Goal: Information Seeking & Learning: Compare options

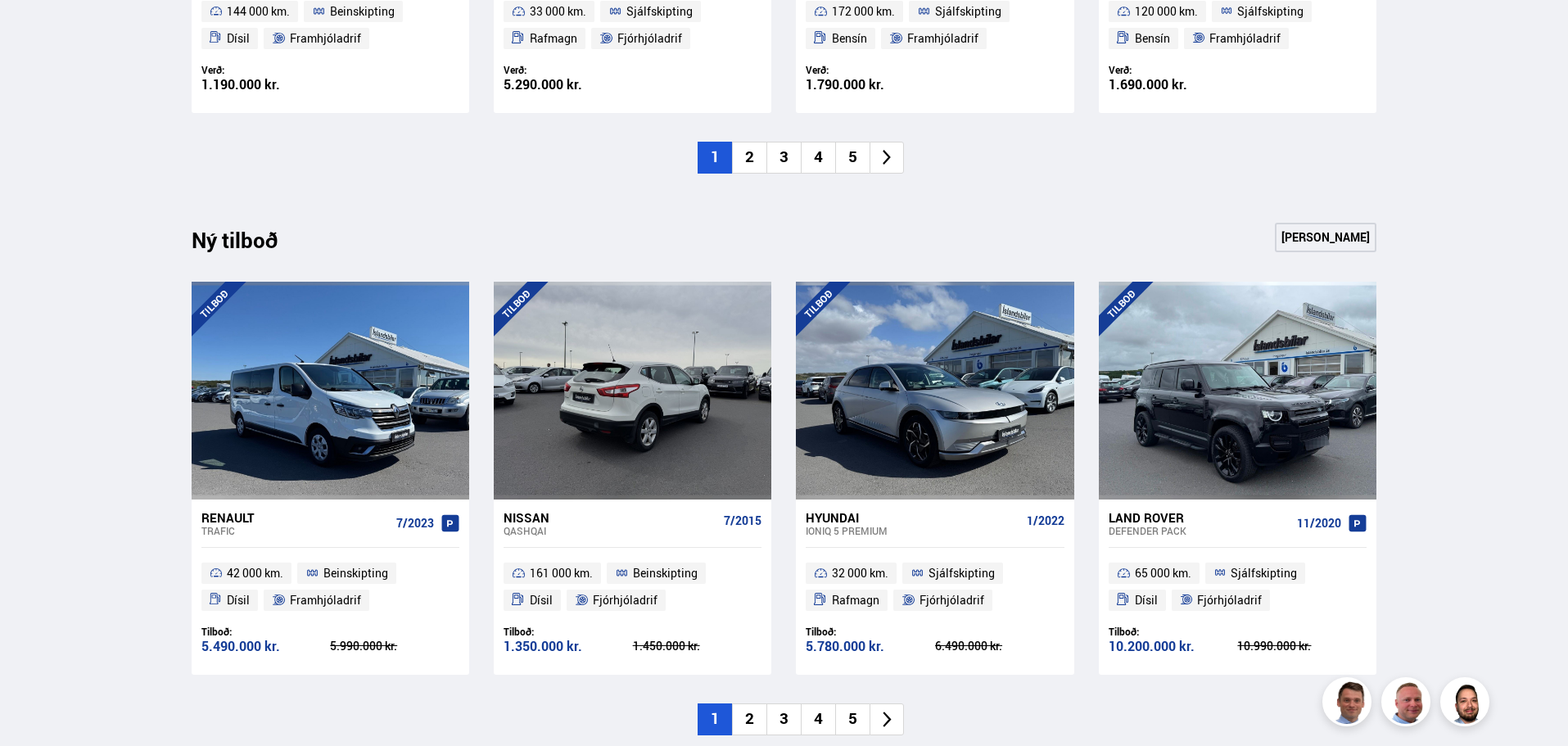
scroll to position [1392, 0]
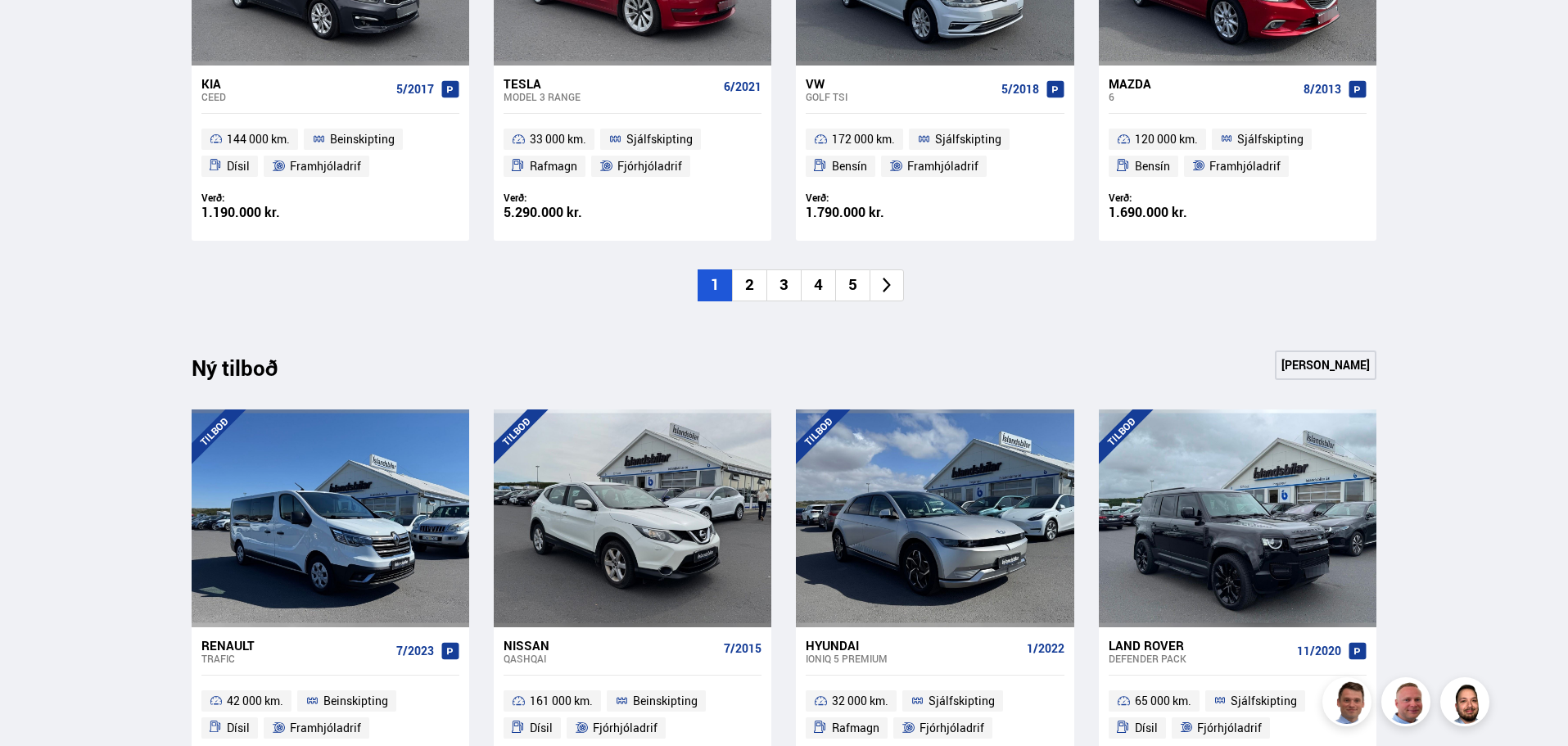
click at [1318, 360] on link "[PERSON_NAME]" at bounding box center [1325, 365] width 102 height 29
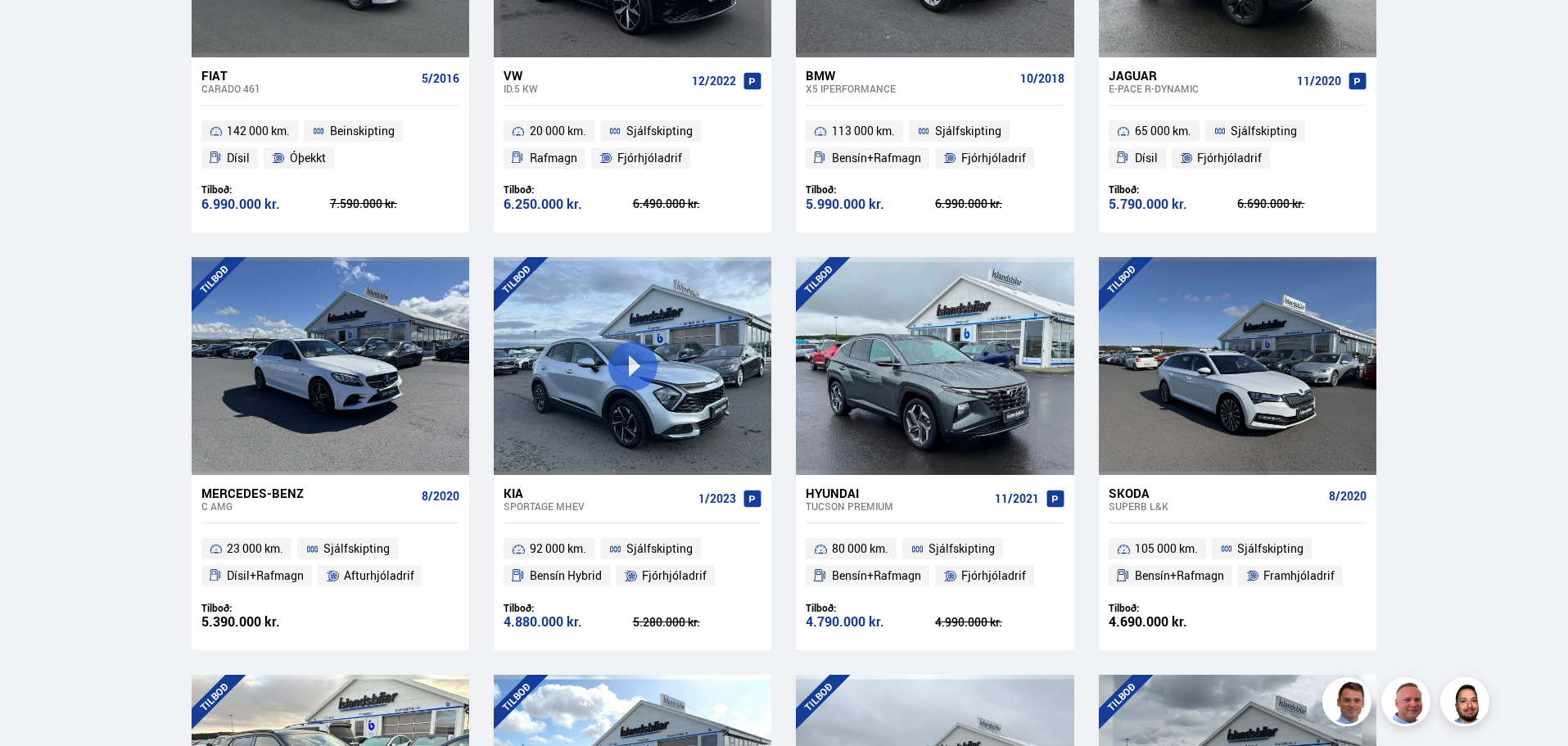
scroll to position [1473, 0]
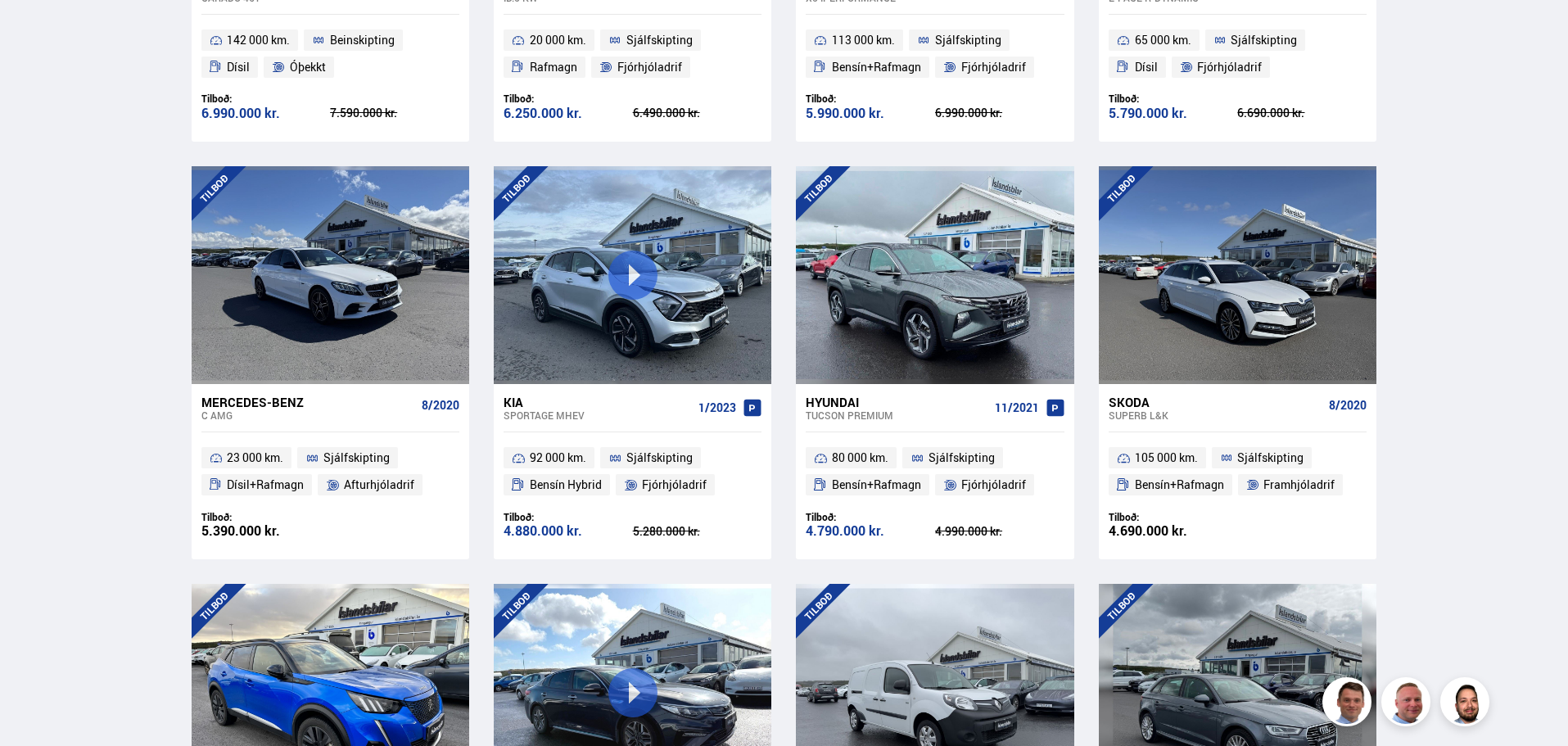
click at [514, 402] on div "Kia" at bounding box center [597, 401] width 188 height 15
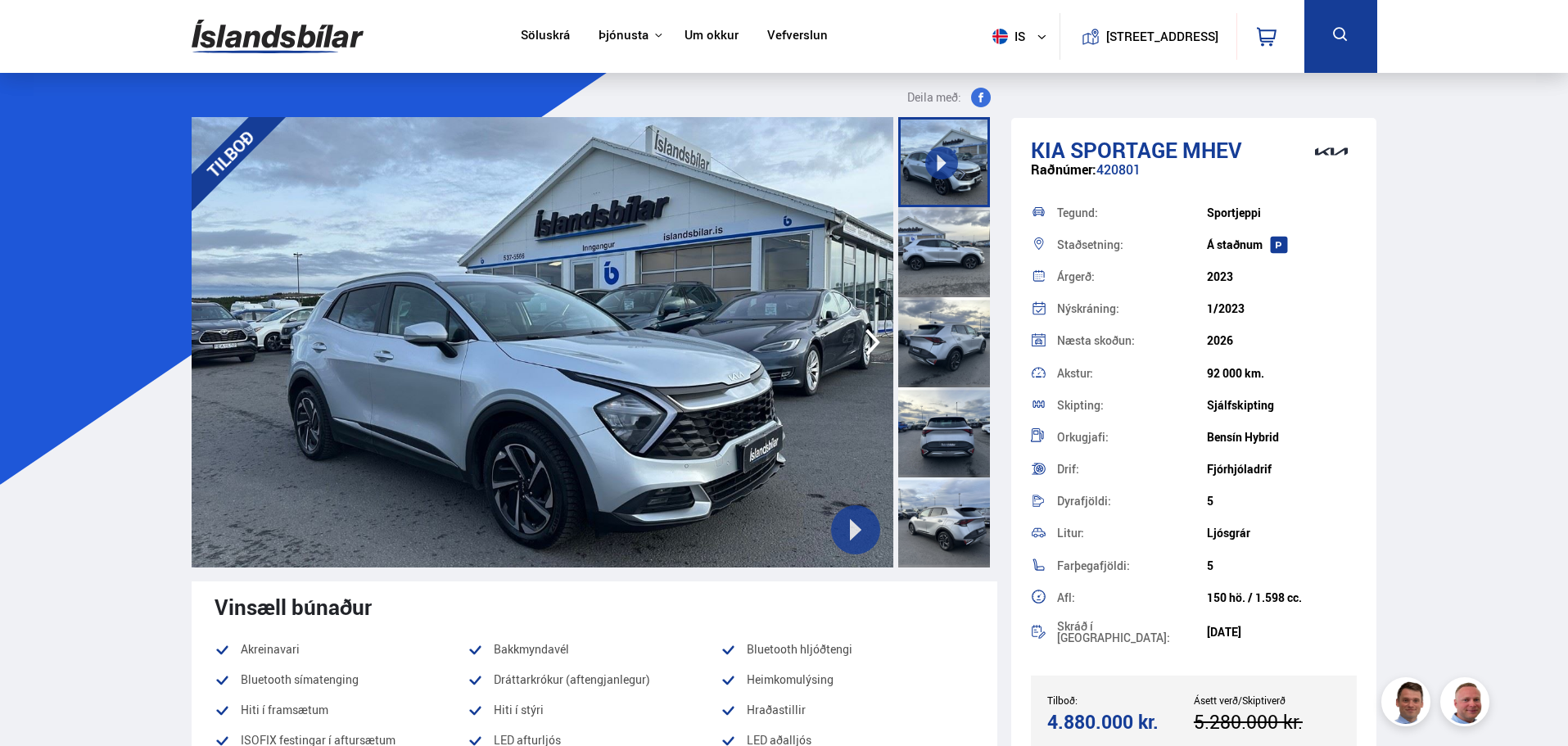
click at [849, 523] on icon at bounding box center [854, 529] width 23 height 23
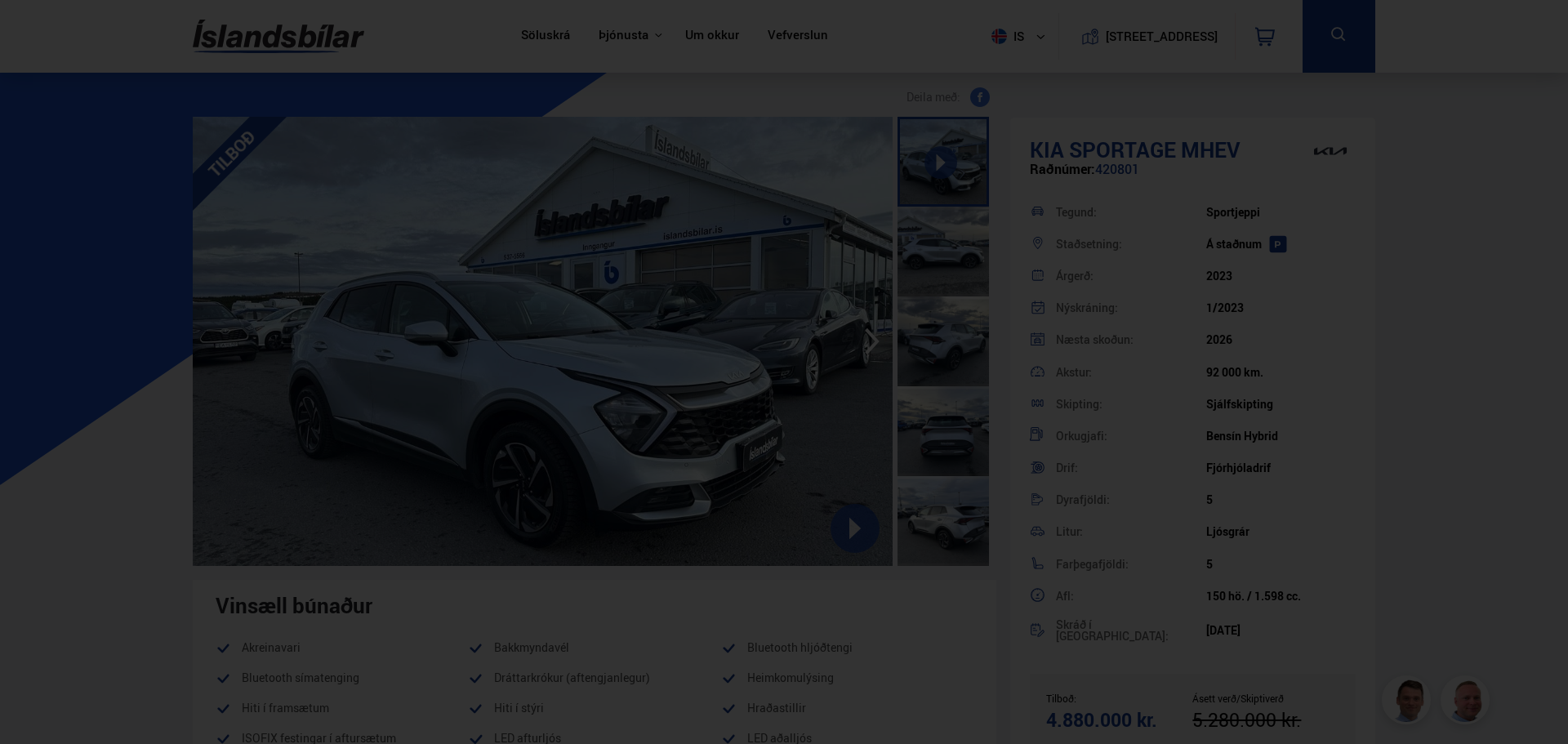
click at [1165, 201] on div at bounding box center [784, 372] width 1568 height 744
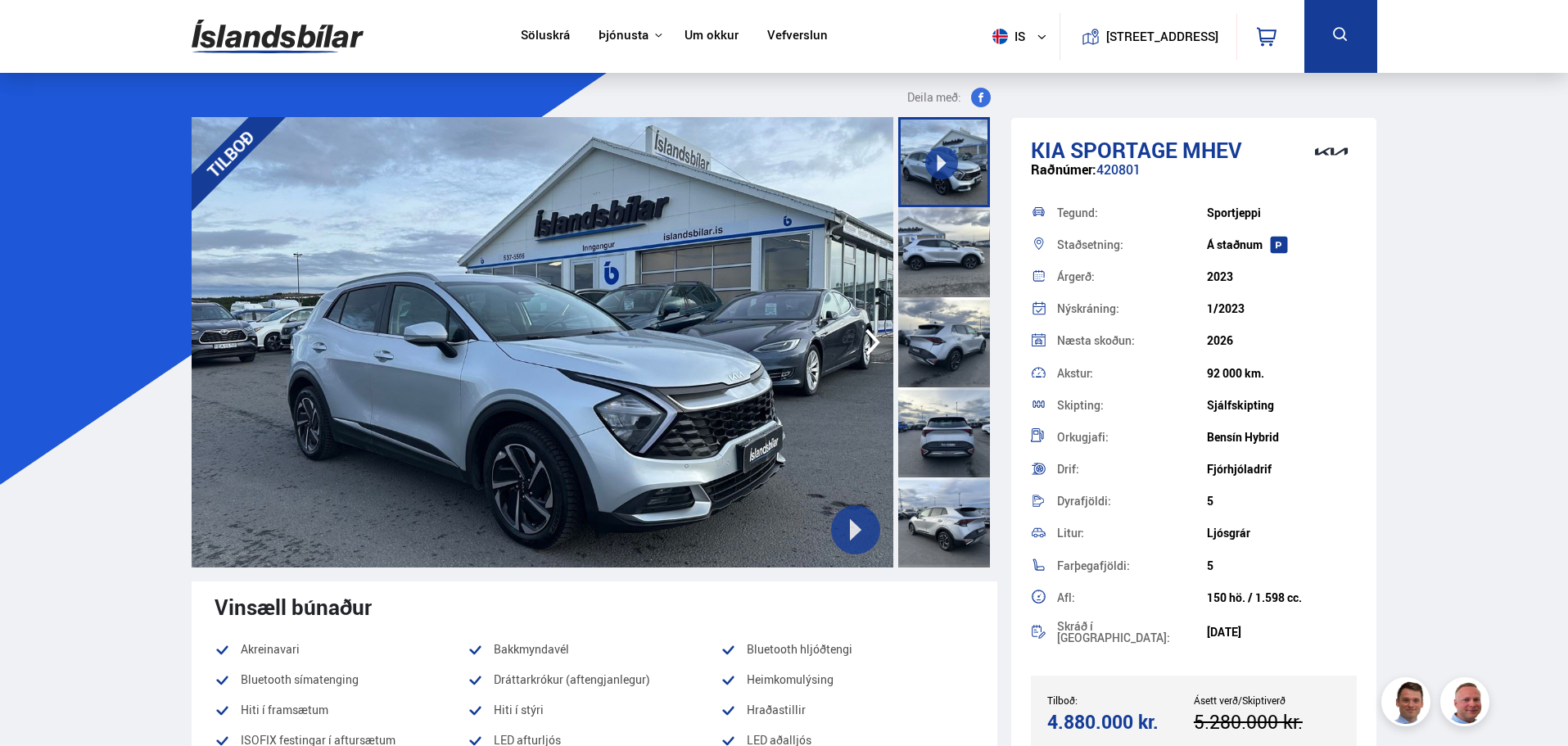
click at [946, 231] on div at bounding box center [944, 253] width 92 height 90
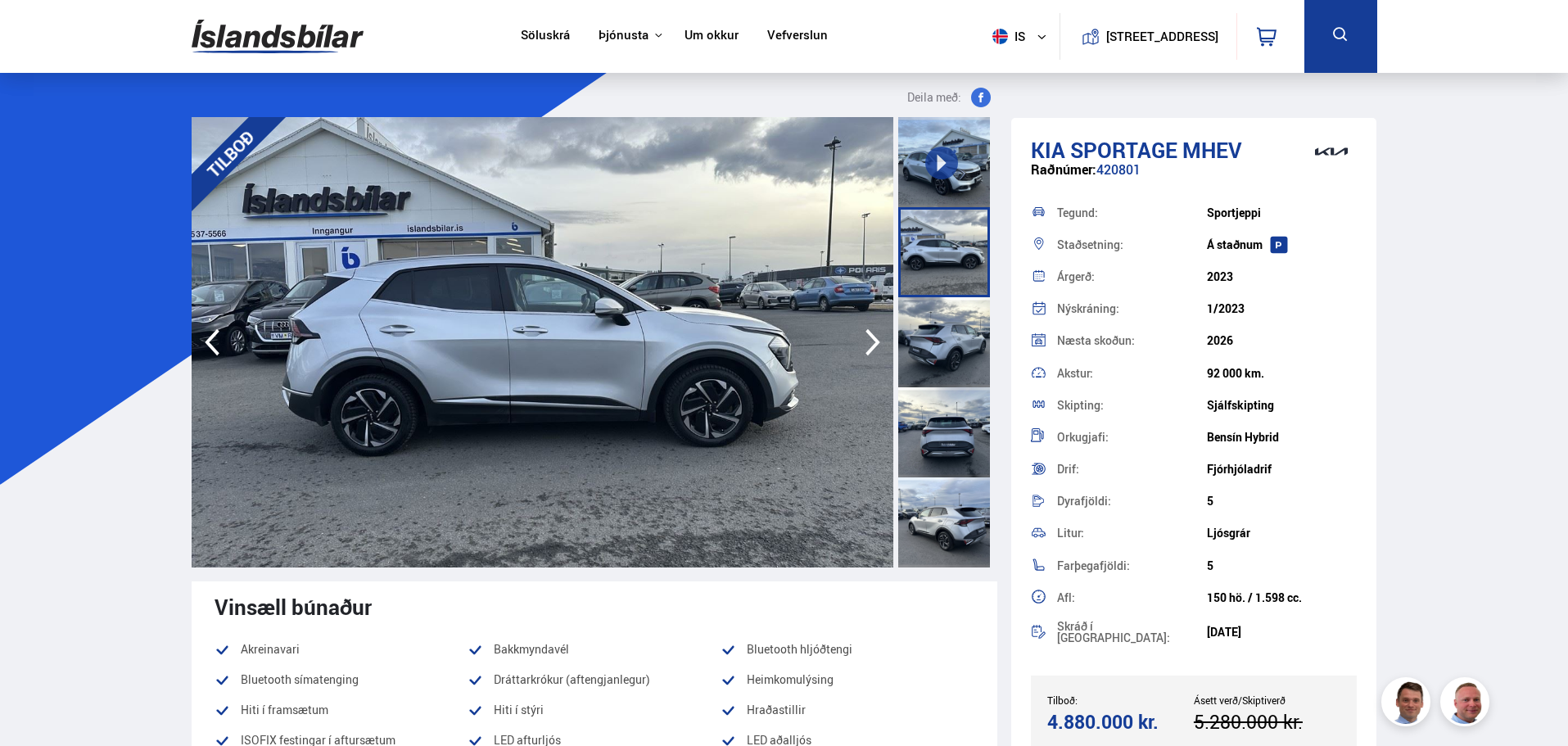
click at [936, 318] on div at bounding box center [944, 343] width 92 height 90
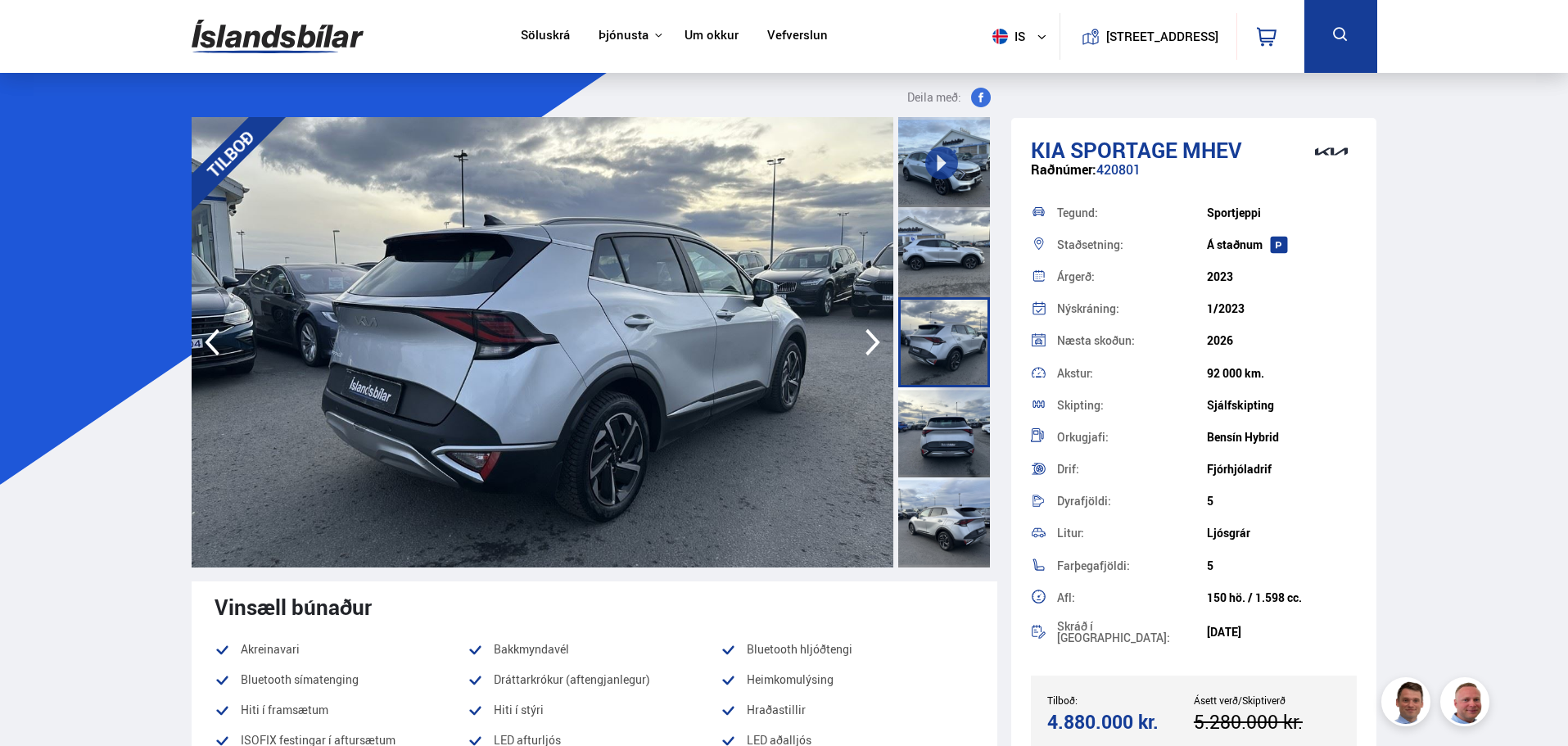
click at [942, 424] on div at bounding box center [944, 433] width 92 height 90
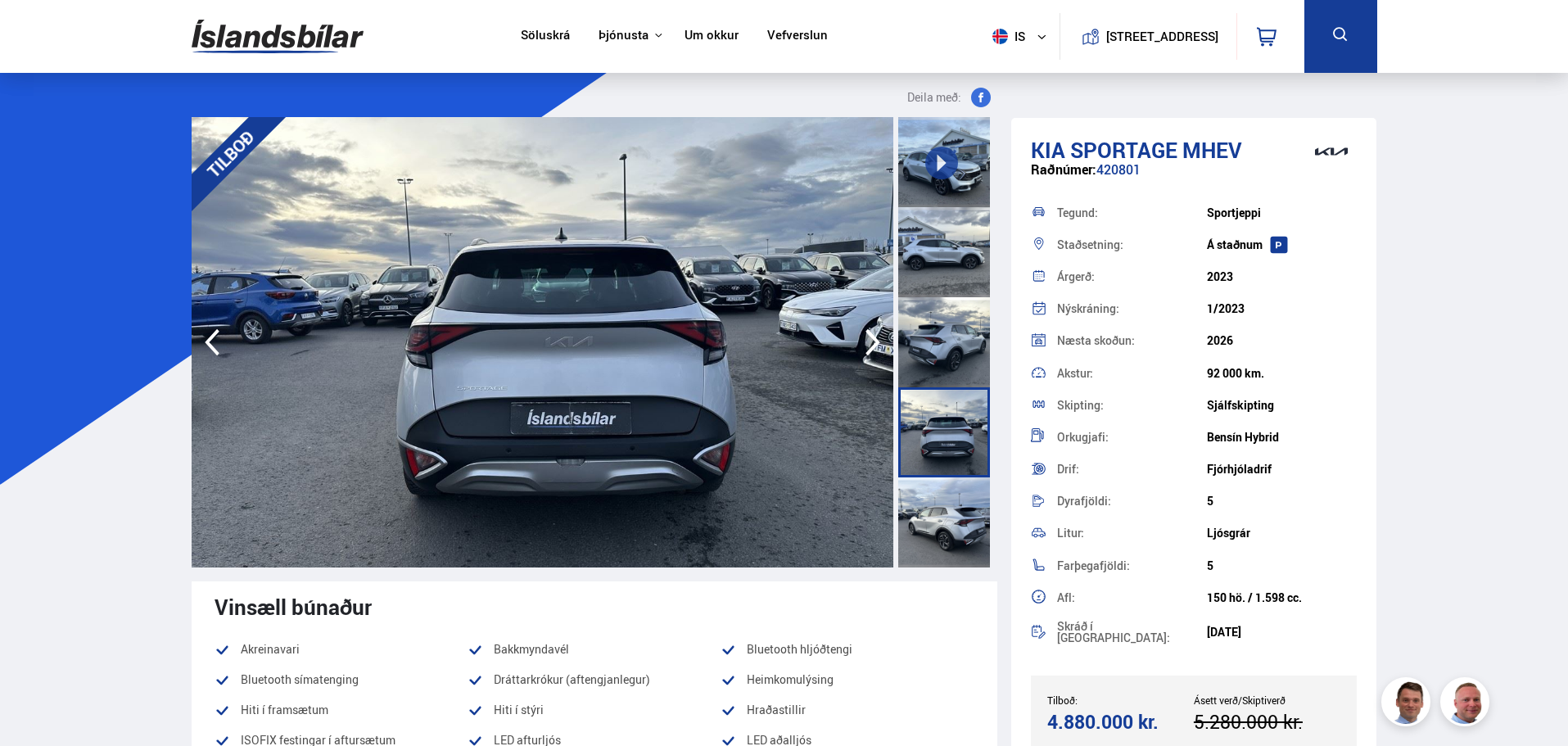
click at [951, 508] on div at bounding box center [944, 523] width 92 height 90
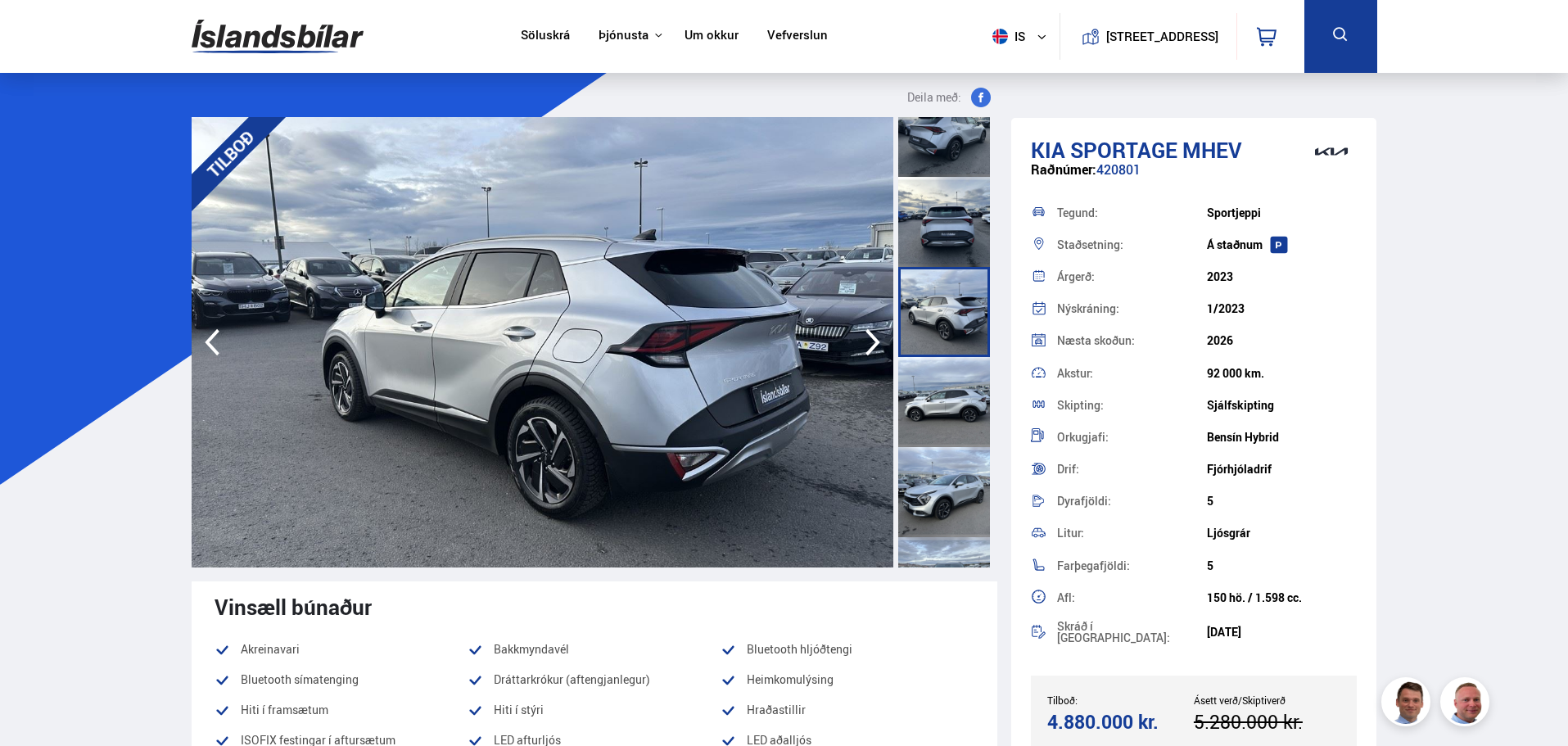
scroll to position [409, 0]
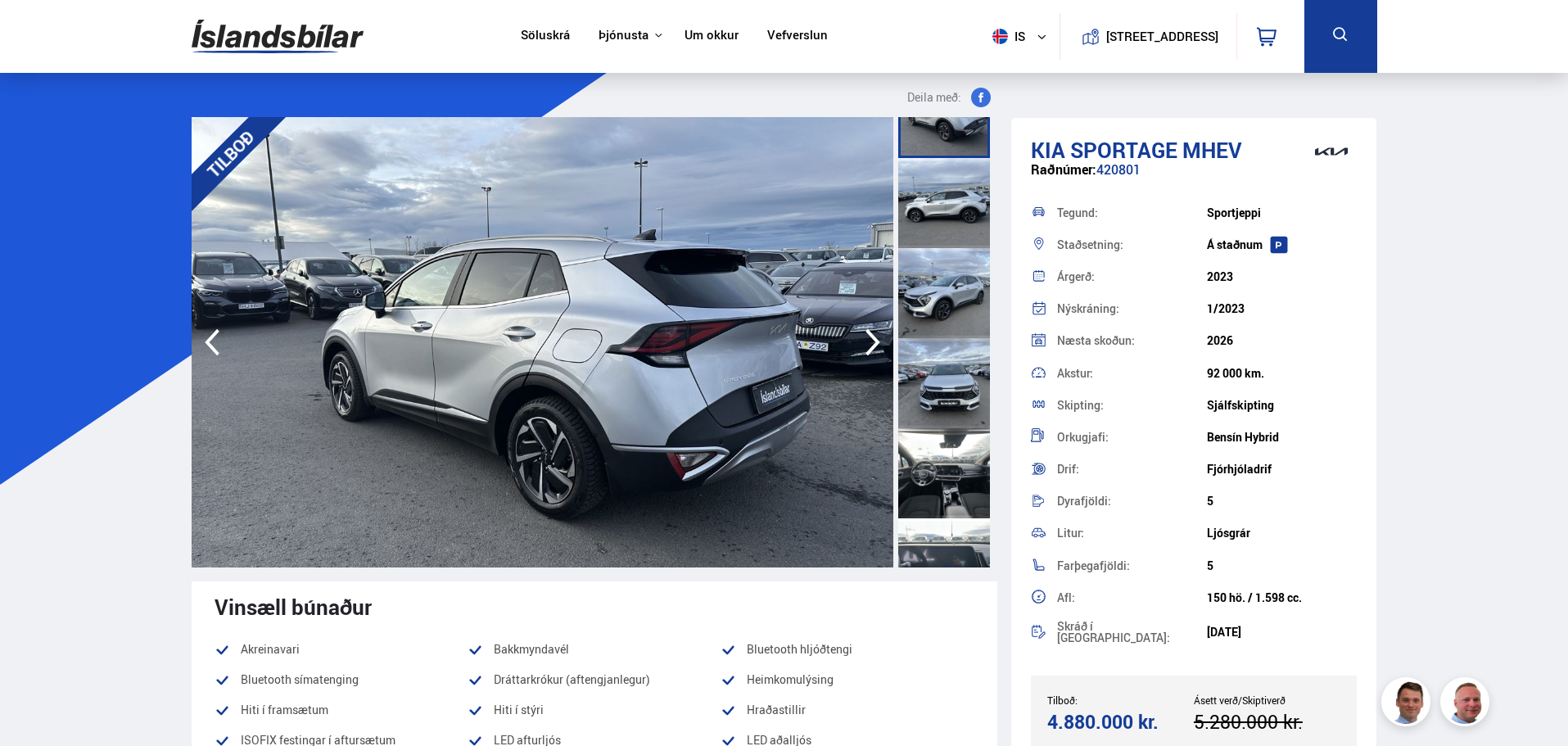
click at [933, 469] on div at bounding box center [944, 473] width 92 height 90
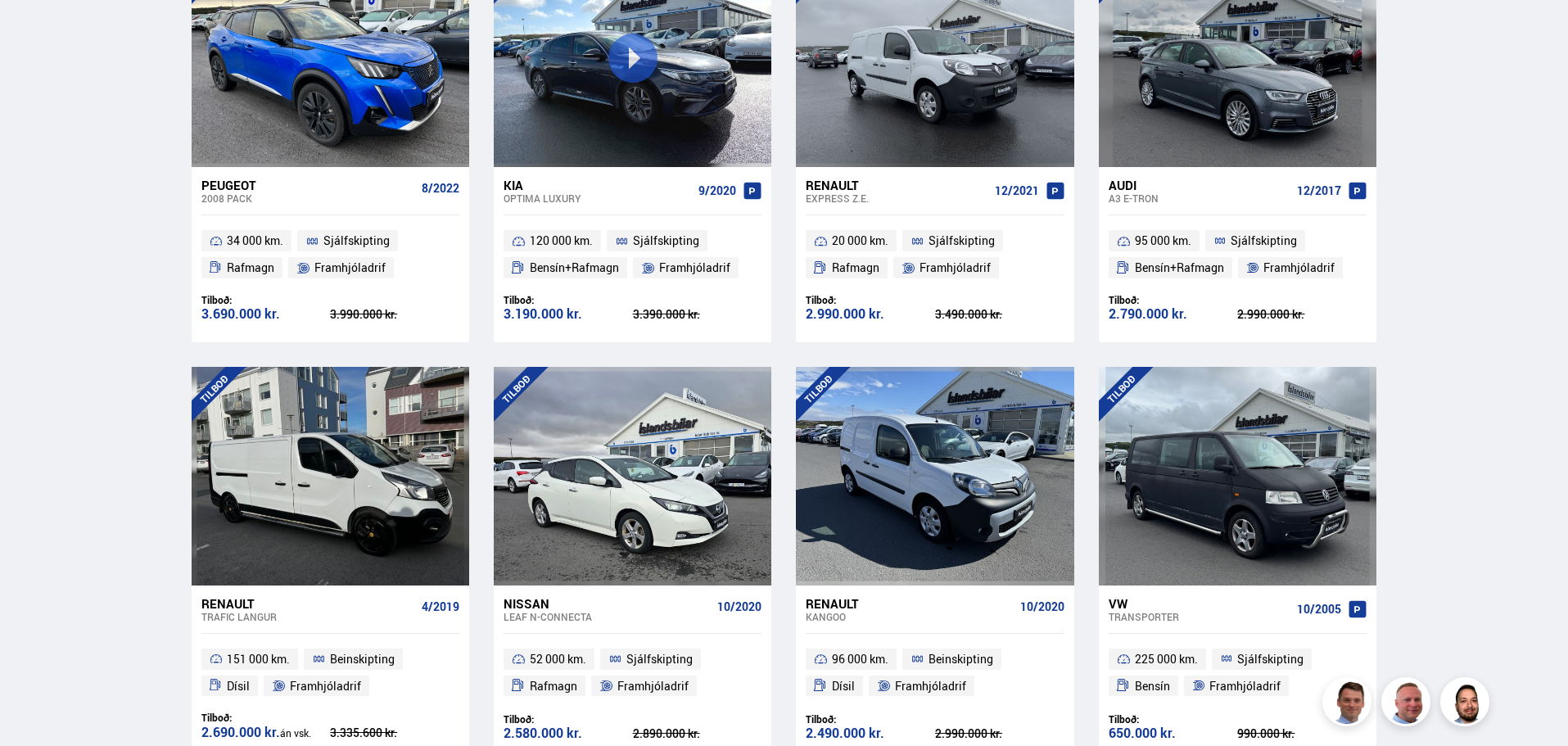
scroll to position [2304, 0]
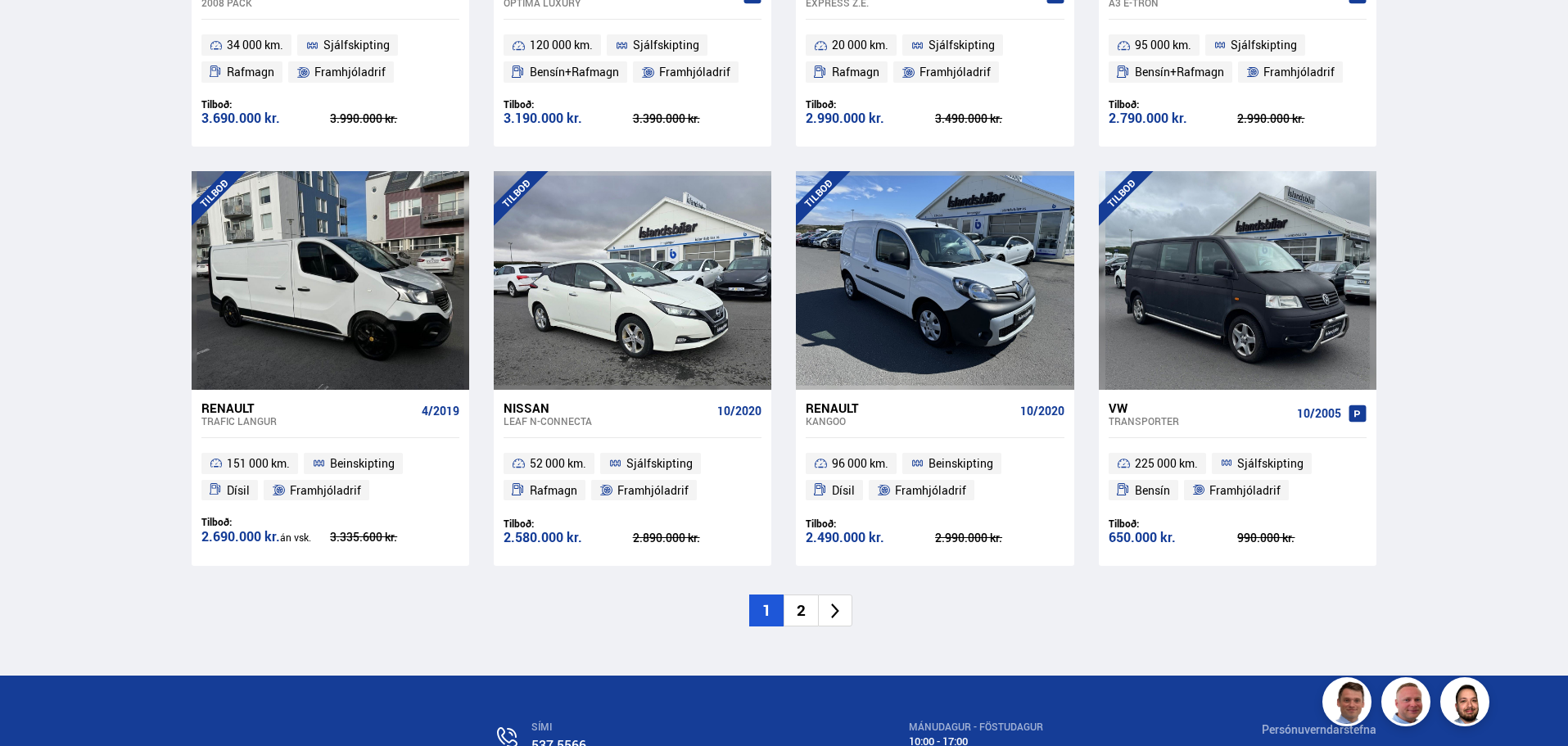
click at [798, 618] on li "2" at bounding box center [800, 610] width 34 height 32
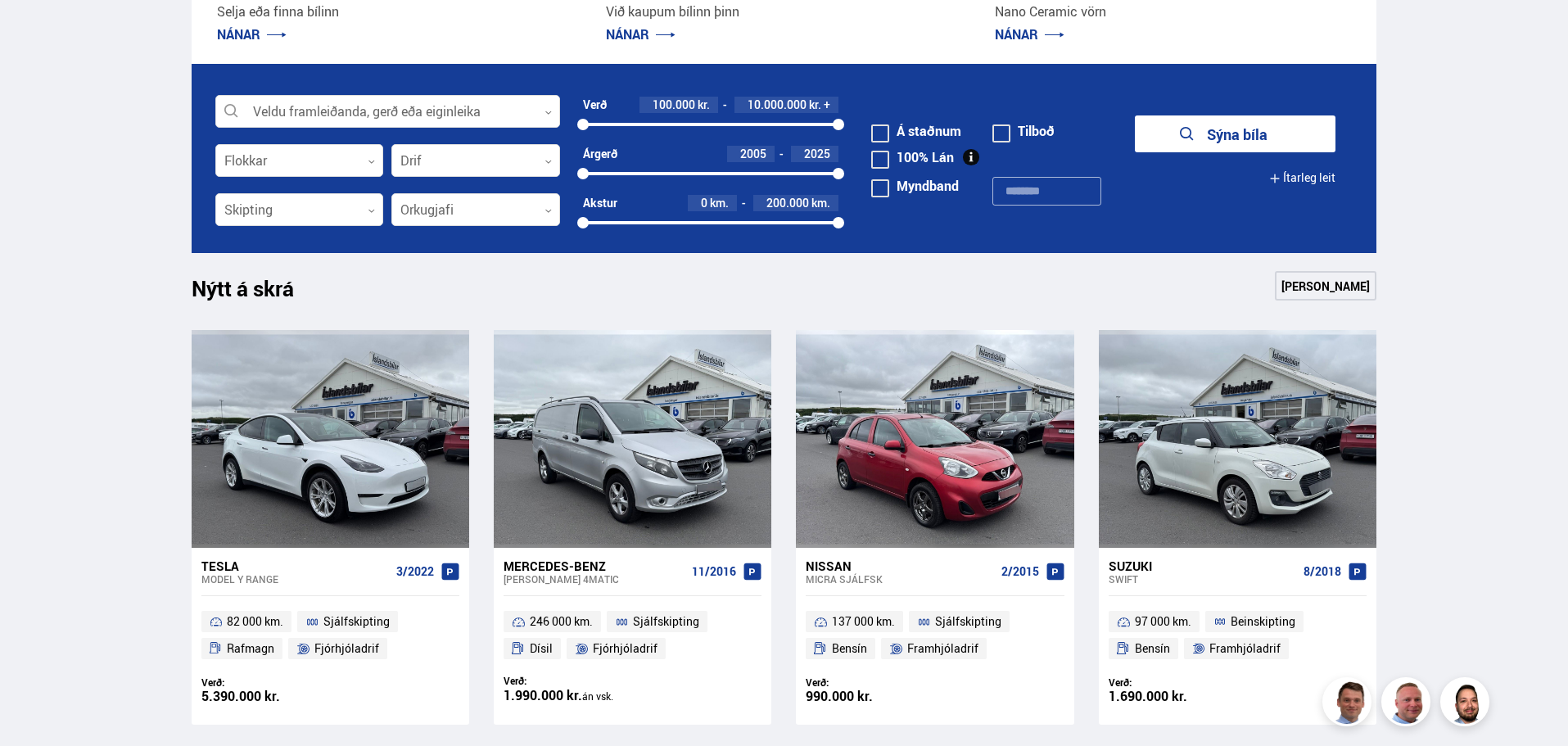
scroll to position [491, 0]
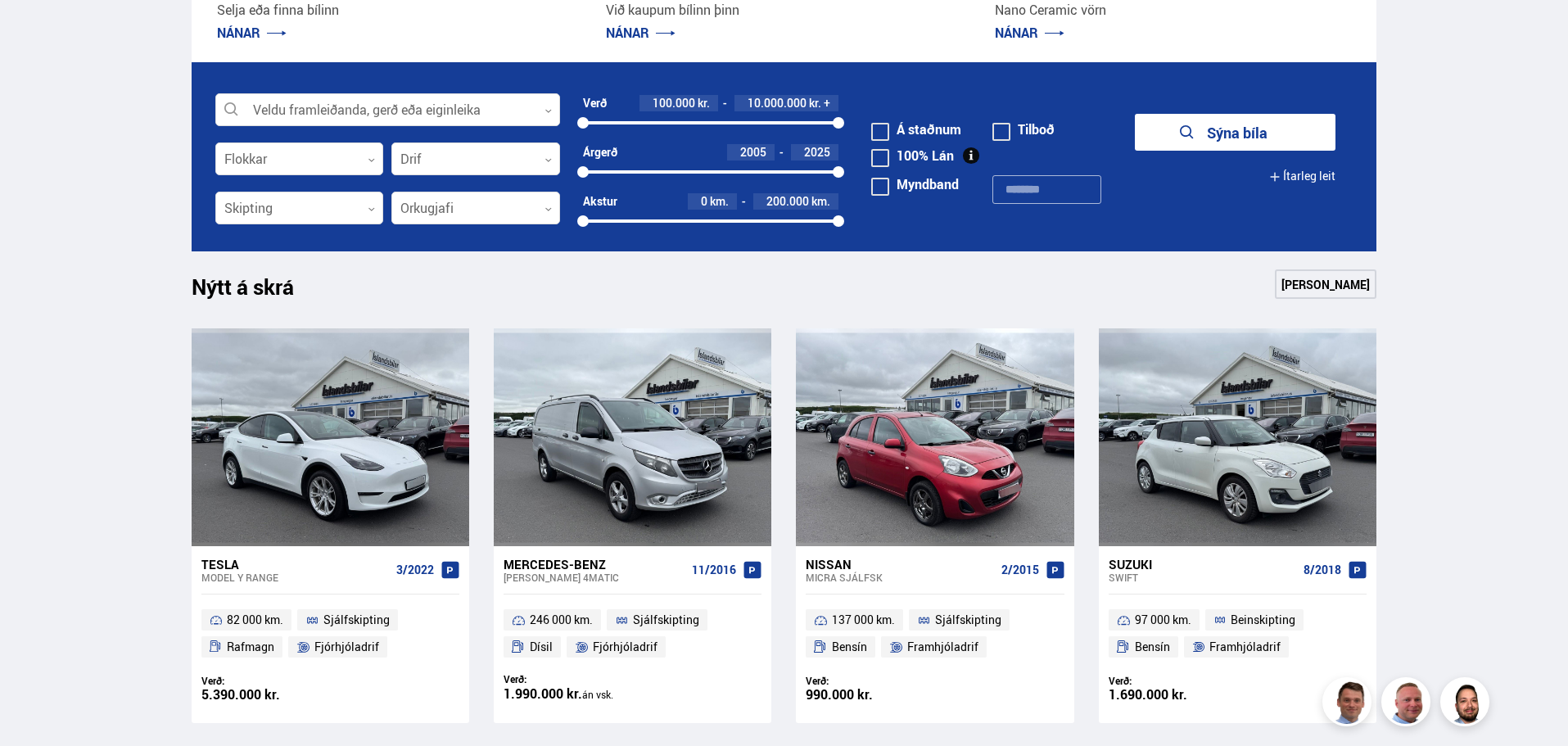
click at [1350, 283] on link "[PERSON_NAME]" at bounding box center [1325, 284] width 102 height 29
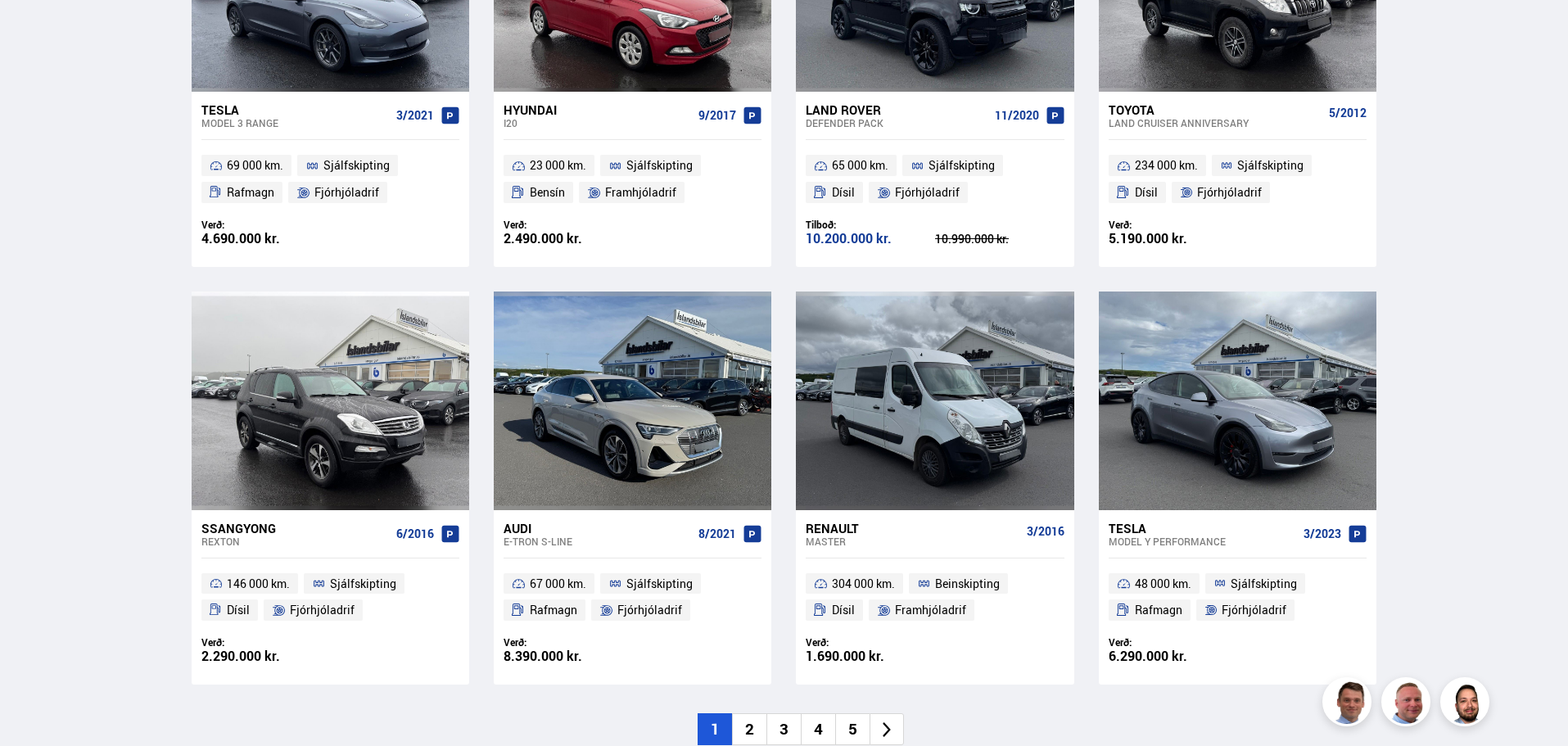
scroll to position [2293, 0]
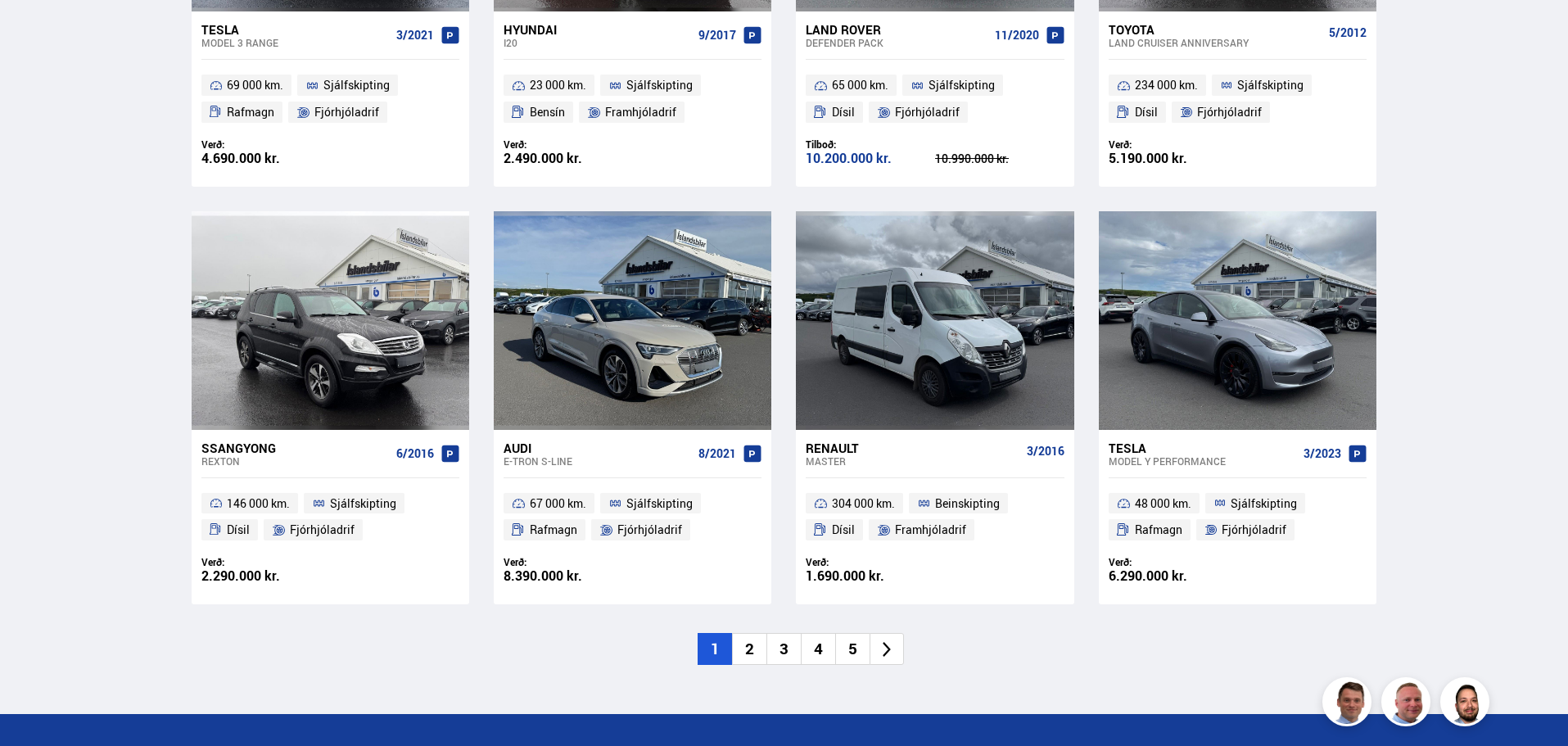
click at [751, 632] on li "2" at bounding box center [749, 648] width 34 height 32
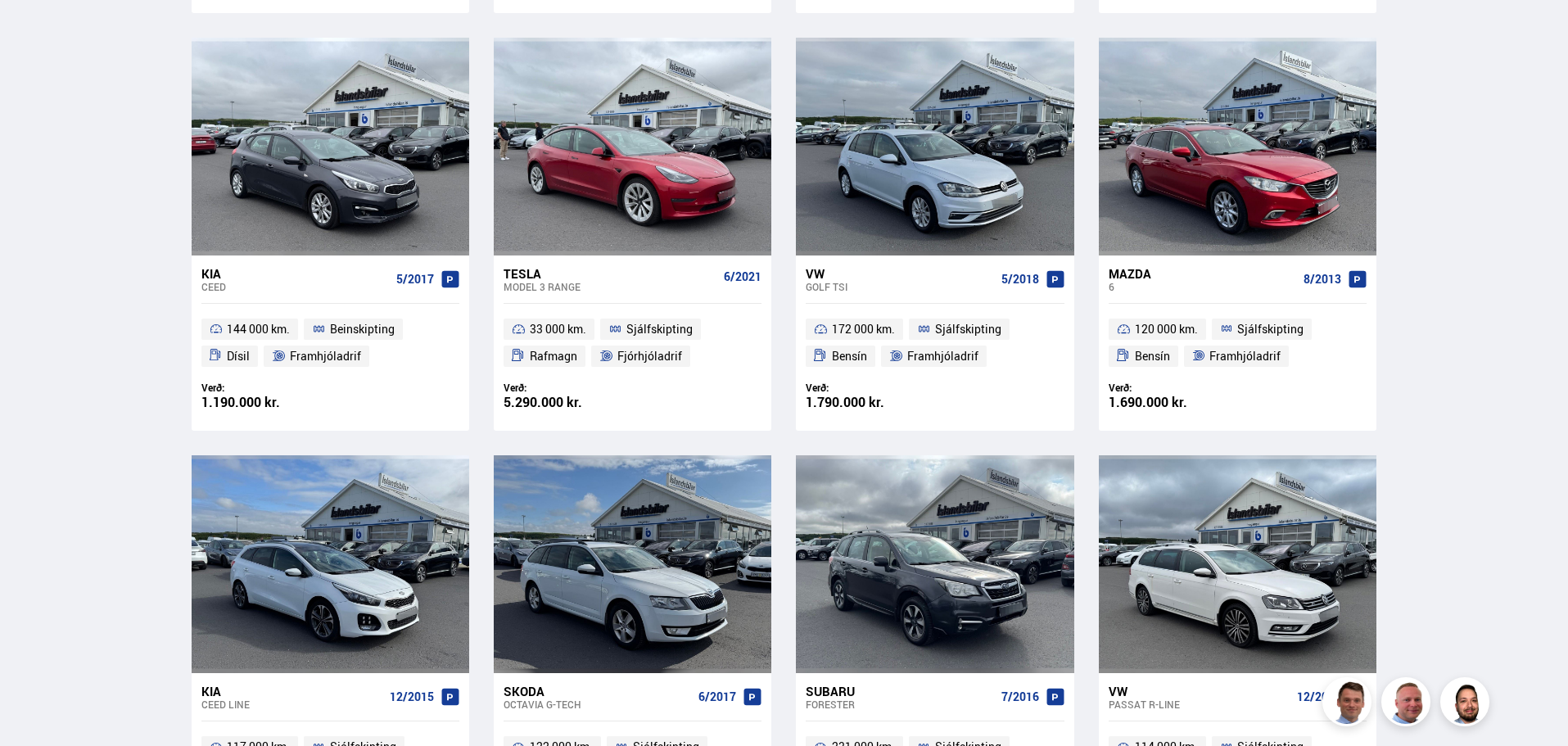
scroll to position [118, 0]
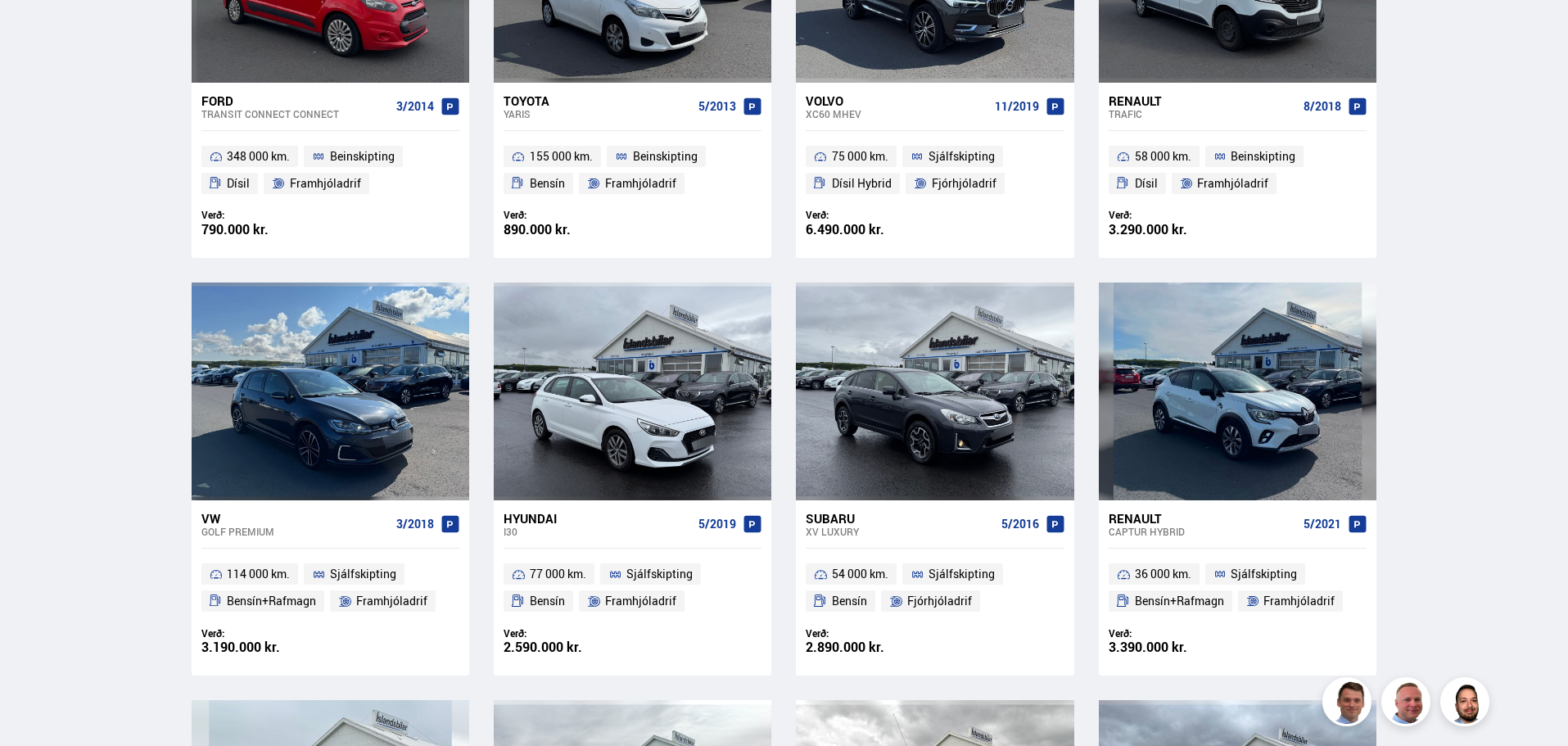
scroll to position [1392, 0]
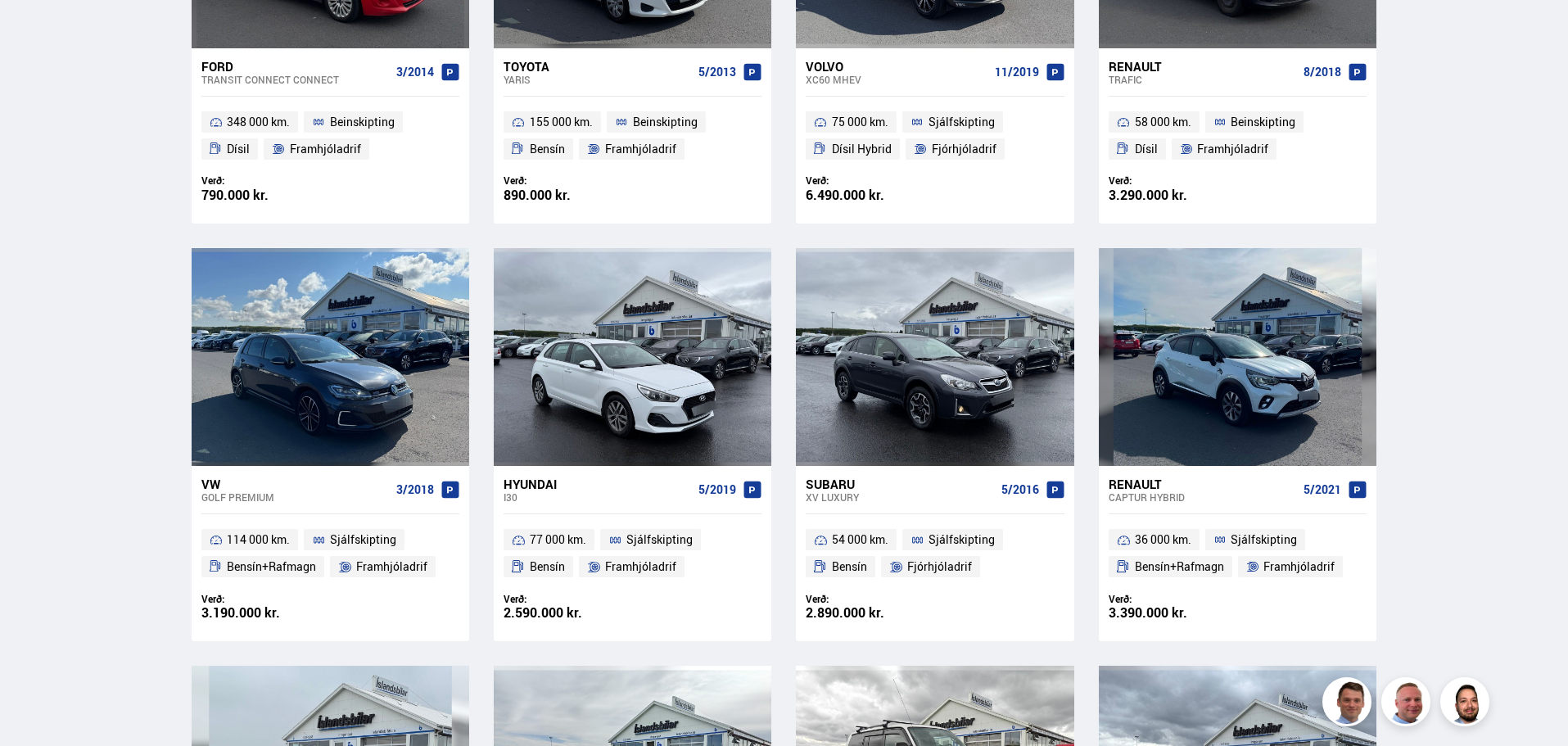
click at [1142, 482] on div "Renault" at bounding box center [1202, 484] width 188 height 15
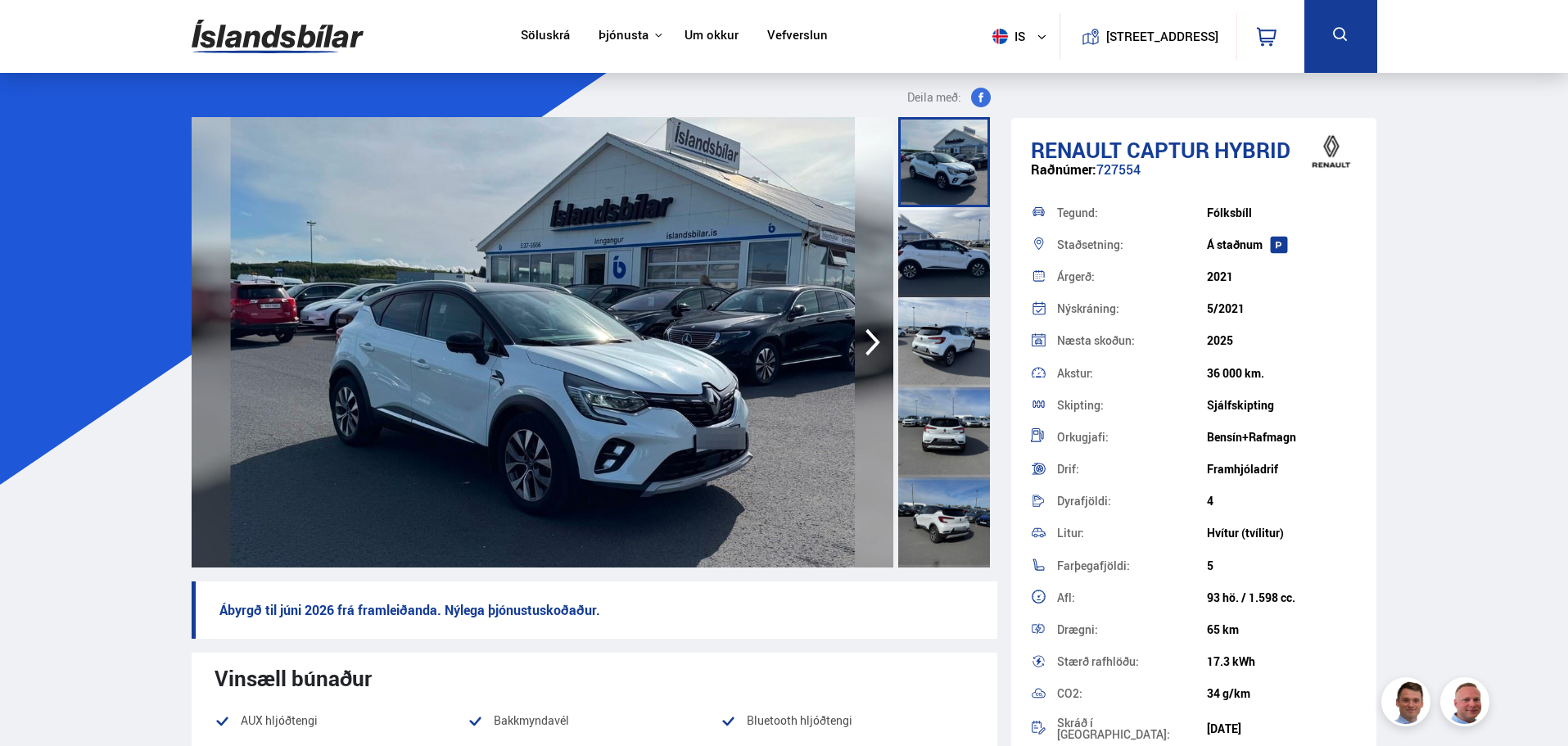
click at [864, 344] on icon "button" at bounding box center [872, 343] width 32 height 39
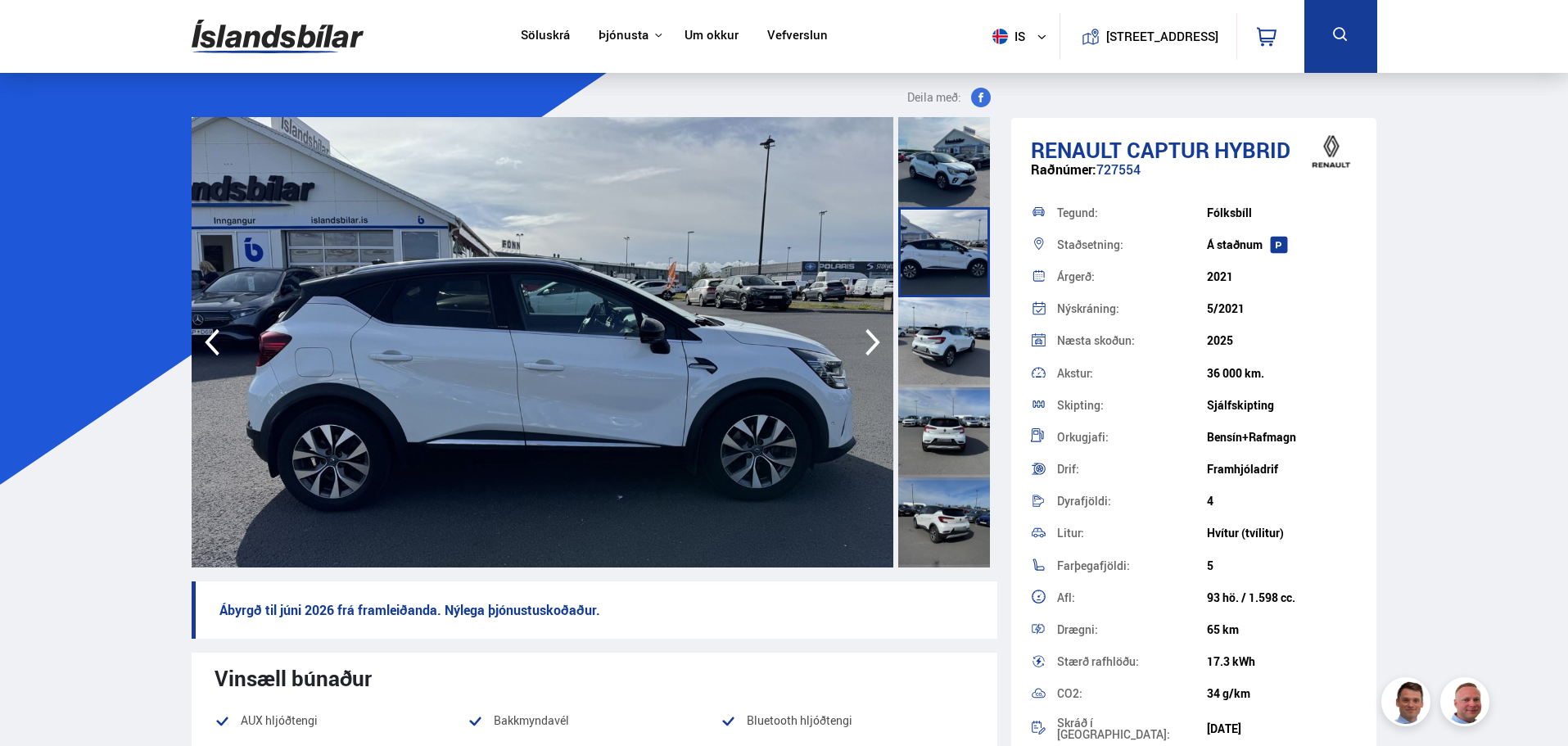
click at [864, 344] on icon "button" at bounding box center [872, 343] width 32 height 39
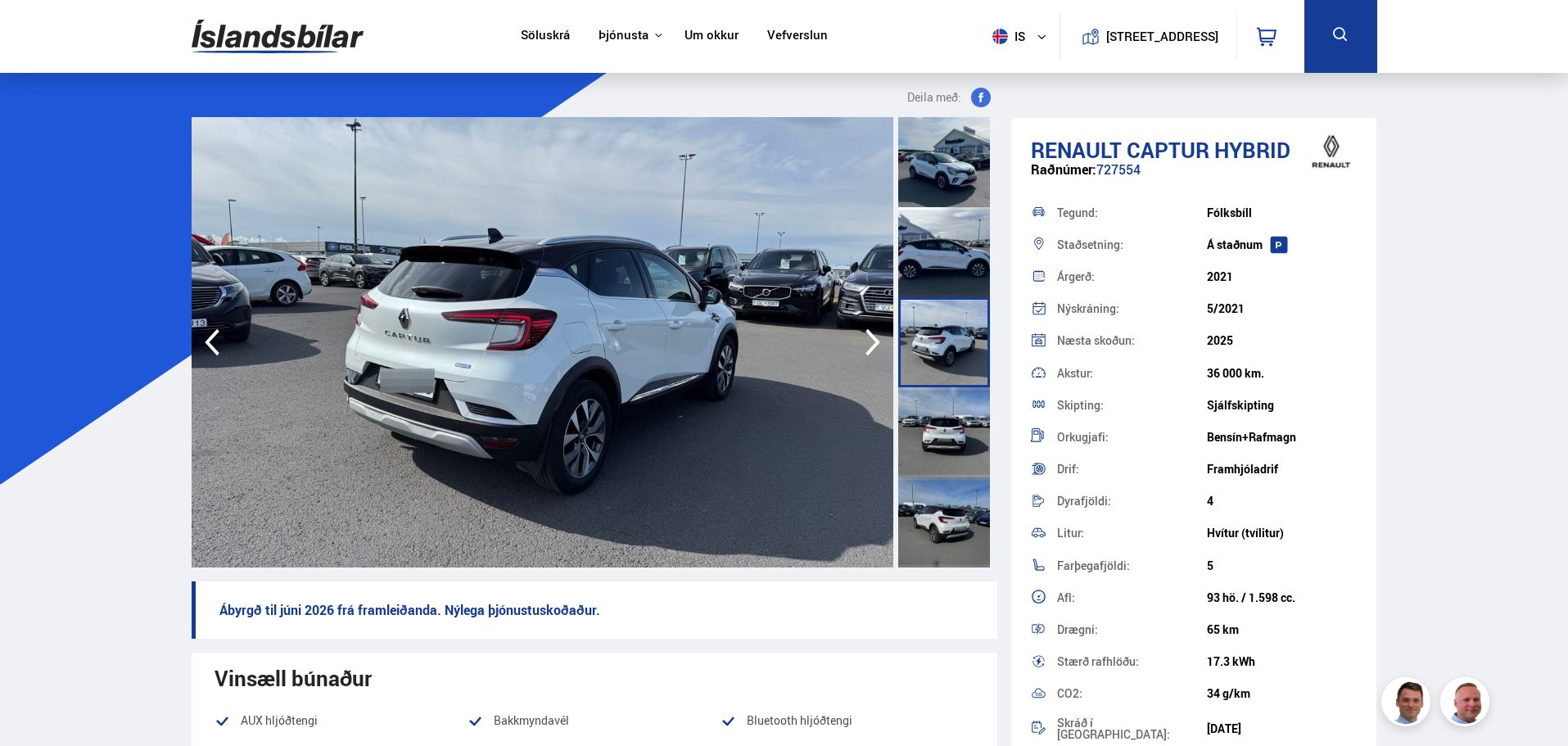
click at [864, 344] on icon "button" at bounding box center [872, 343] width 32 height 39
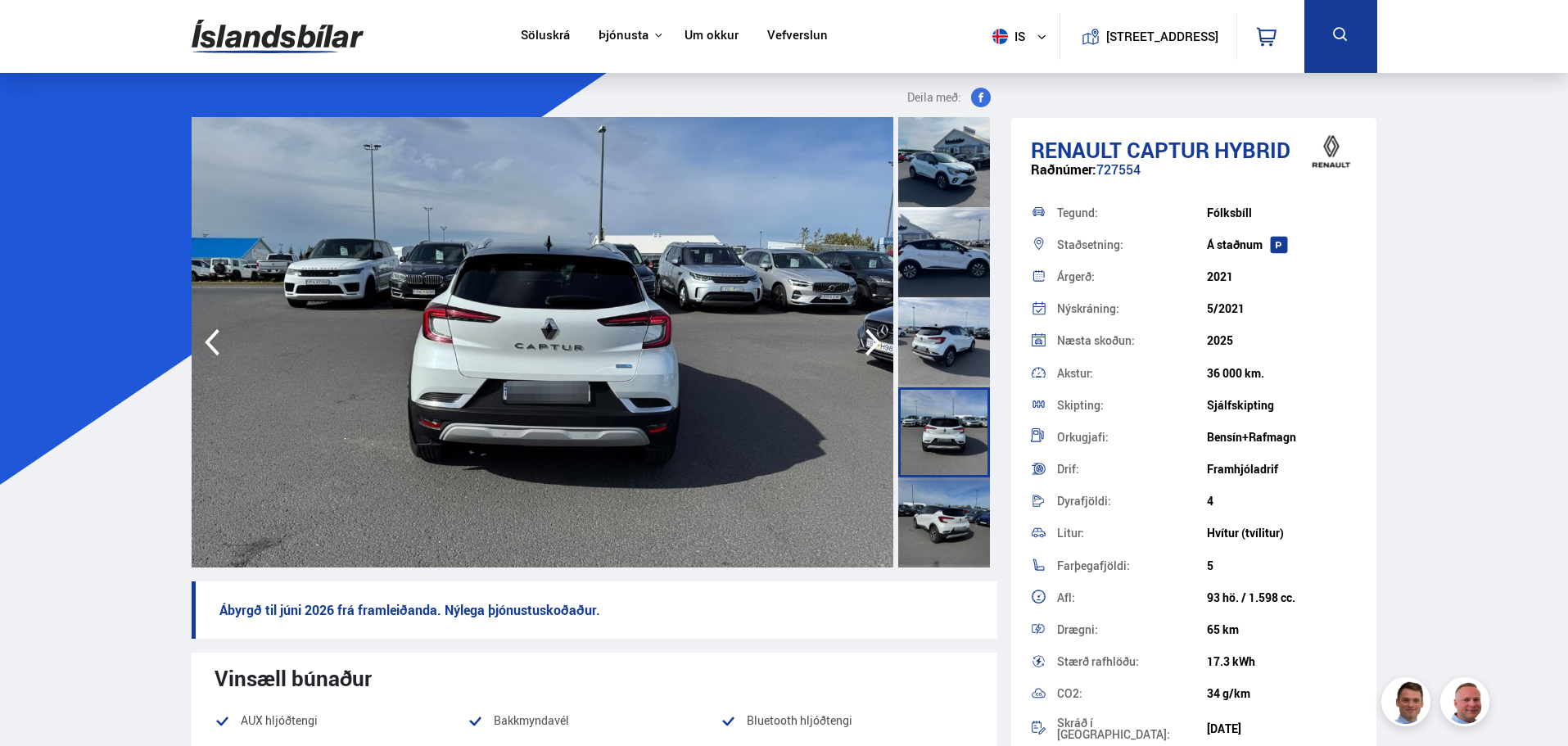
click at [864, 344] on icon "button" at bounding box center [872, 343] width 32 height 39
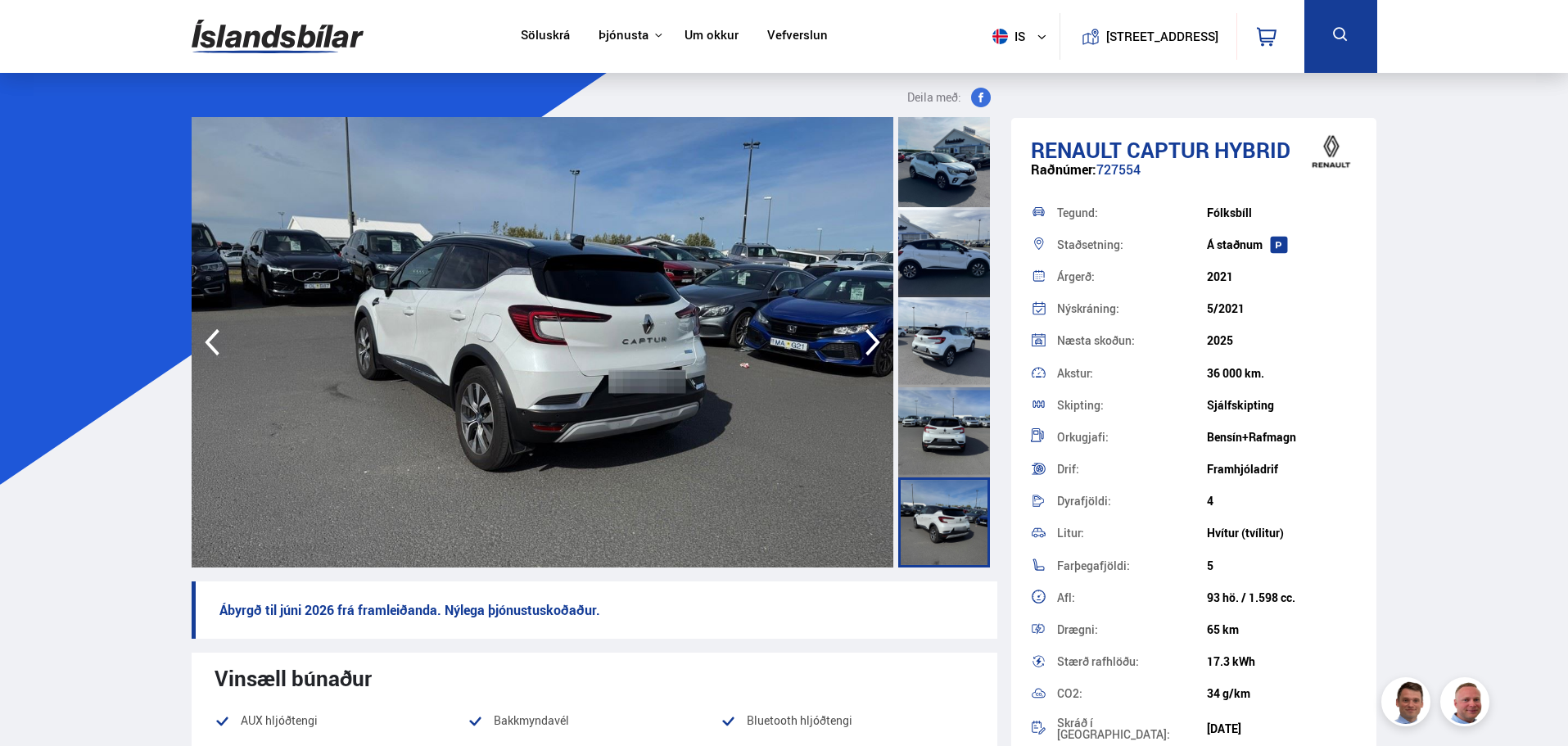
click at [864, 344] on icon "button" at bounding box center [872, 343] width 32 height 39
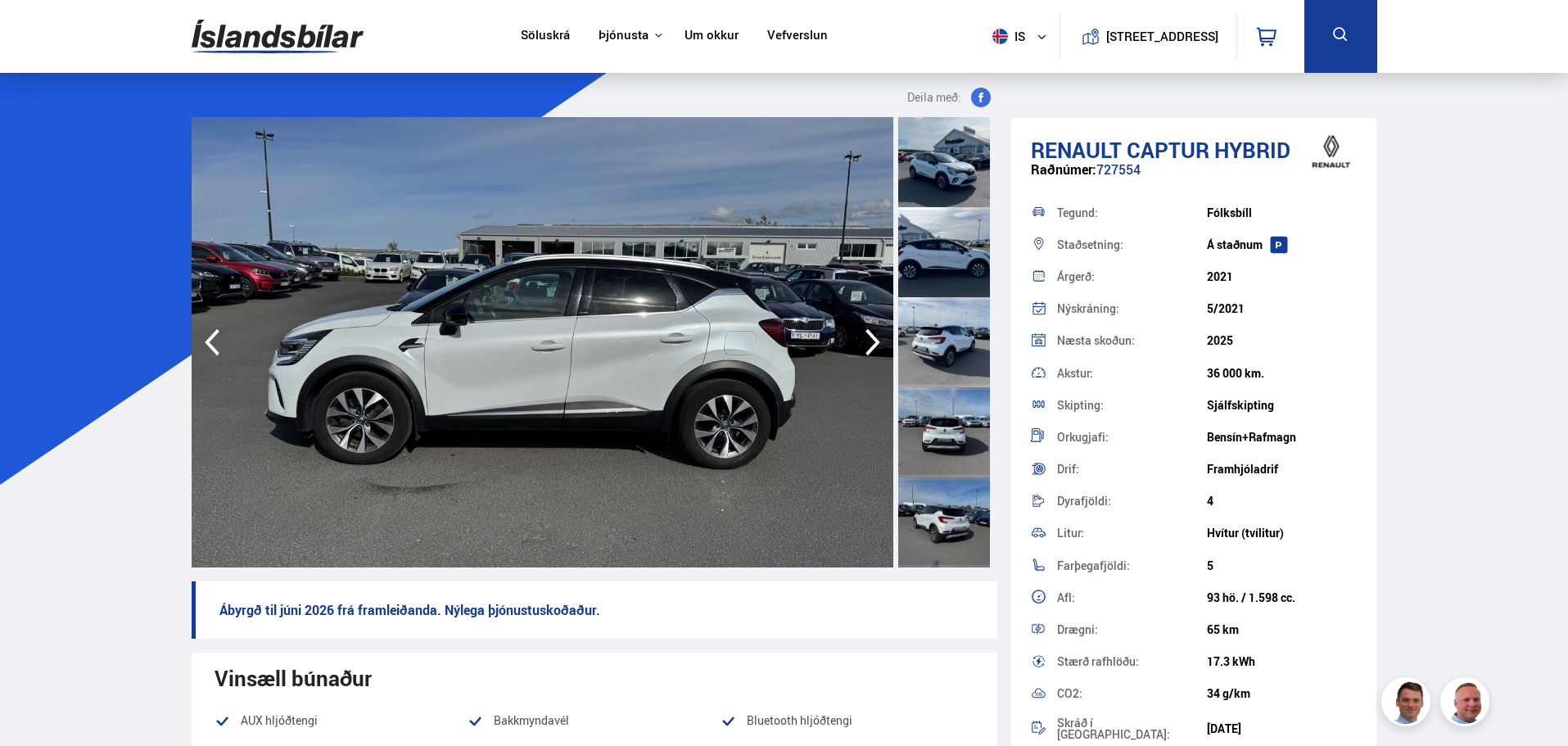
click at [864, 344] on icon "button" at bounding box center [872, 343] width 32 height 39
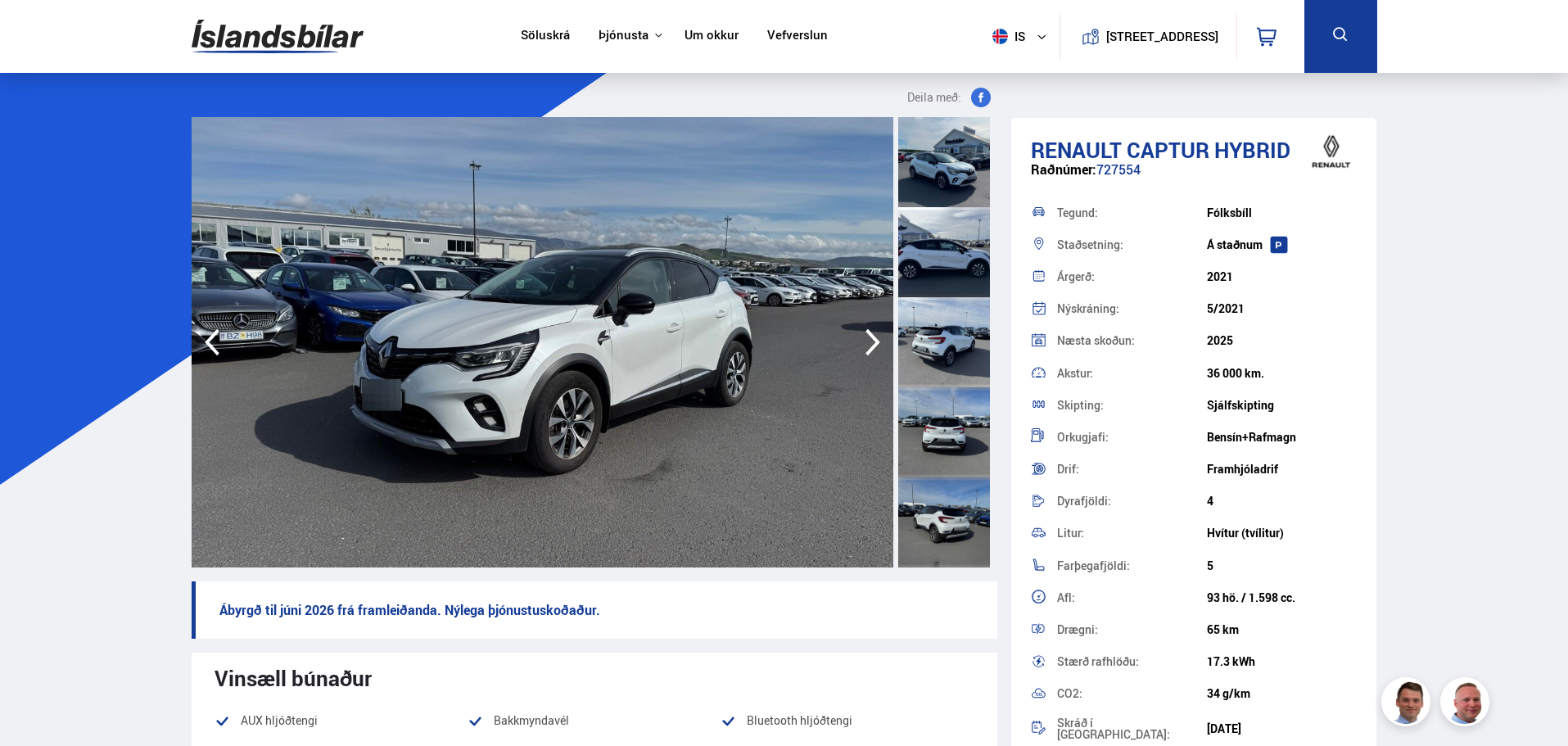
click at [864, 344] on icon "button" at bounding box center [872, 343] width 32 height 39
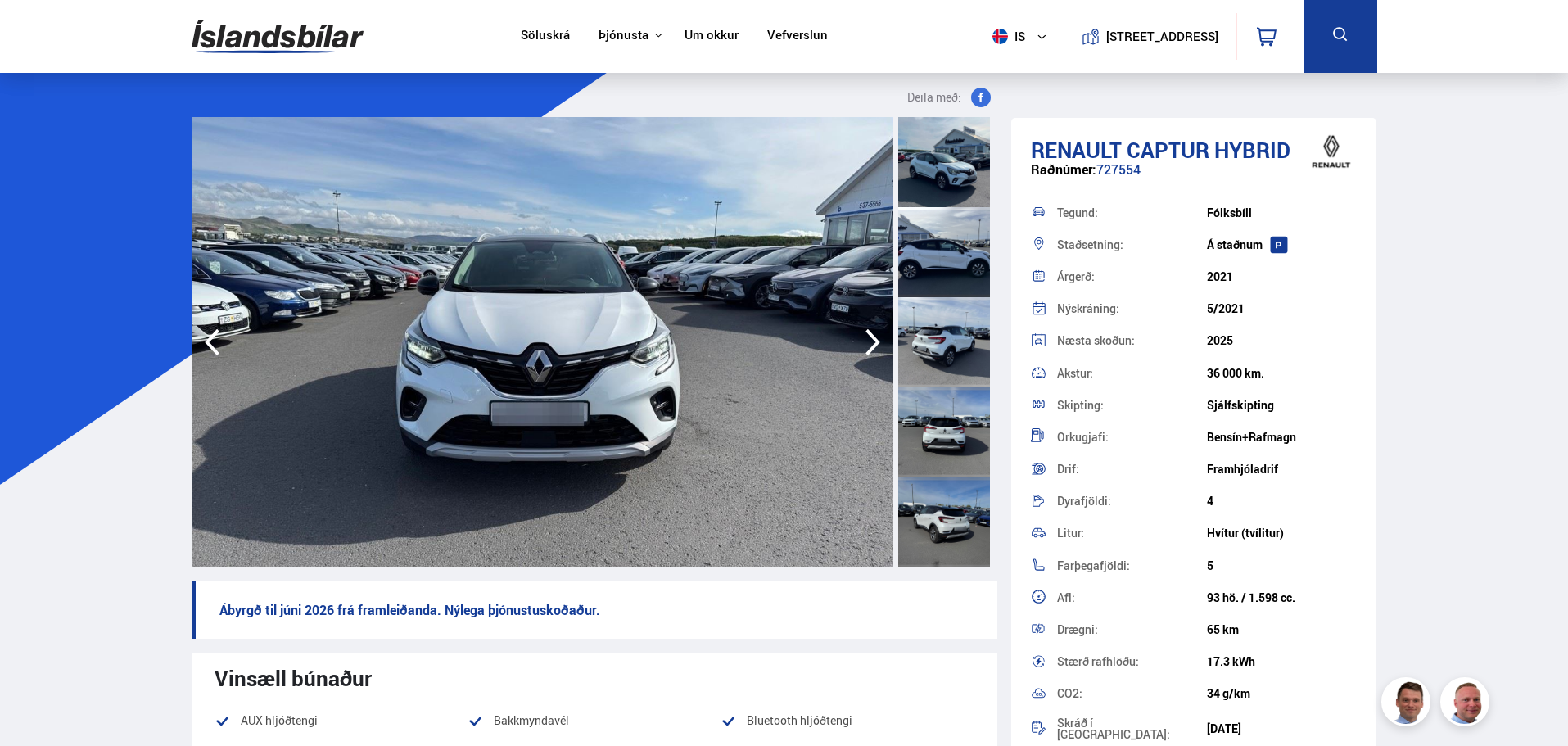
click at [864, 344] on icon "button" at bounding box center [872, 343] width 32 height 39
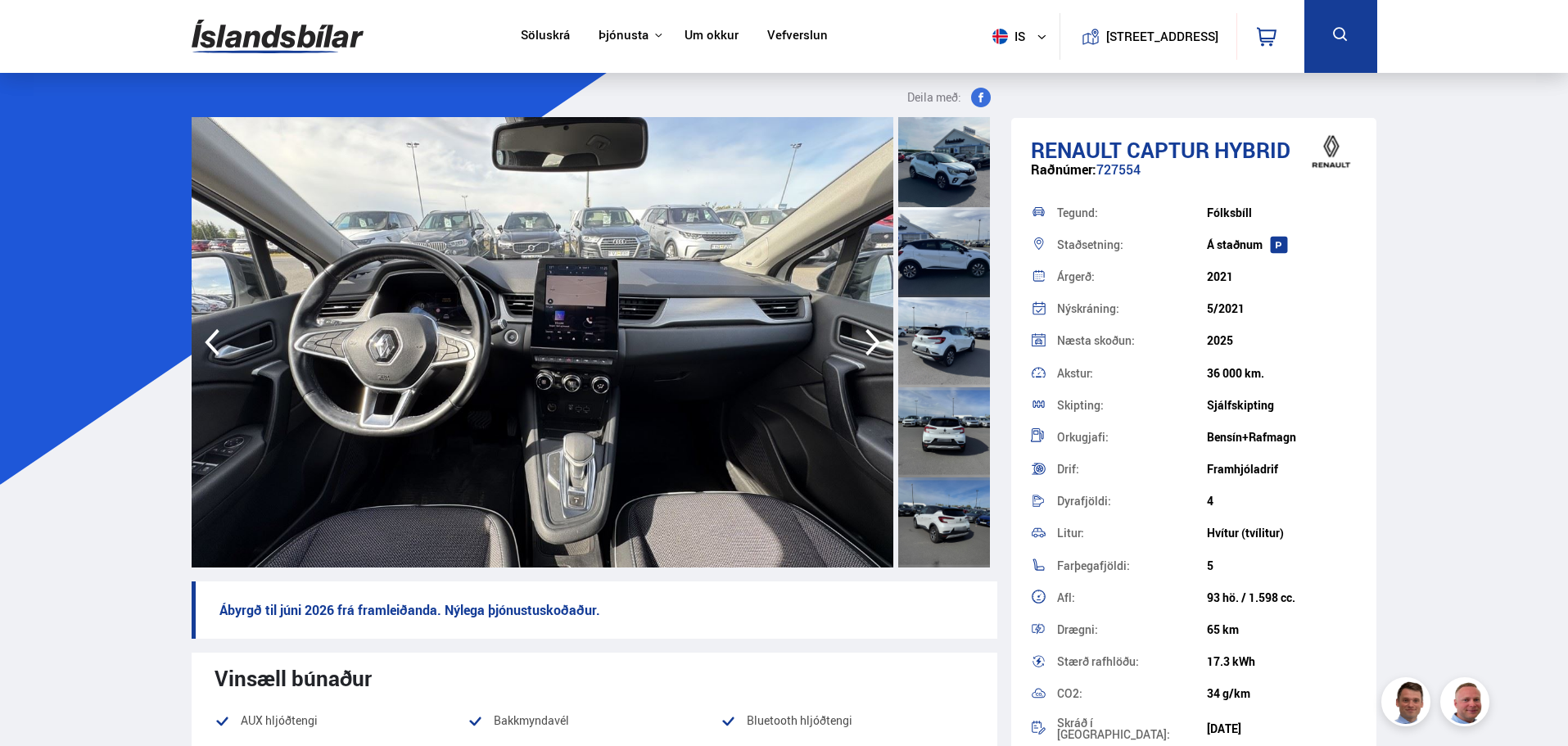
click at [864, 344] on icon "button" at bounding box center [872, 343] width 32 height 39
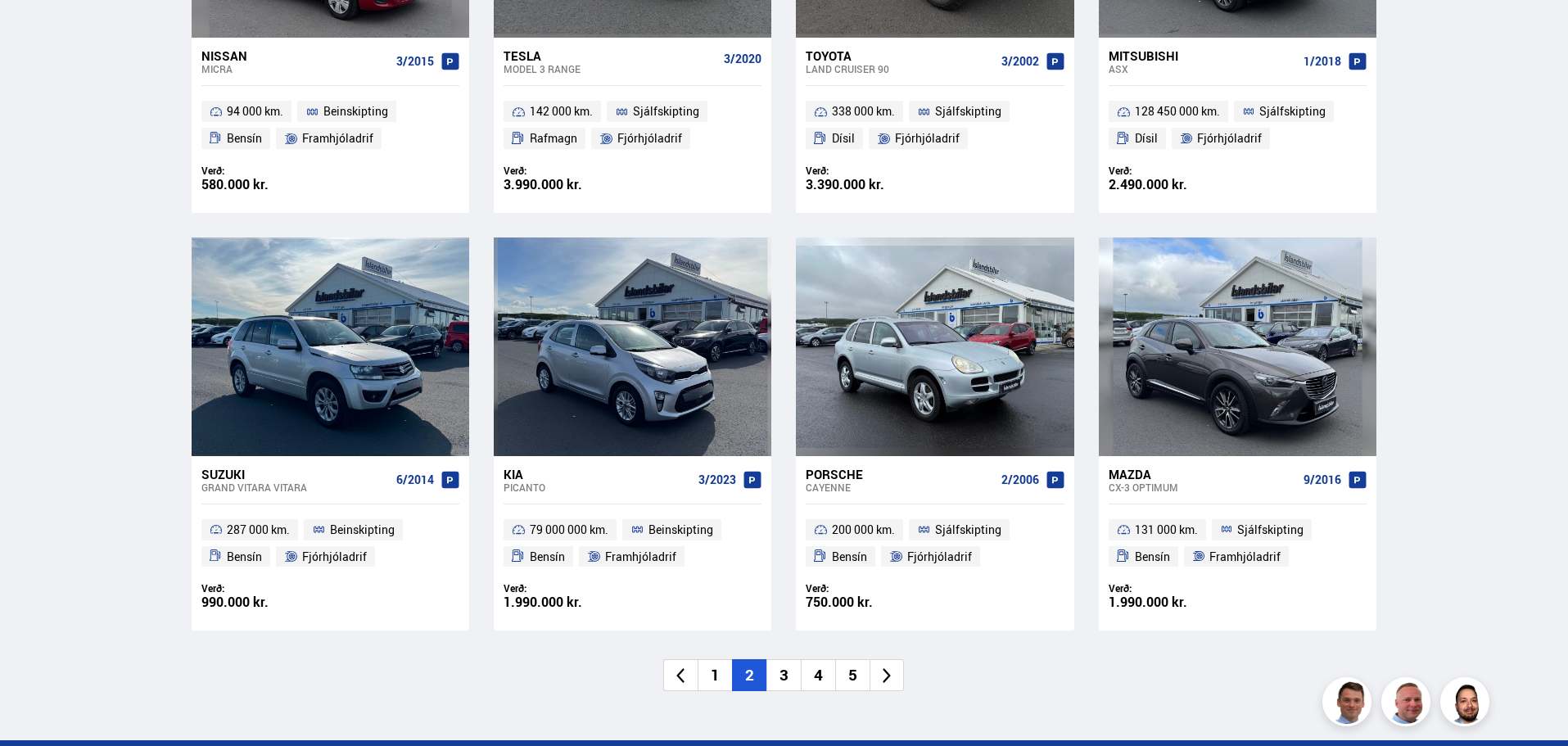
scroll to position [2515, 0]
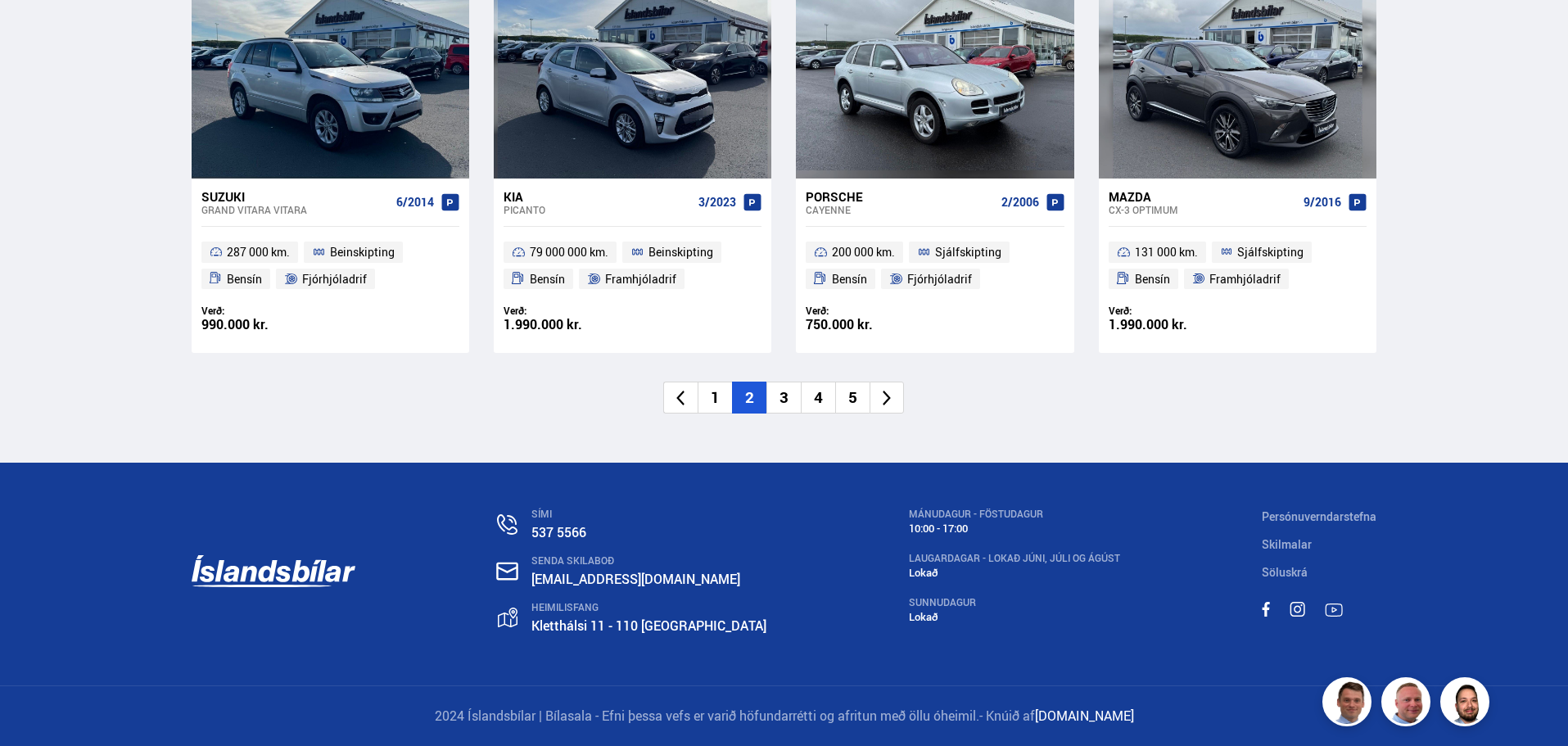
click at [782, 400] on li "3" at bounding box center [783, 397] width 34 height 32
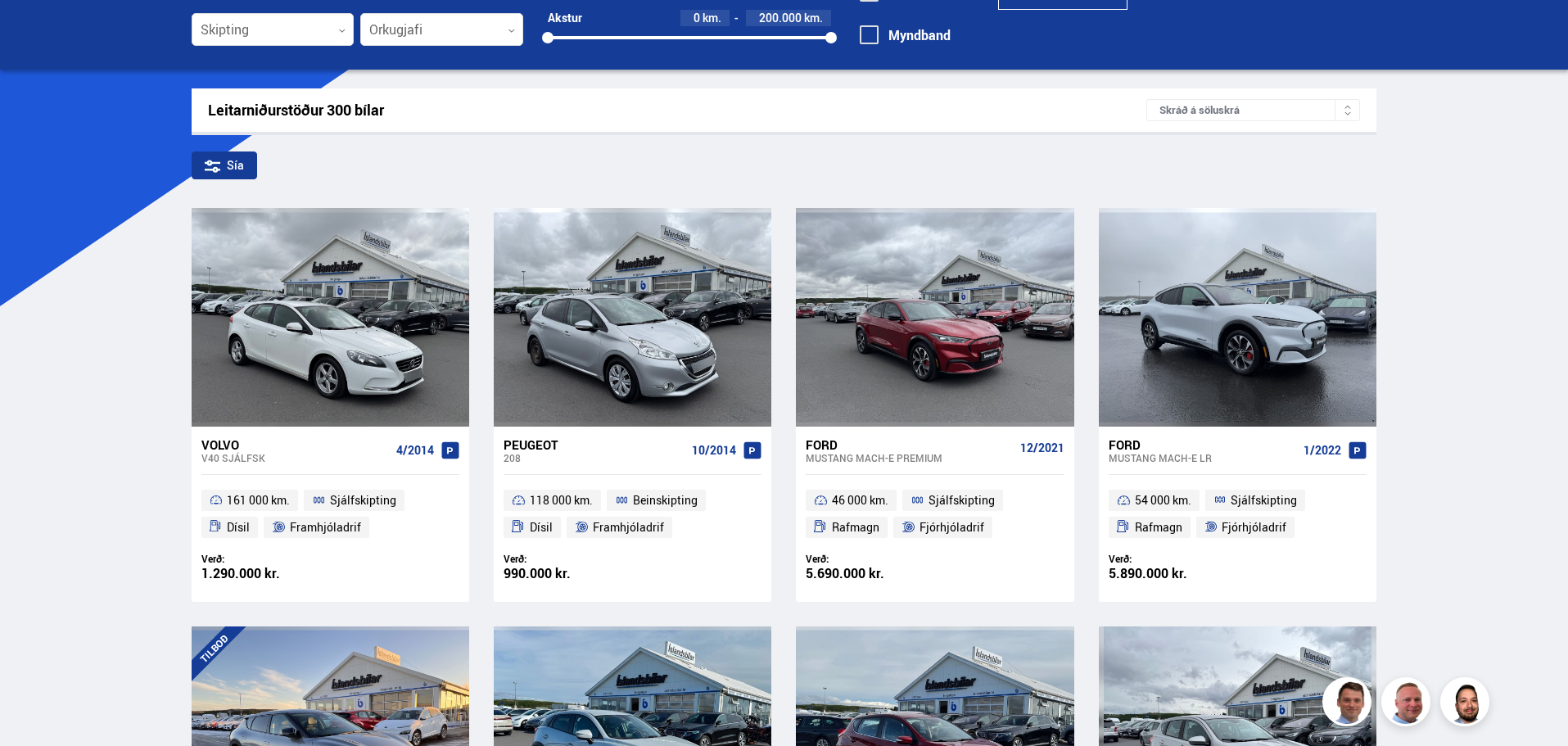
scroll to position [82, 0]
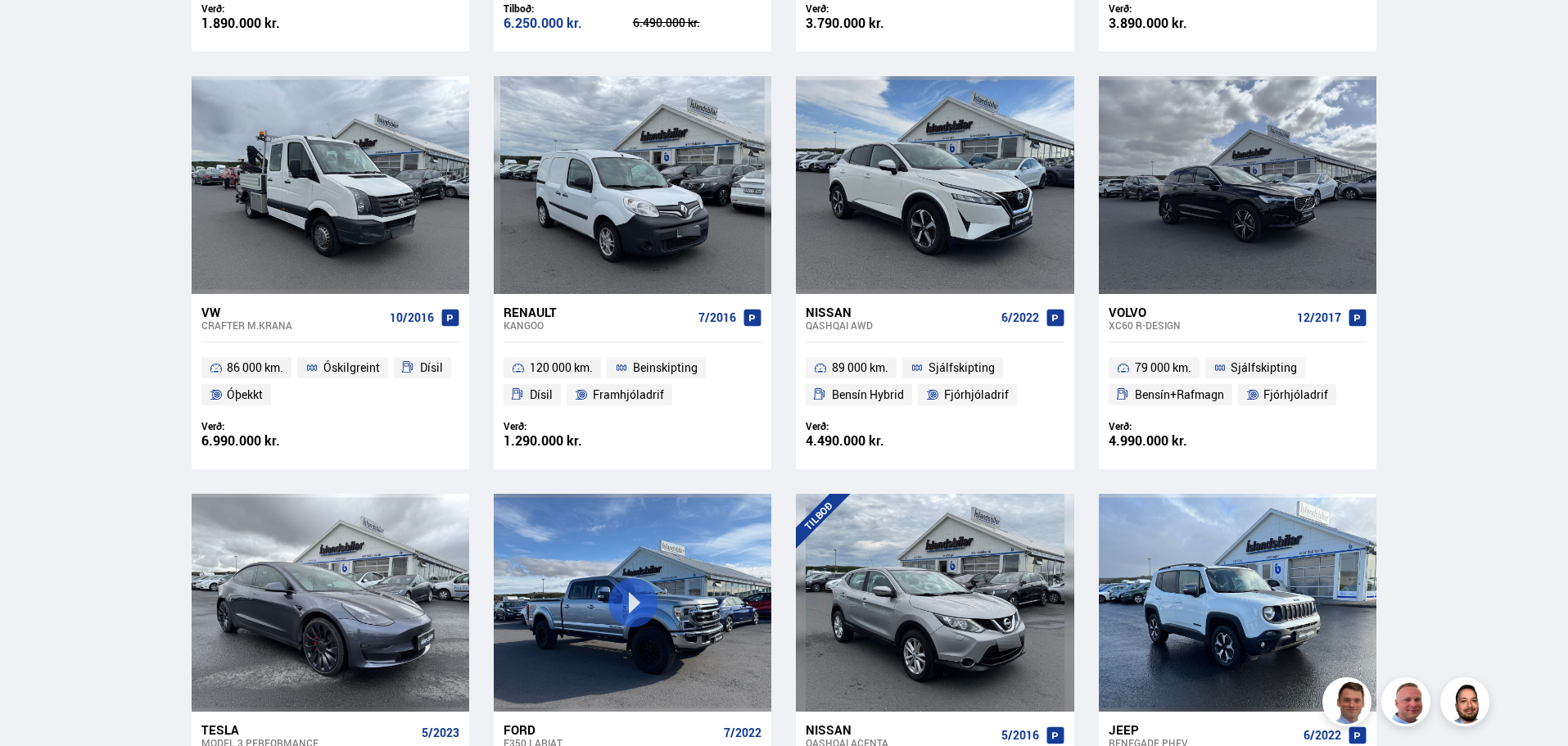
scroll to position [1229, 0]
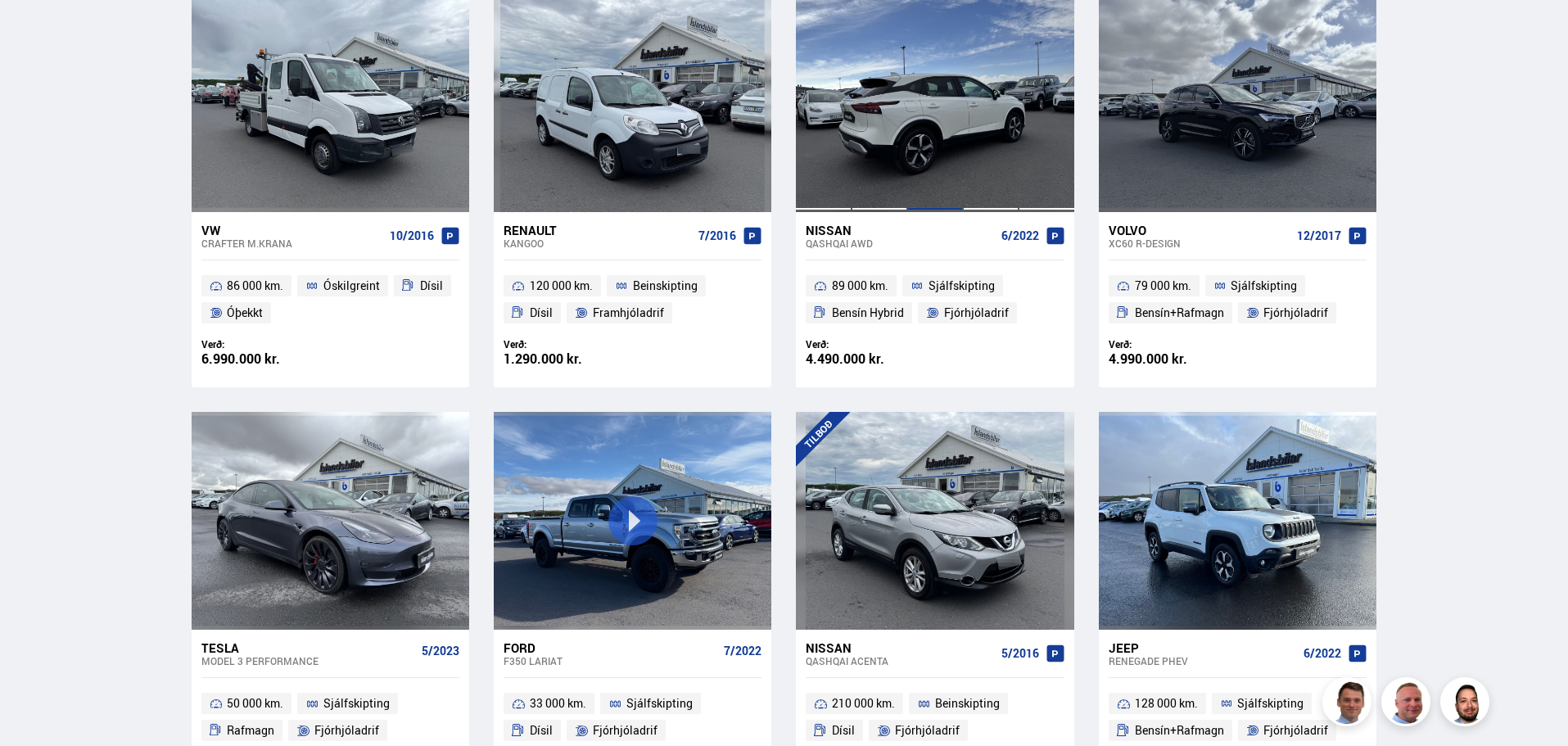
click at [913, 94] on div at bounding box center [935, 103] width 56 height 217
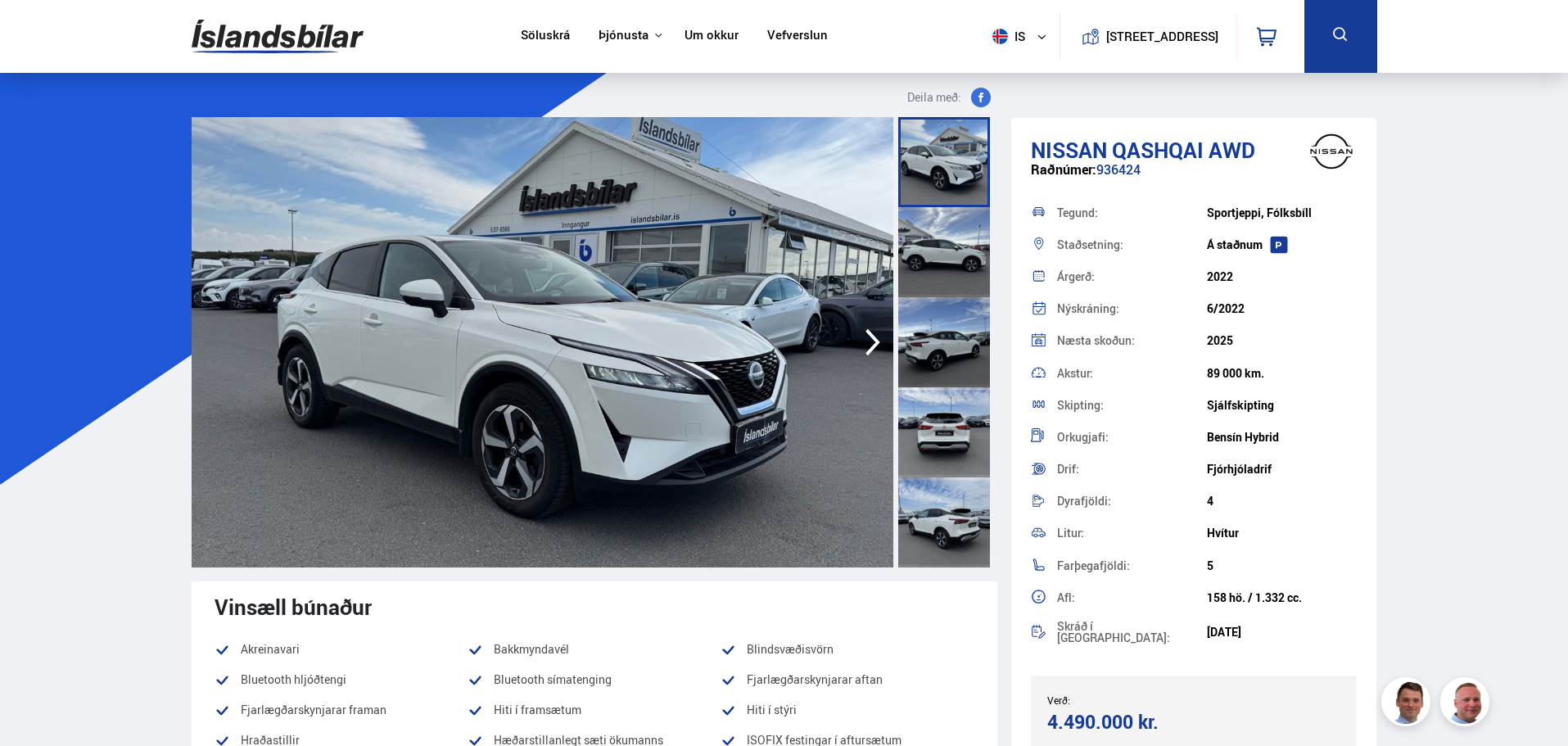
click at [869, 341] on icon "button" at bounding box center [872, 343] width 32 height 39
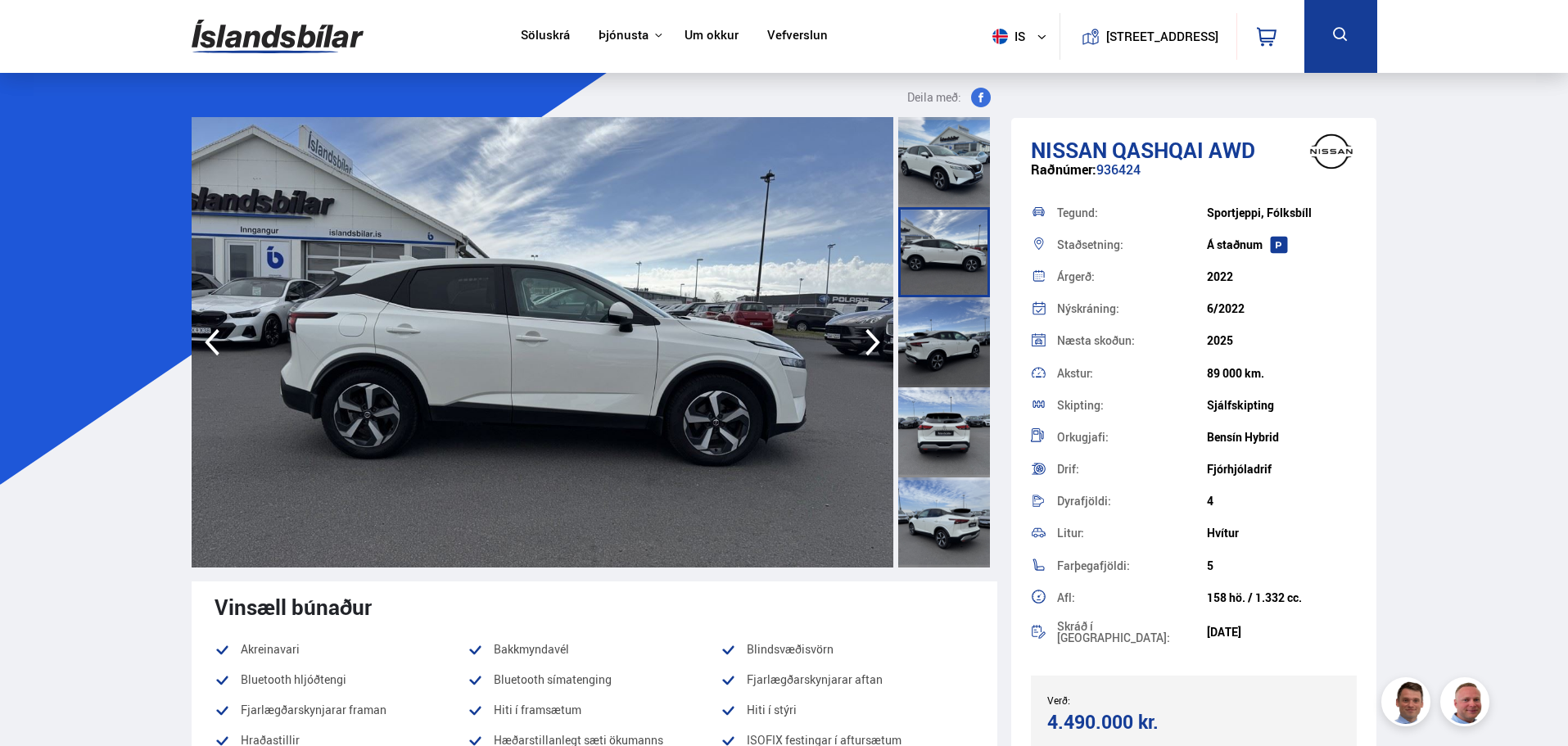
click at [869, 341] on icon "button" at bounding box center [872, 343] width 32 height 39
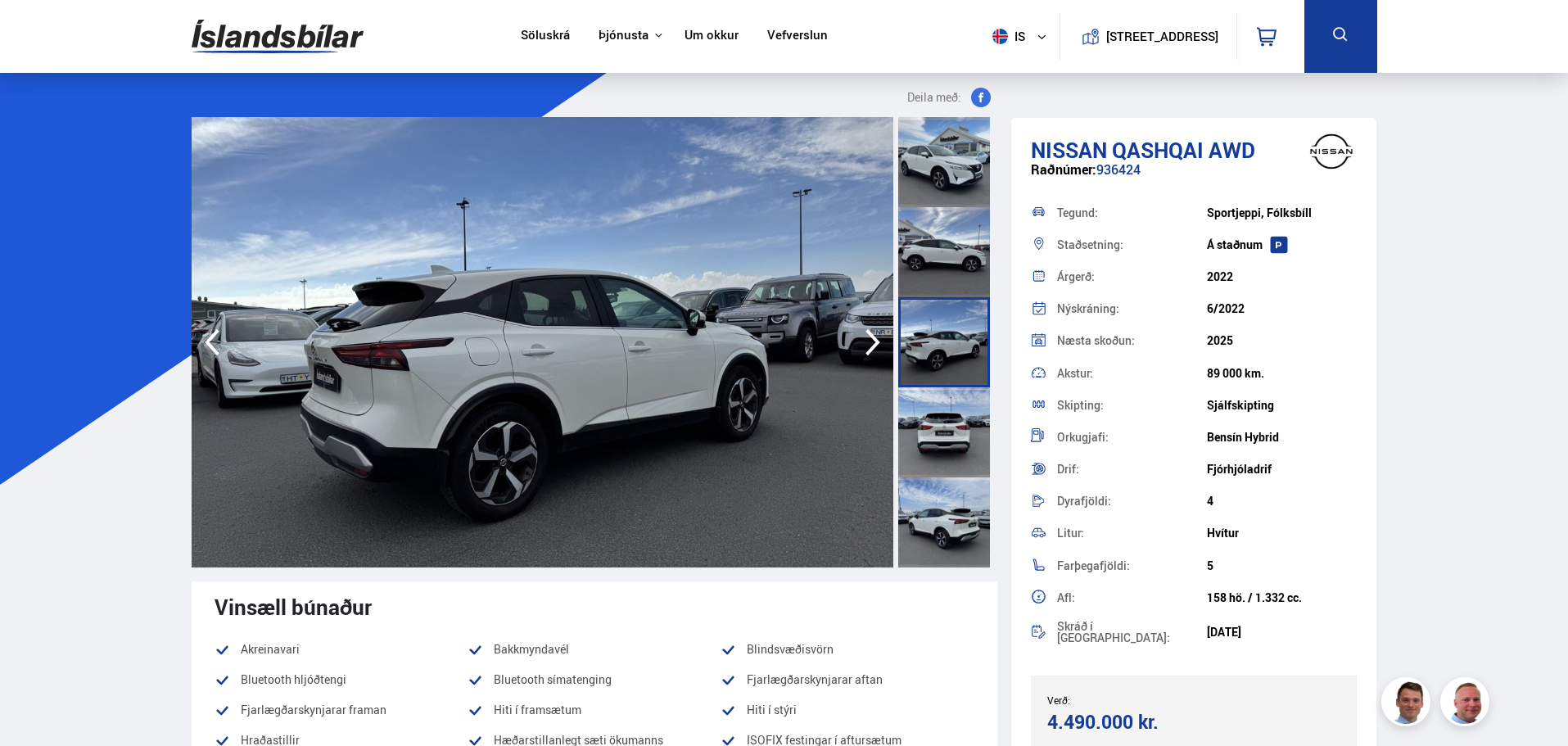
click at [869, 341] on icon "button" at bounding box center [872, 343] width 32 height 39
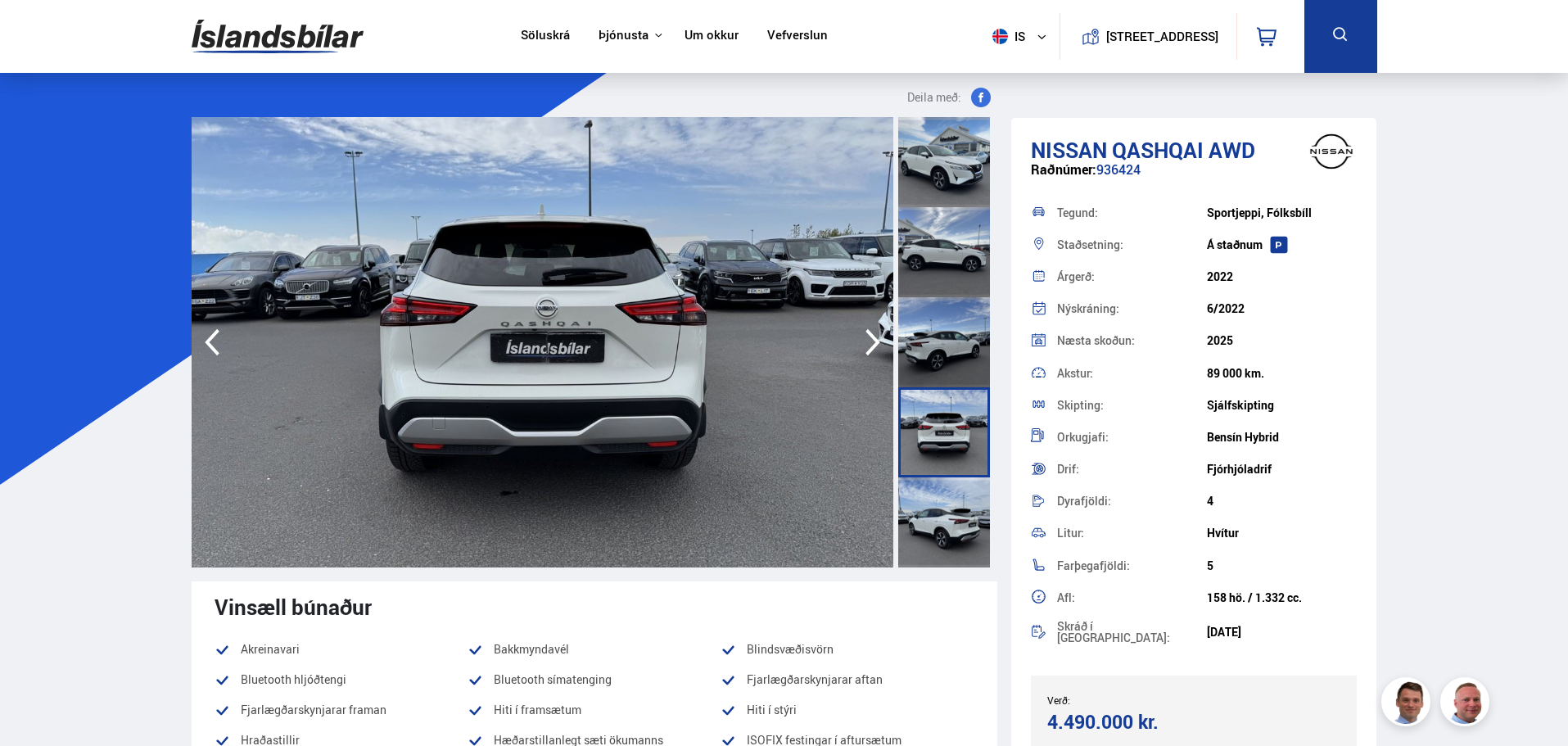
click at [869, 341] on icon "button" at bounding box center [872, 343] width 32 height 39
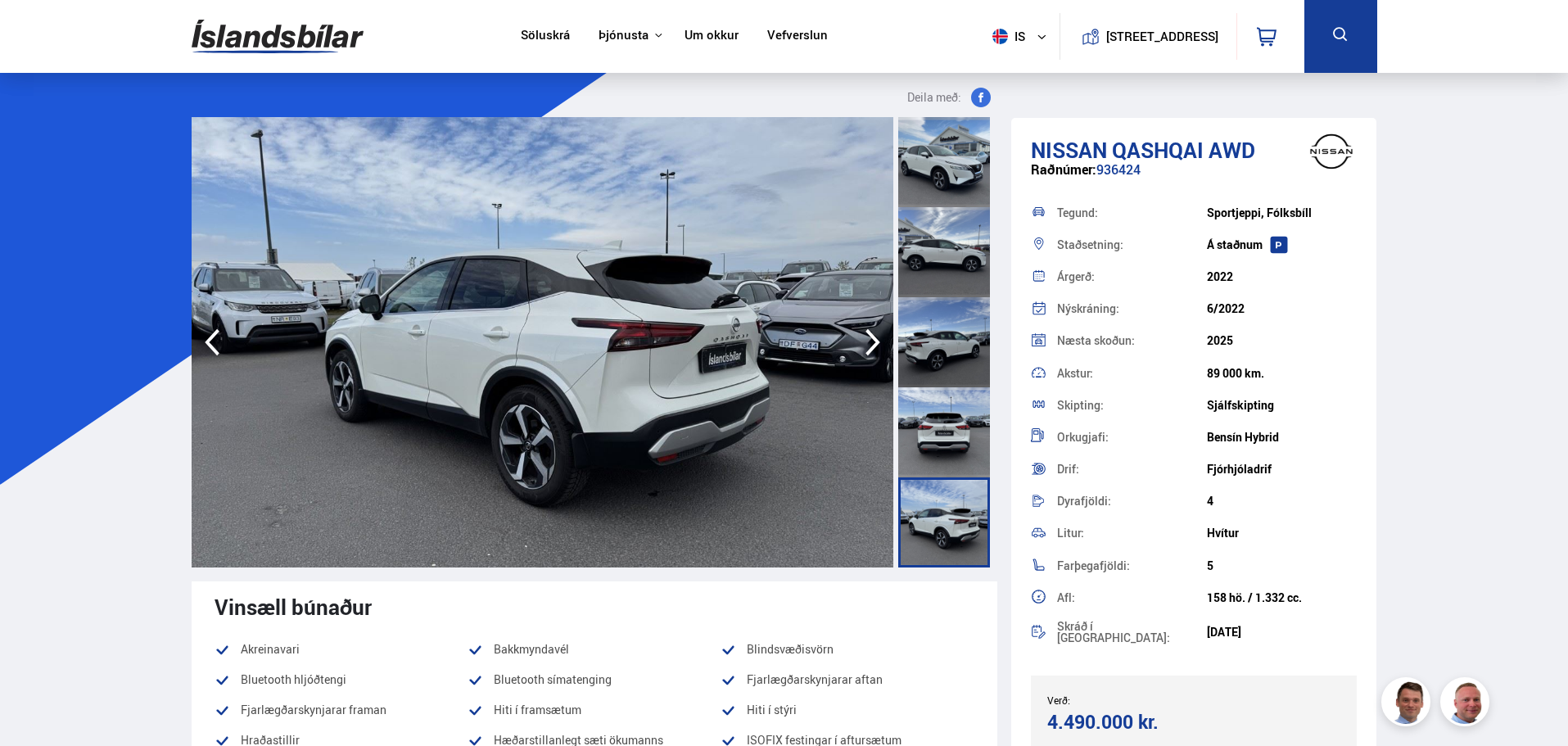
click at [869, 341] on icon "button" at bounding box center [872, 343] width 32 height 39
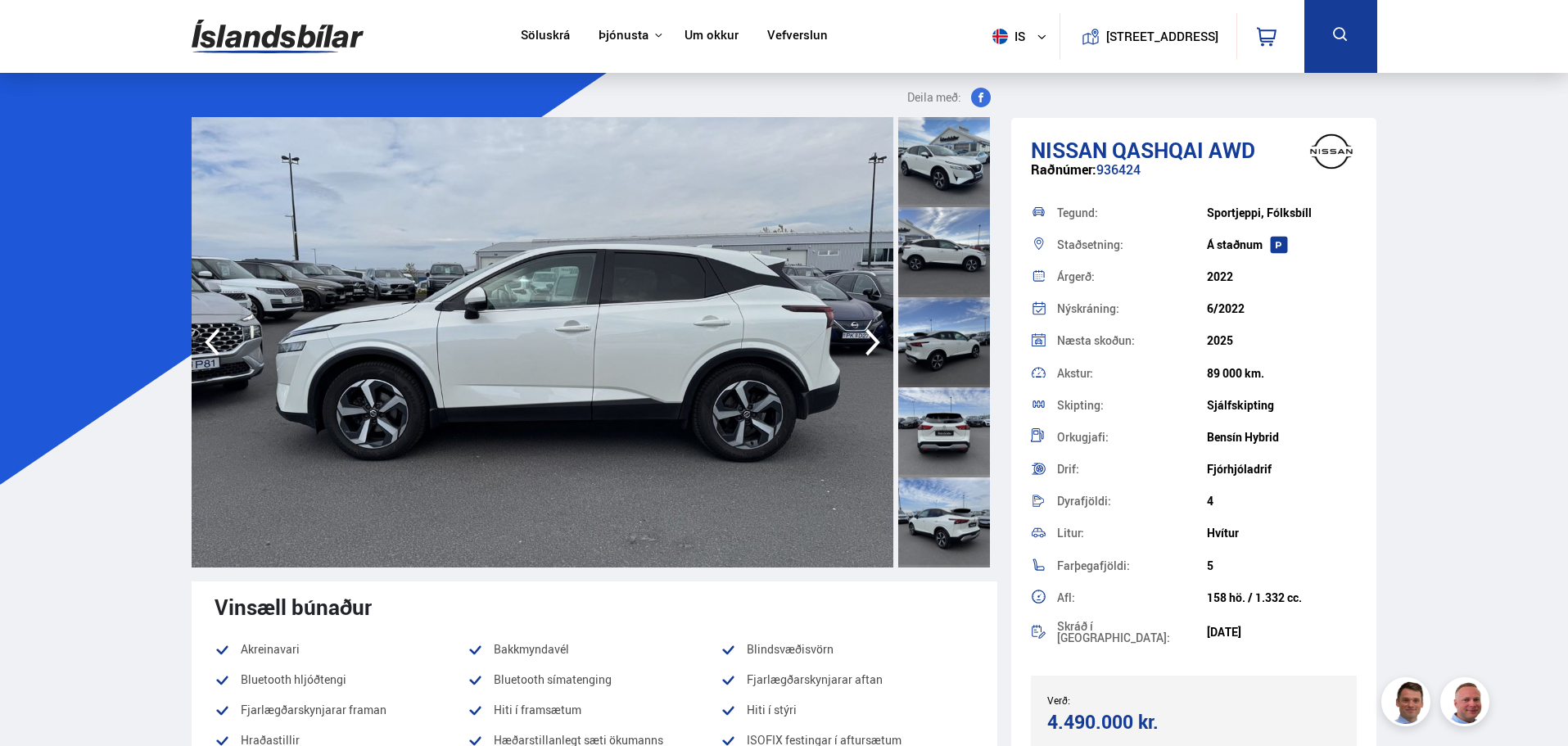
click at [869, 341] on icon "button" at bounding box center [872, 343] width 32 height 39
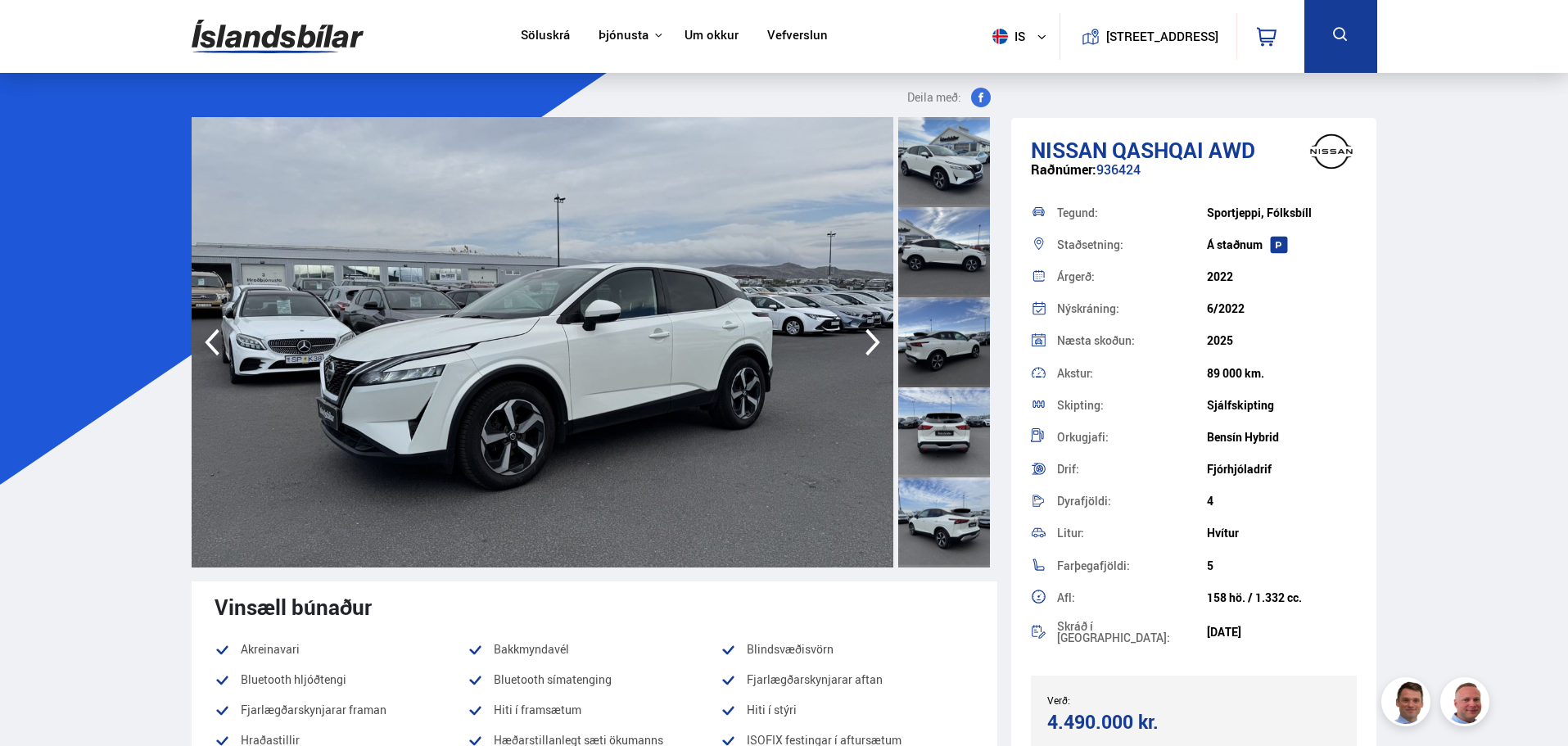
click at [869, 341] on icon "button" at bounding box center [872, 343] width 32 height 39
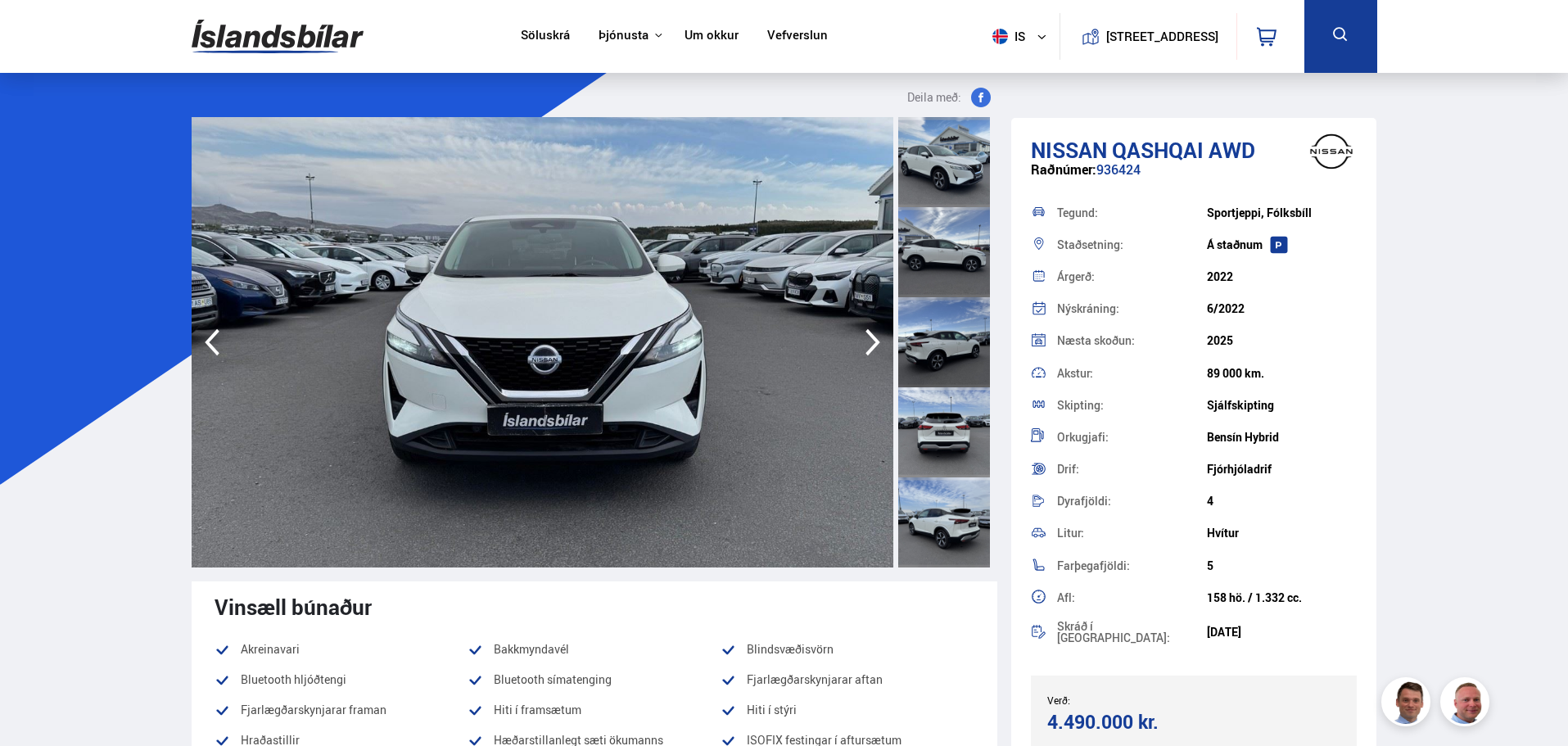
click at [869, 341] on icon "button" at bounding box center [872, 343] width 32 height 39
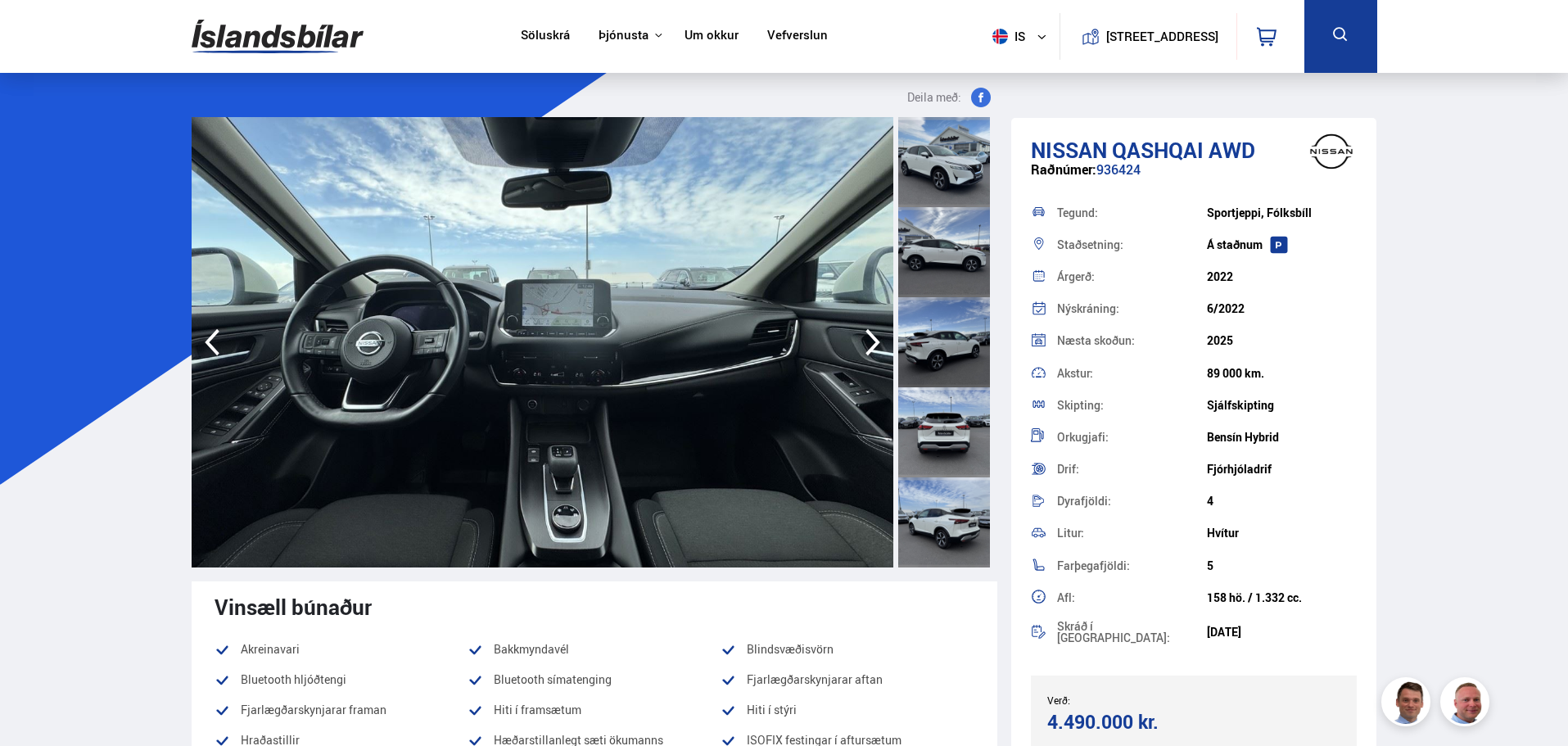
click at [873, 343] on icon "button" at bounding box center [872, 343] width 32 height 39
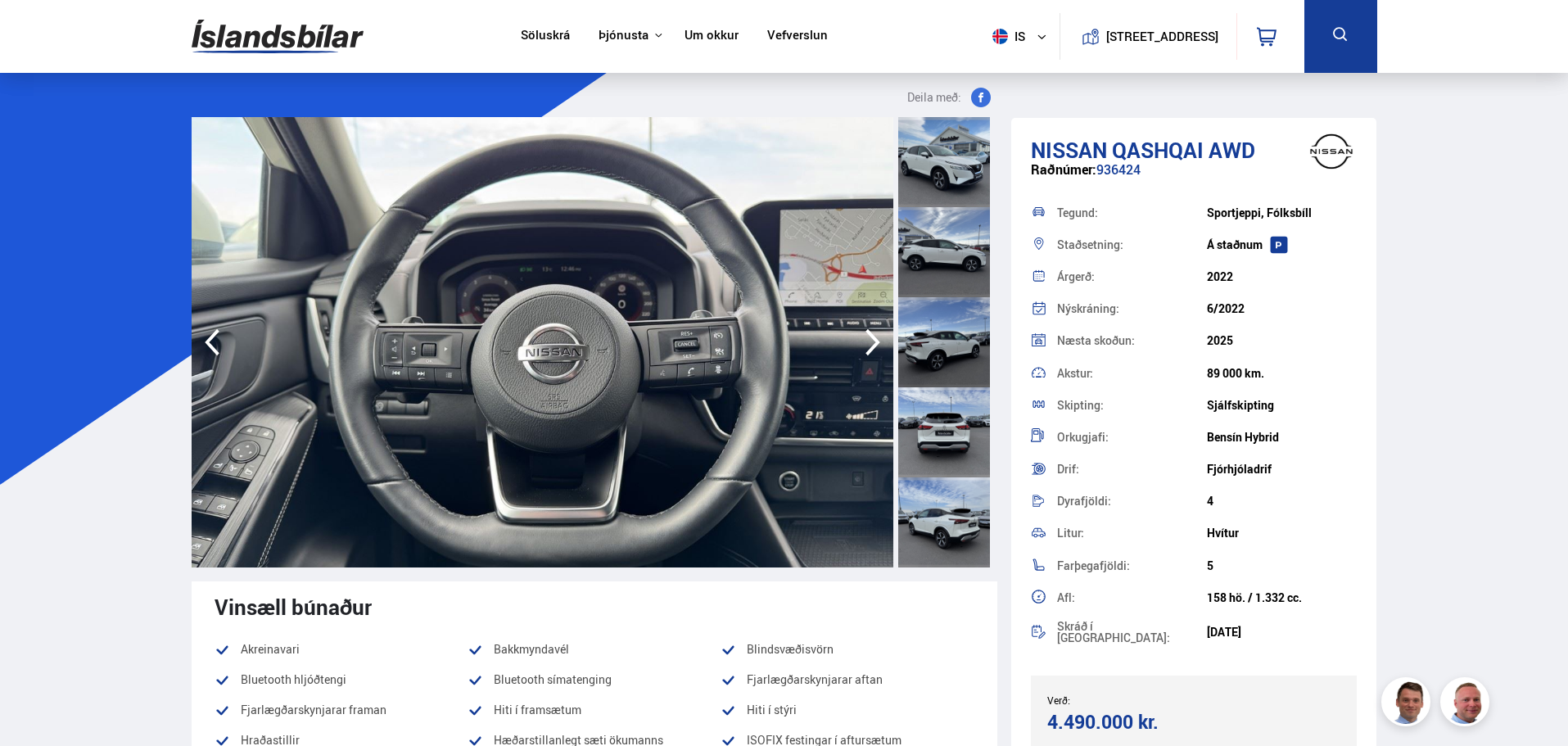
click at [873, 343] on icon "button" at bounding box center [872, 343] width 32 height 39
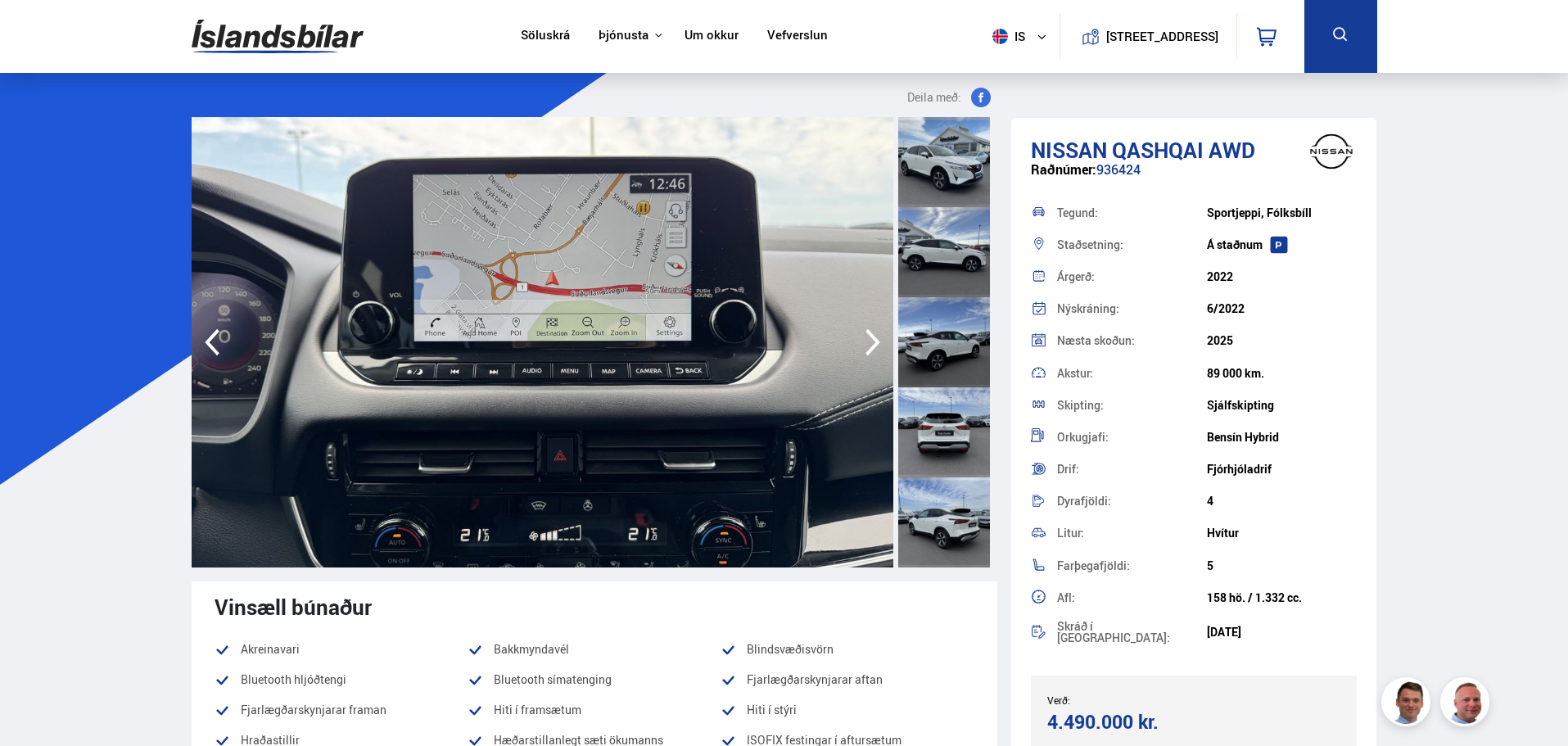
click at [873, 343] on icon "button" at bounding box center [872, 343] width 32 height 39
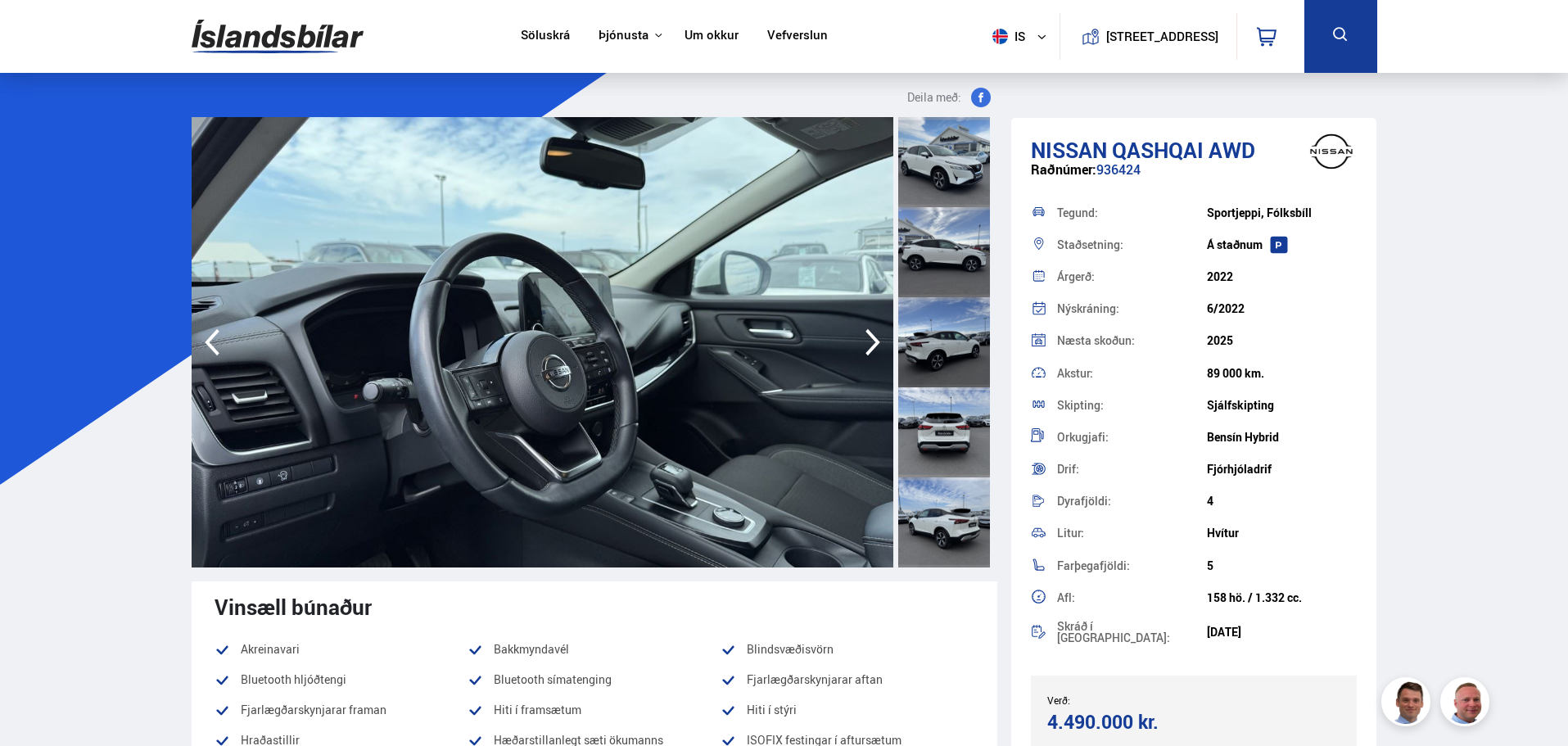
click at [873, 343] on icon "button" at bounding box center [872, 343] width 32 height 39
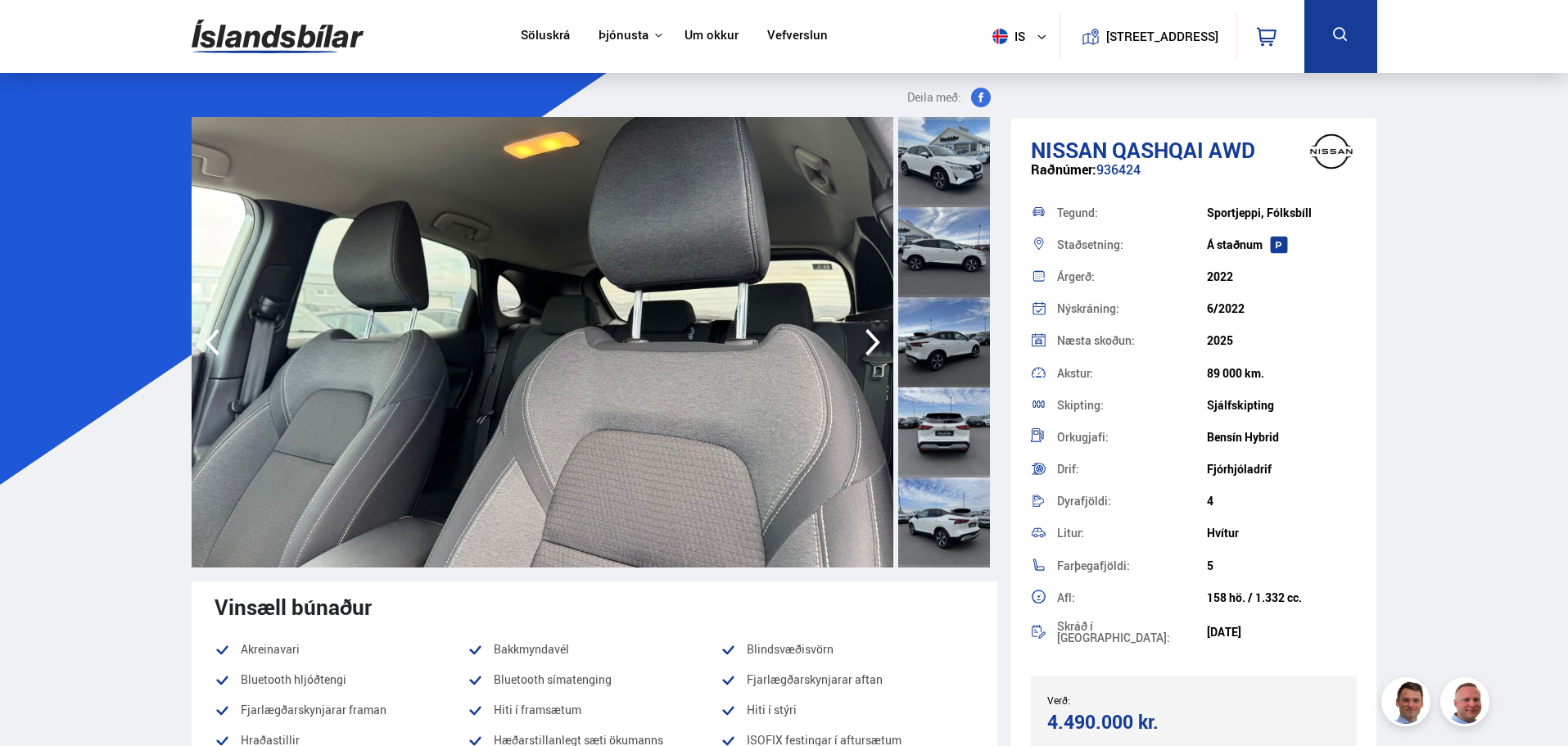
click at [873, 343] on icon "button" at bounding box center [872, 343] width 32 height 39
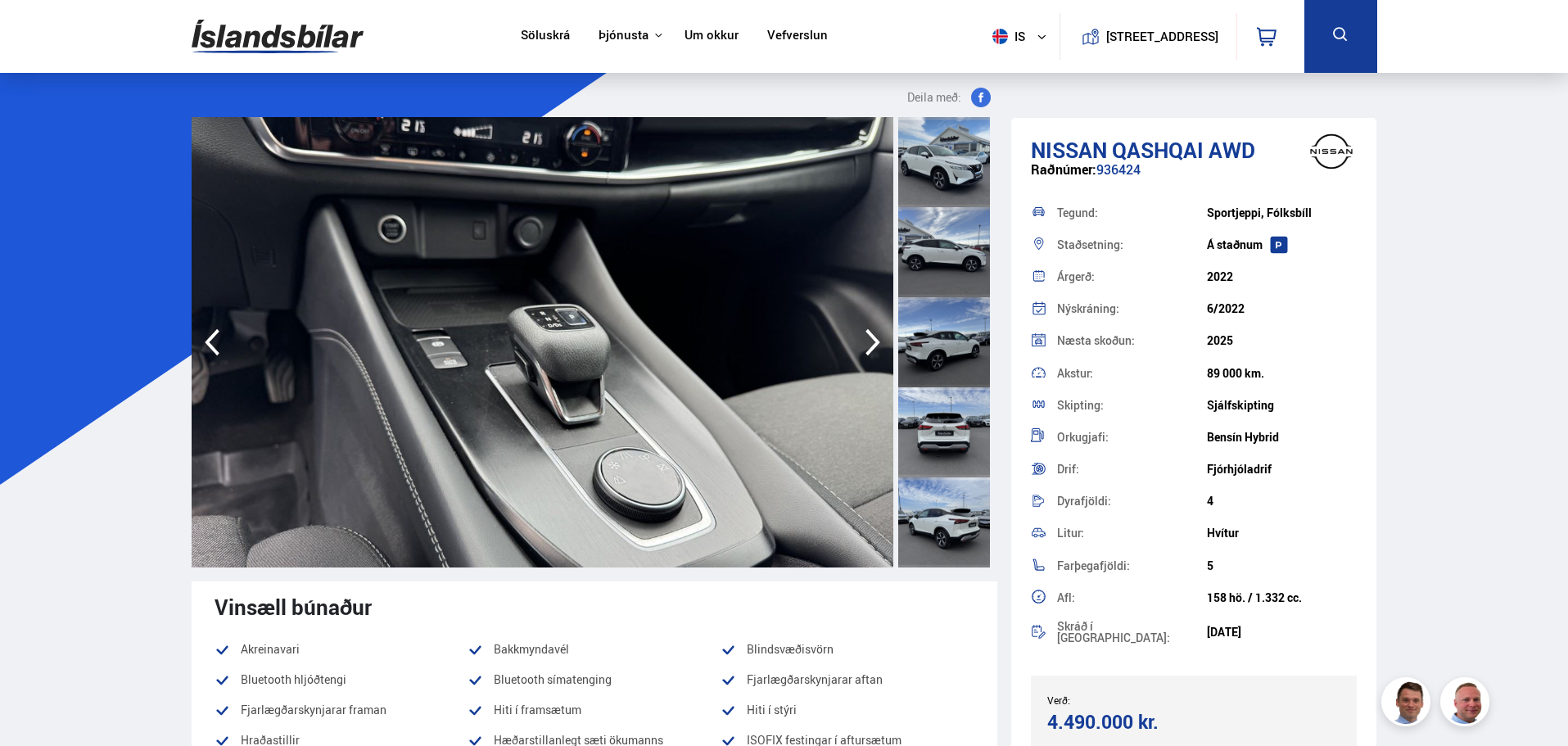
click at [873, 343] on icon "button" at bounding box center [872, 343] width 32 height 39
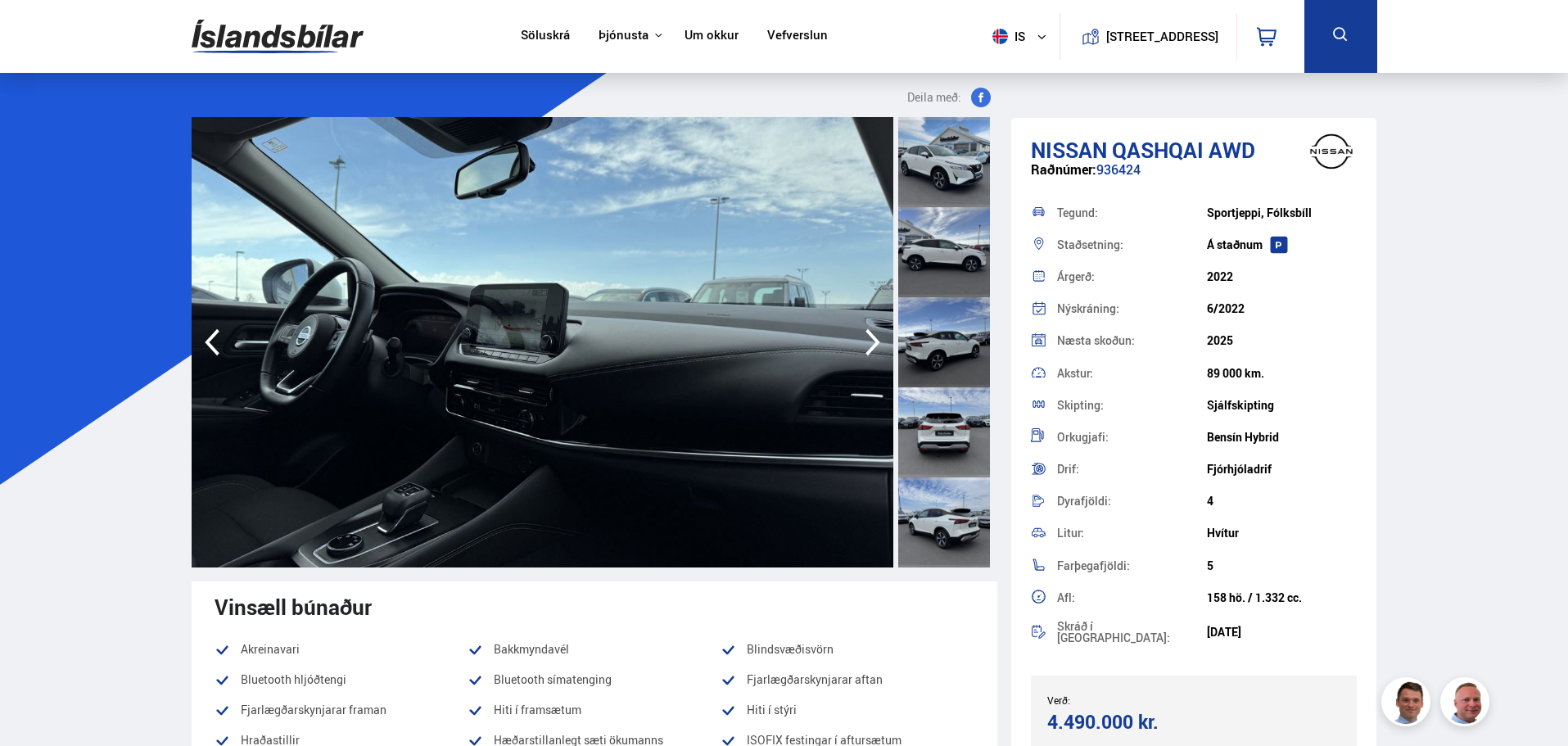
click at [873, 343] on icon "button" at bounding box center [872, 343] width 32 height 39
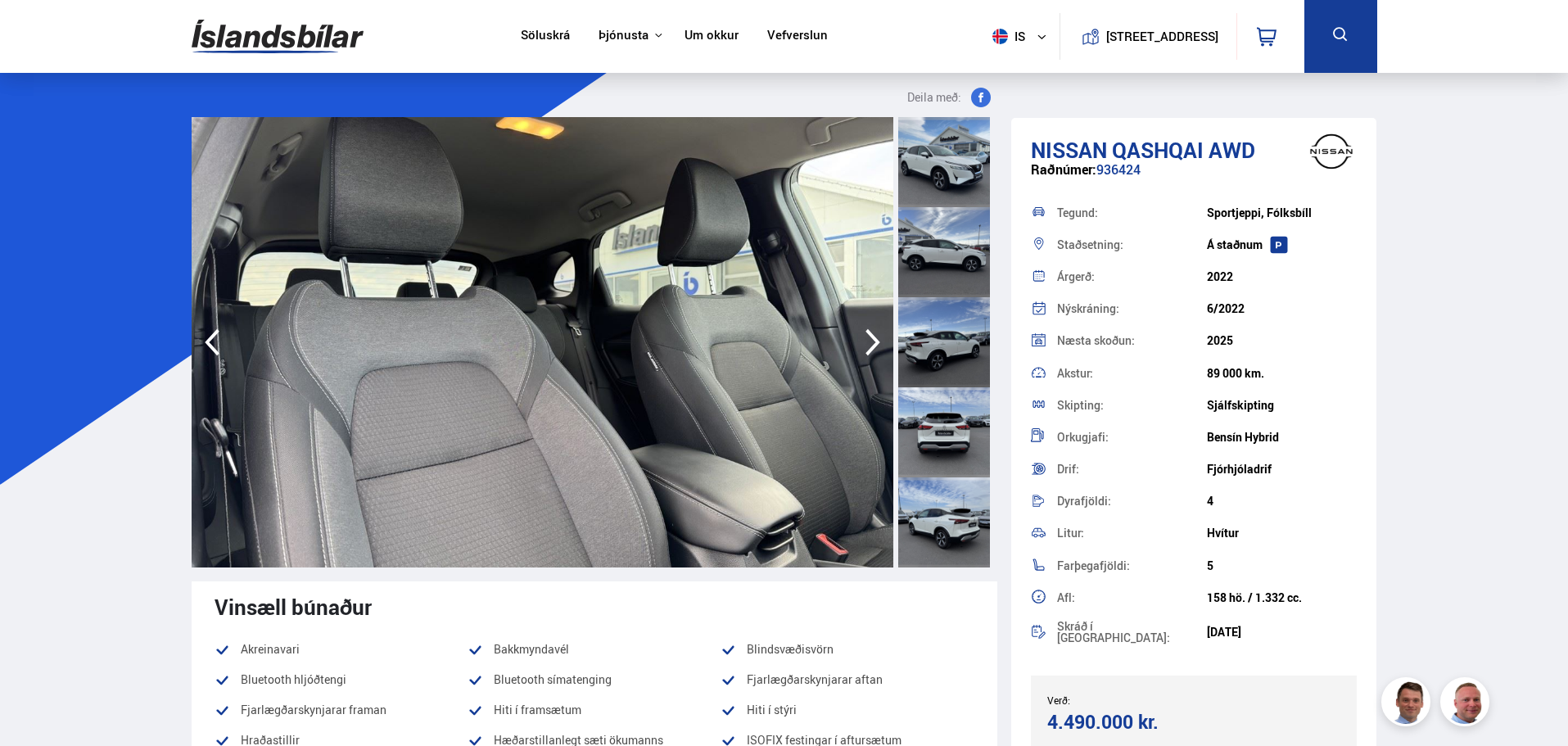
click at [873, 343] on icon "button" at bounding box center [872, 343] width 32 height 39
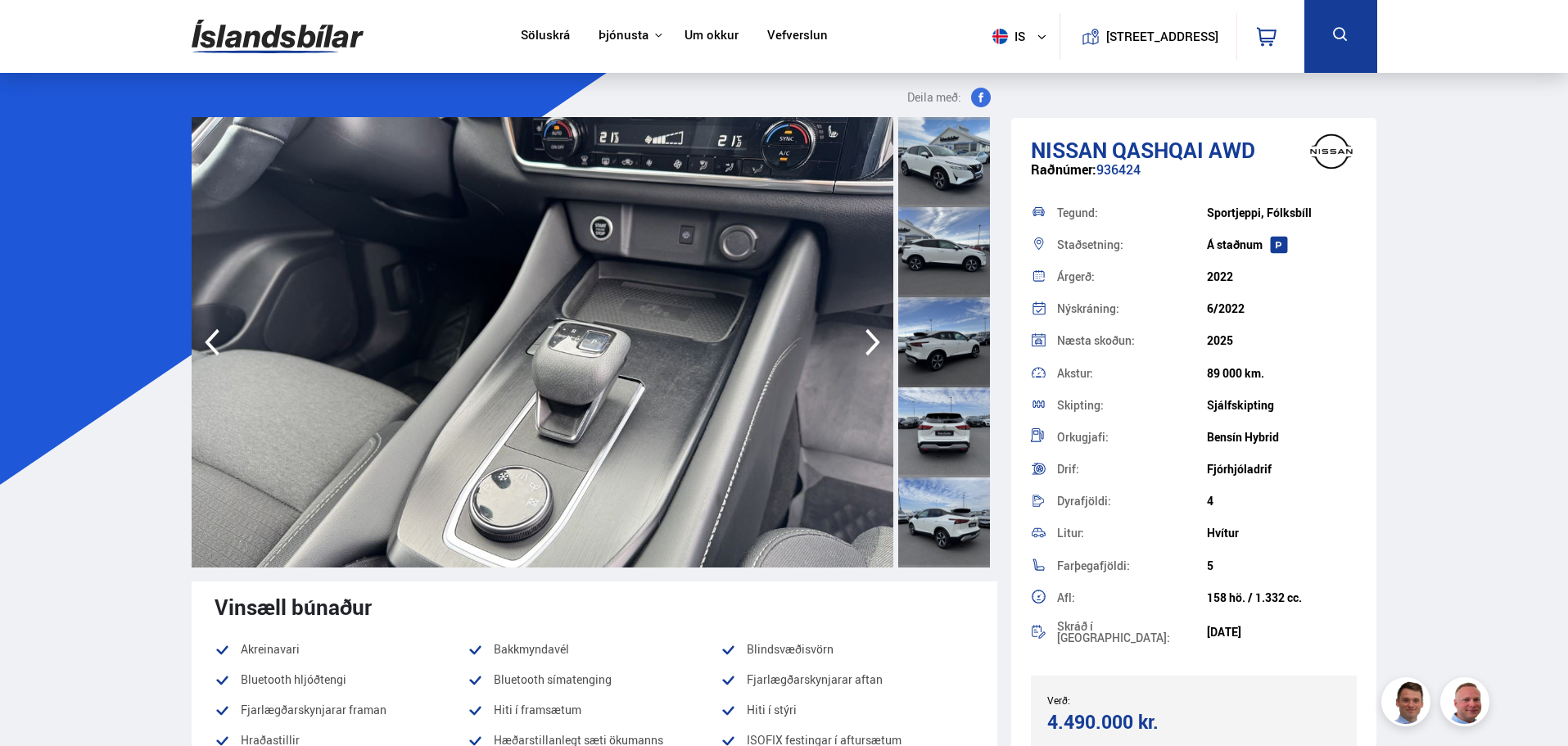
click at [873, 343] on icon "button" at bounding box center [872, 343] width 32 height 39
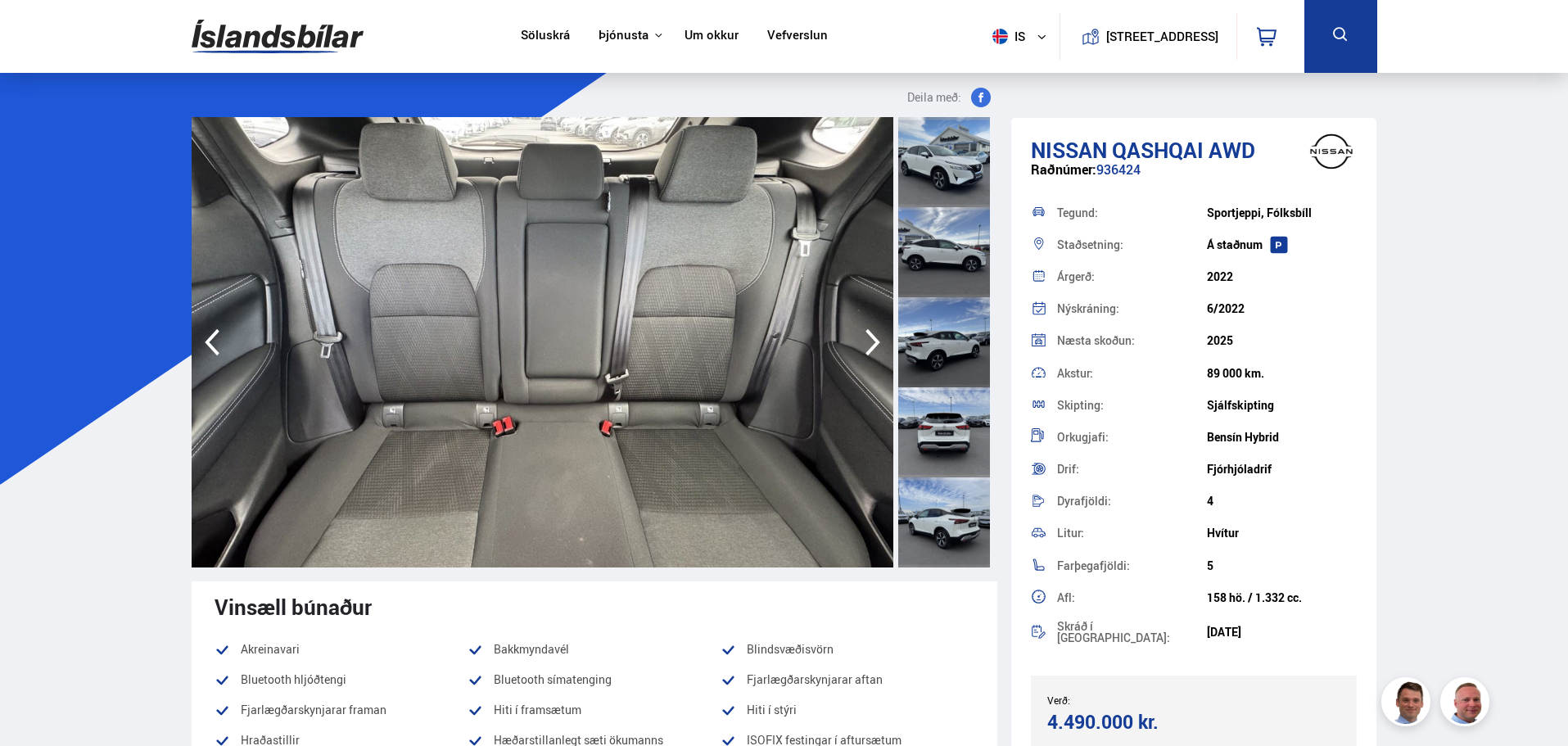
click at [873, 343] on icon "button" at bounding box center [872, 343] width 32 height 39
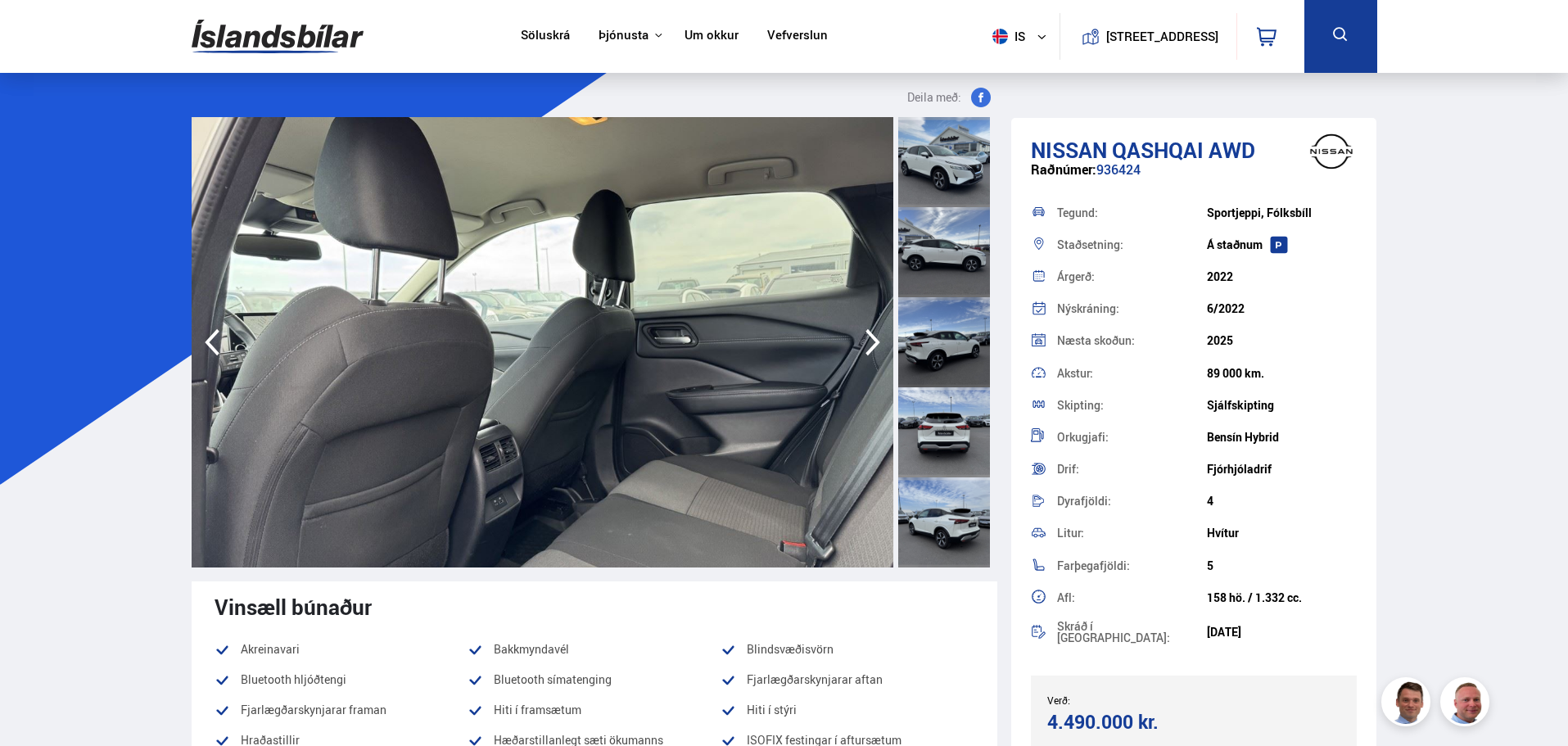
click at [873, 343] on icon "button" at bounding box center [872, 343] width 32 height 39
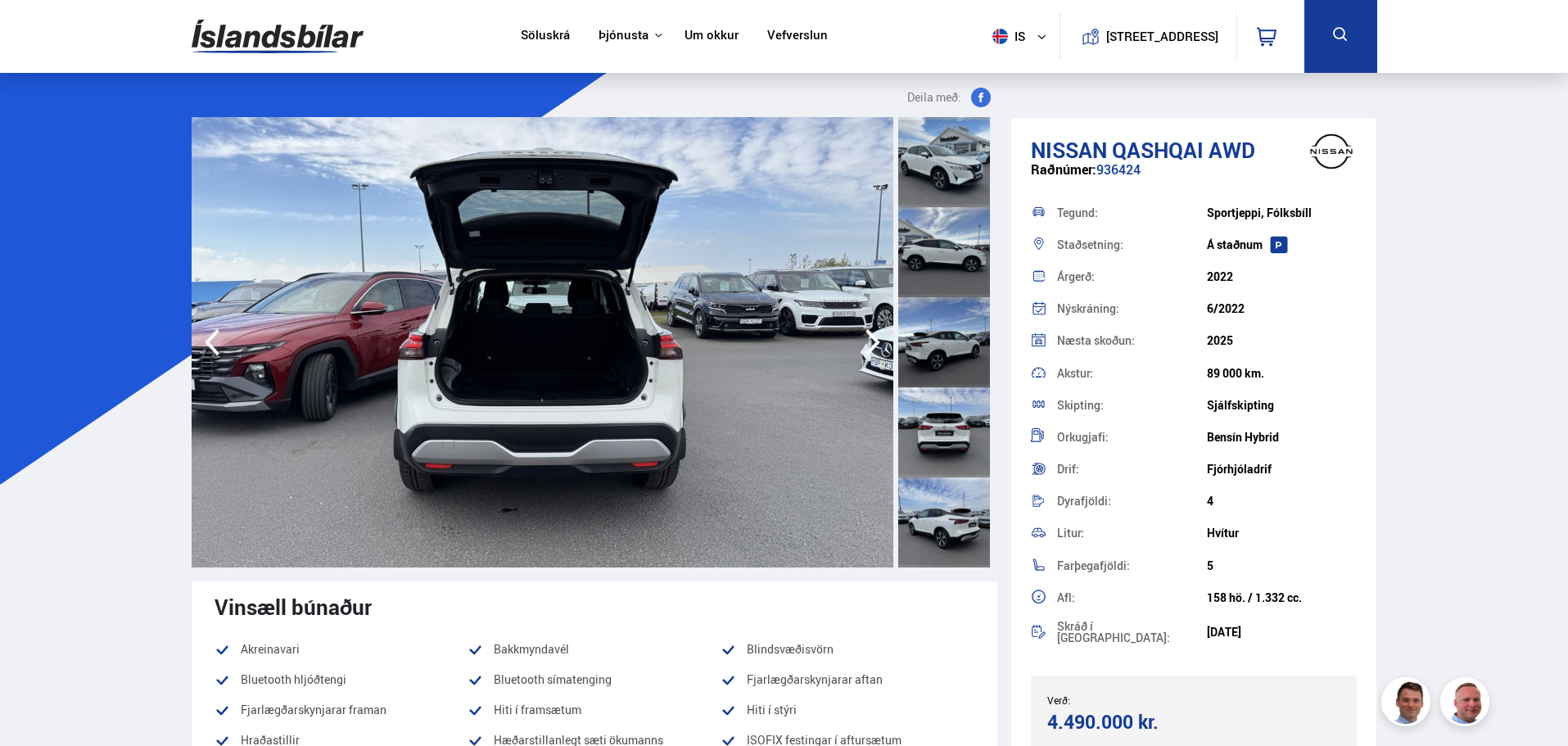
click at [873, 343] on icon "button" at bounding box center [872, 343] width 32 height 39
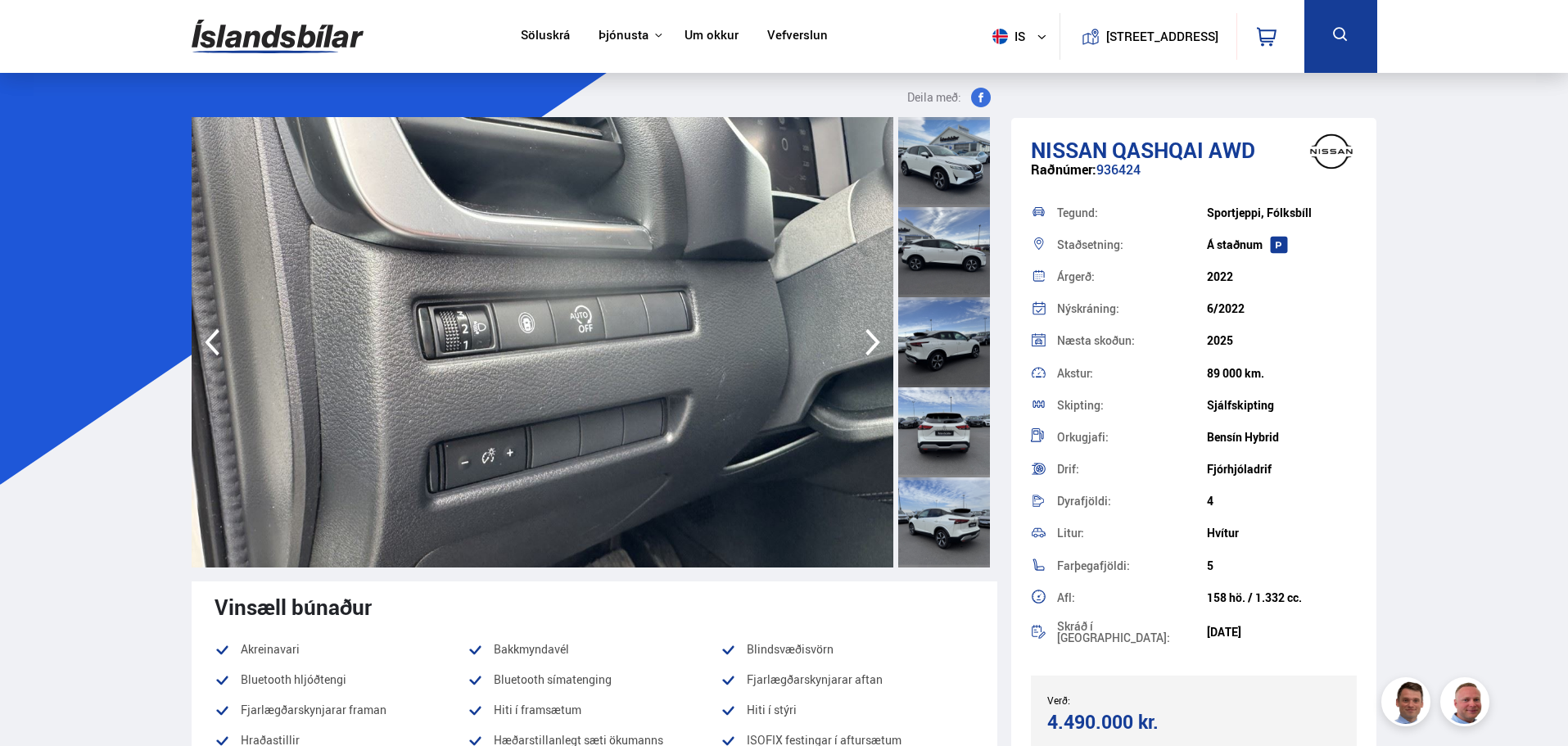
click at [873, 343] on icon "button" at bounding box center [872, 343] width 32 height 39
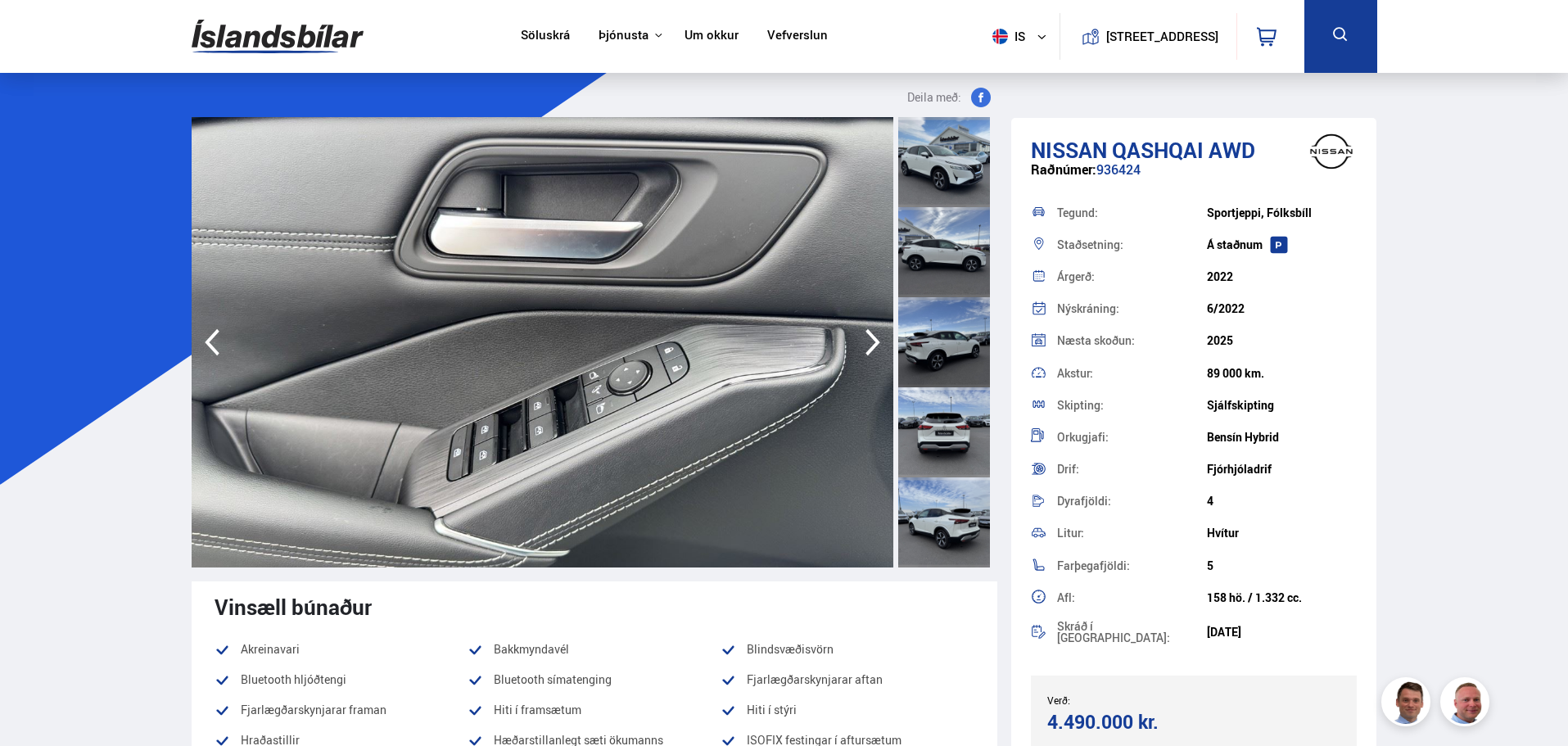
click at [873, 343] on icon "button" at bounding box center [872, 343] width 32 height 39
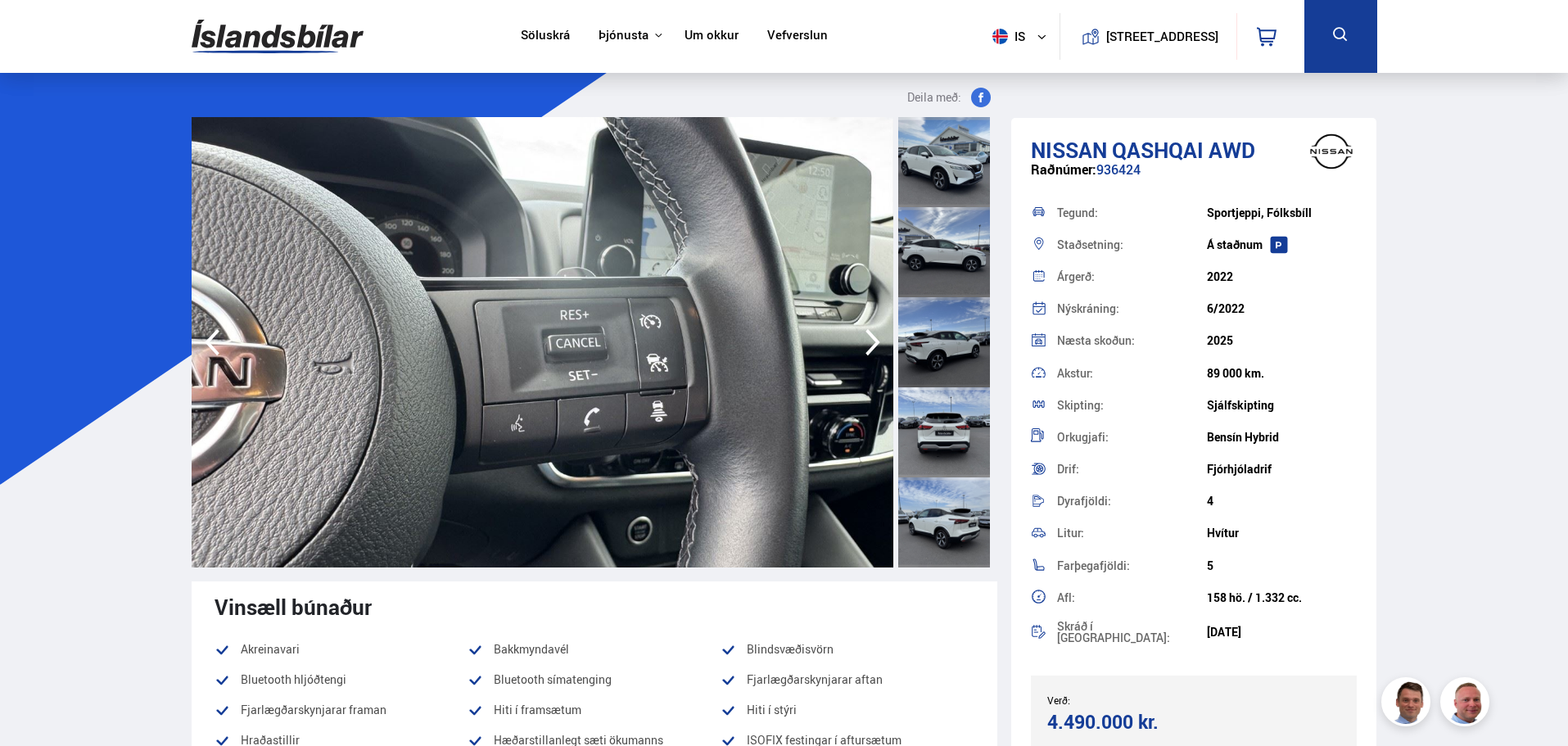
click at [873, 343] on icon "button" at bounding box center [872, 343] width 32 height 39
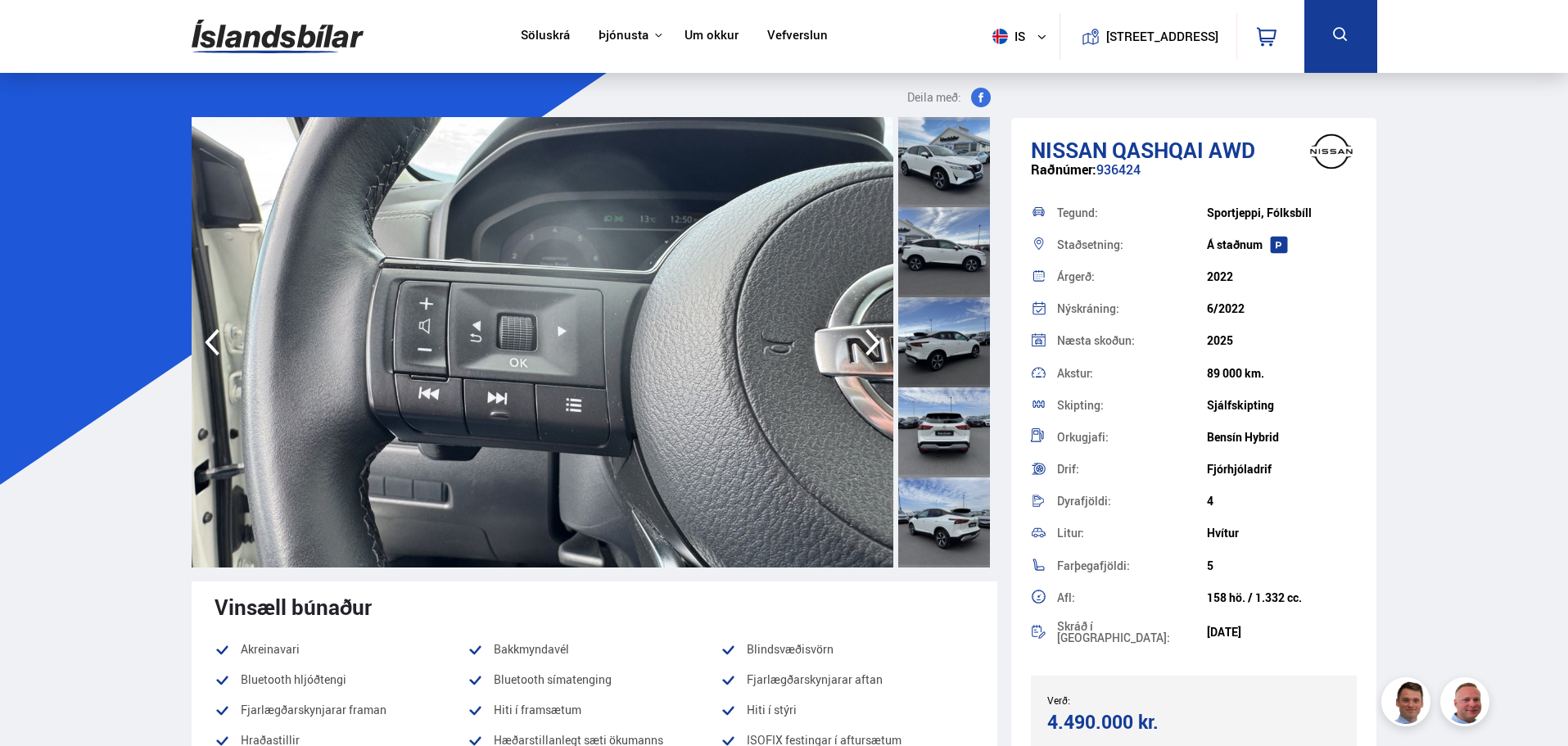
click at [873, 343] on icon "button" at bounding box center [872, 343] width 32 height 39
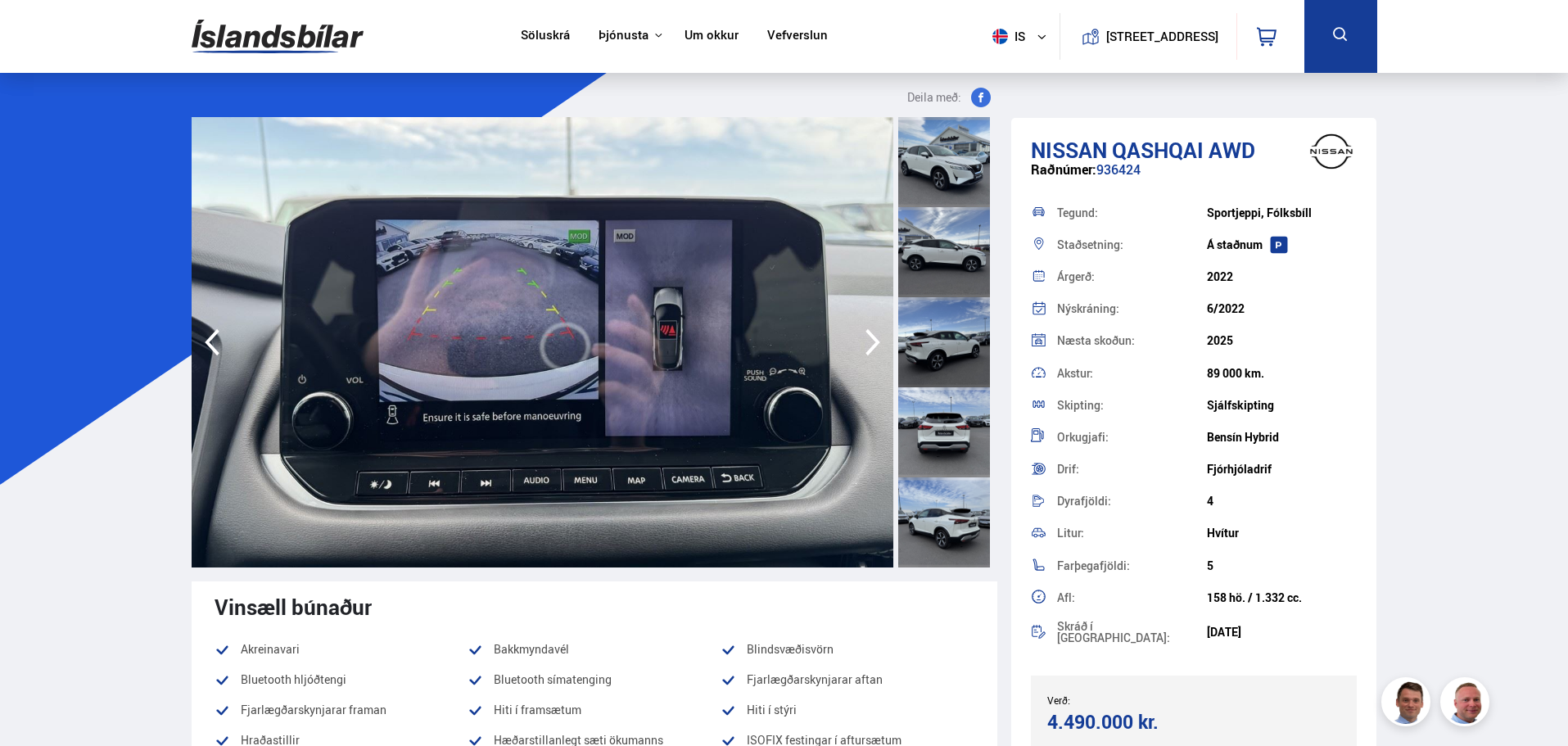
click at [873, 343] on icon "button" at bounding box center [872, 343] width 32 height 39
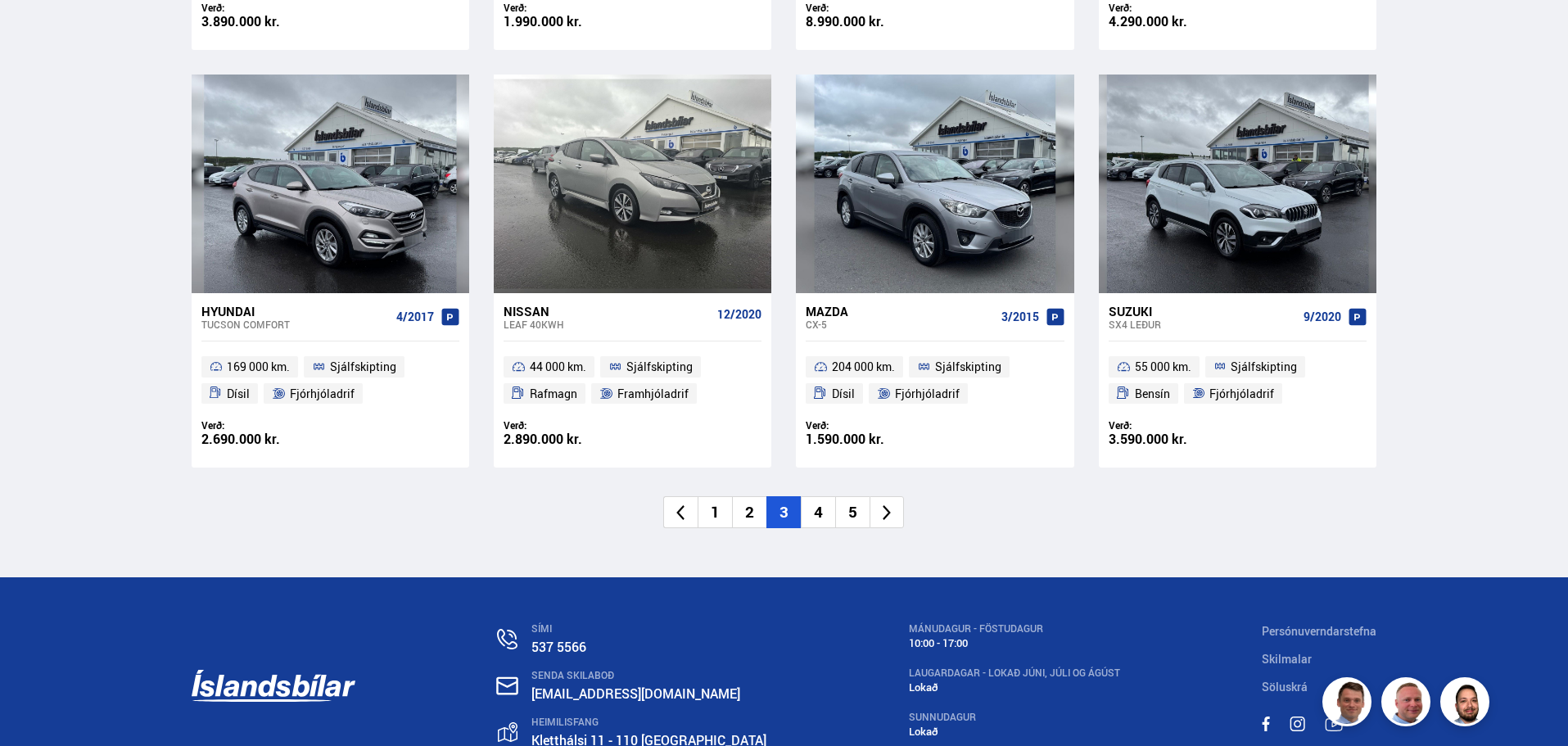
scroll to position [2468, 0]
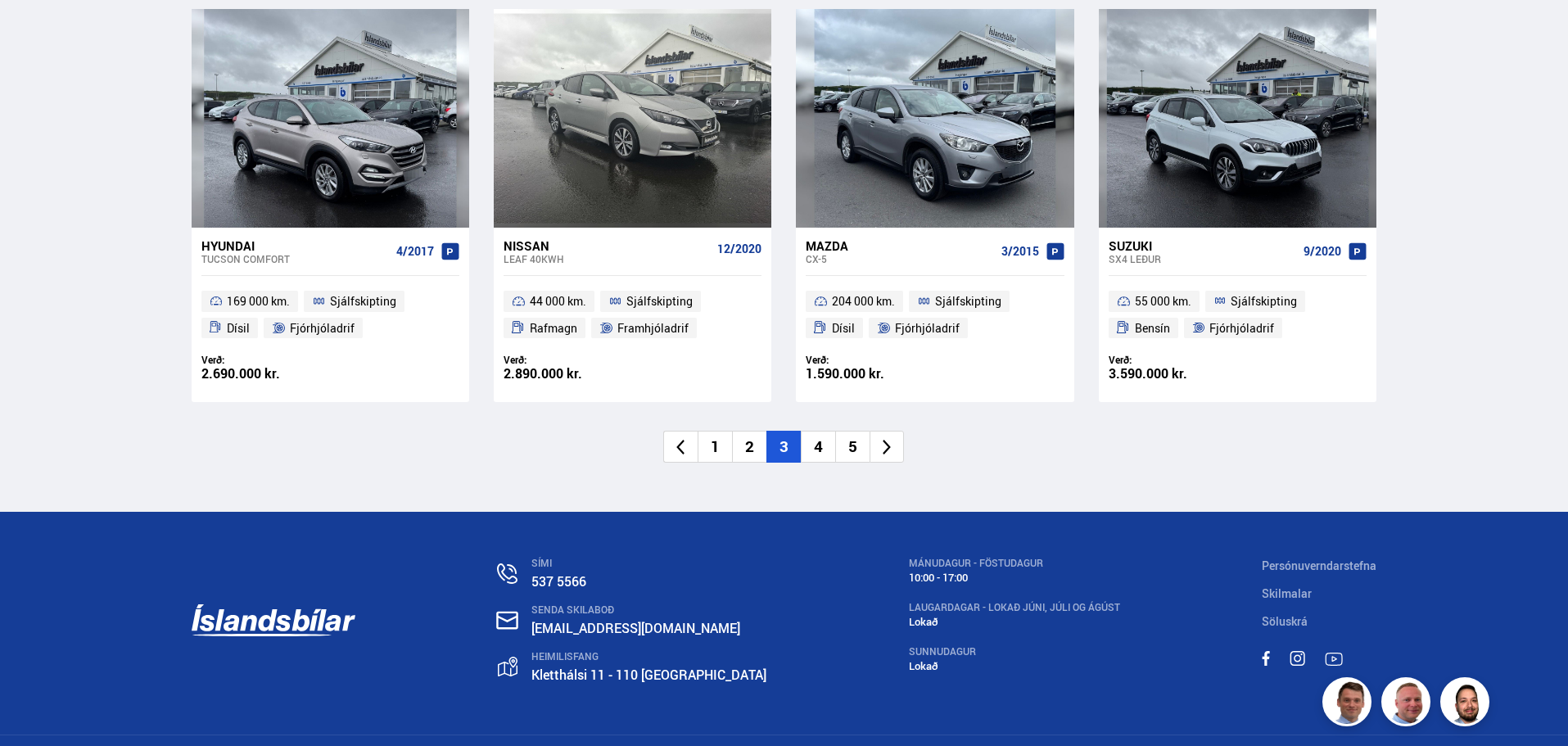
click at [822, 448] on li "4" at bounding box center [817, 446] width 34 height 32
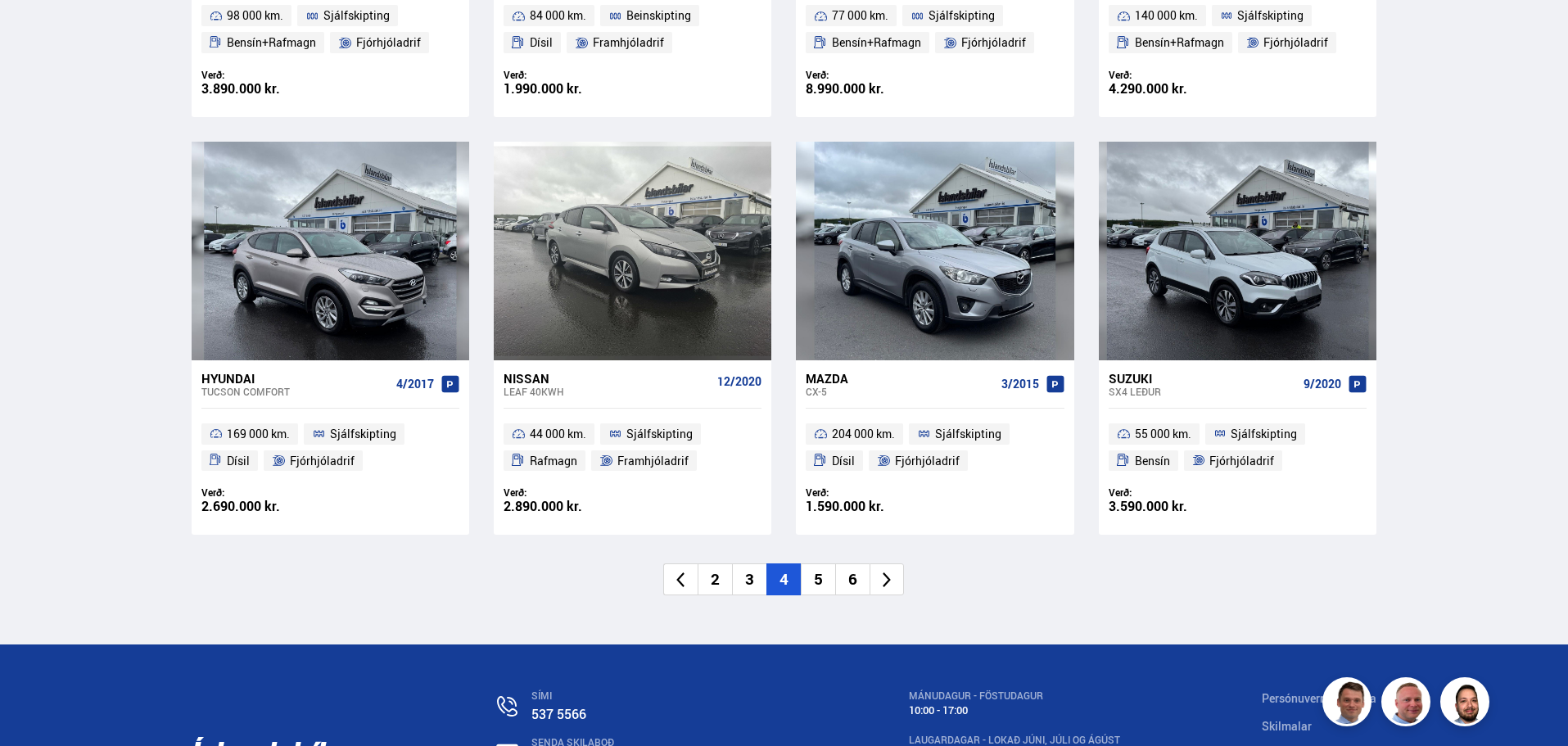
scroll to position [1248, 0]
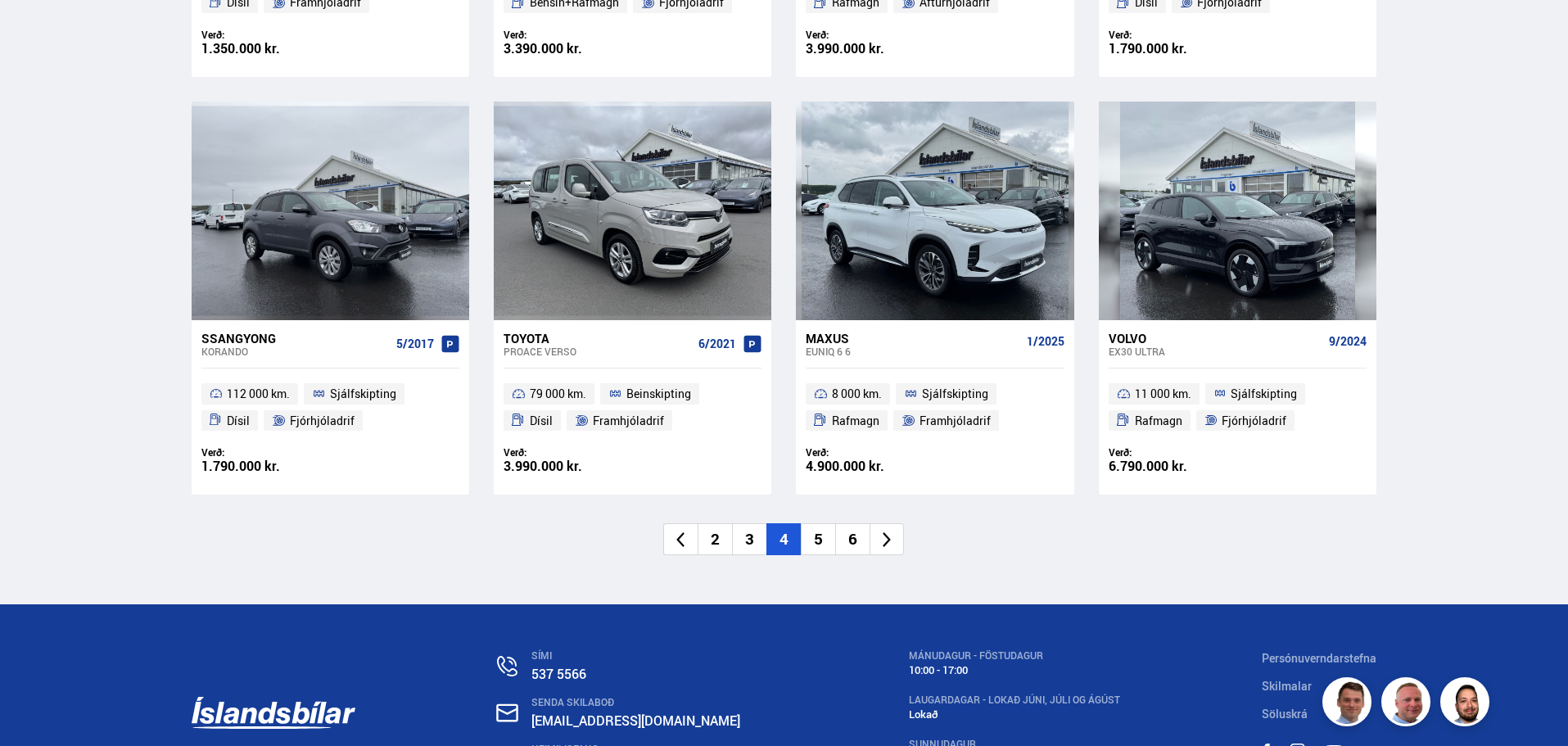
scroll to position [2374, 0]
click at [823, 544] on li "5" at bounding box center [817, 538] width 34 height 32
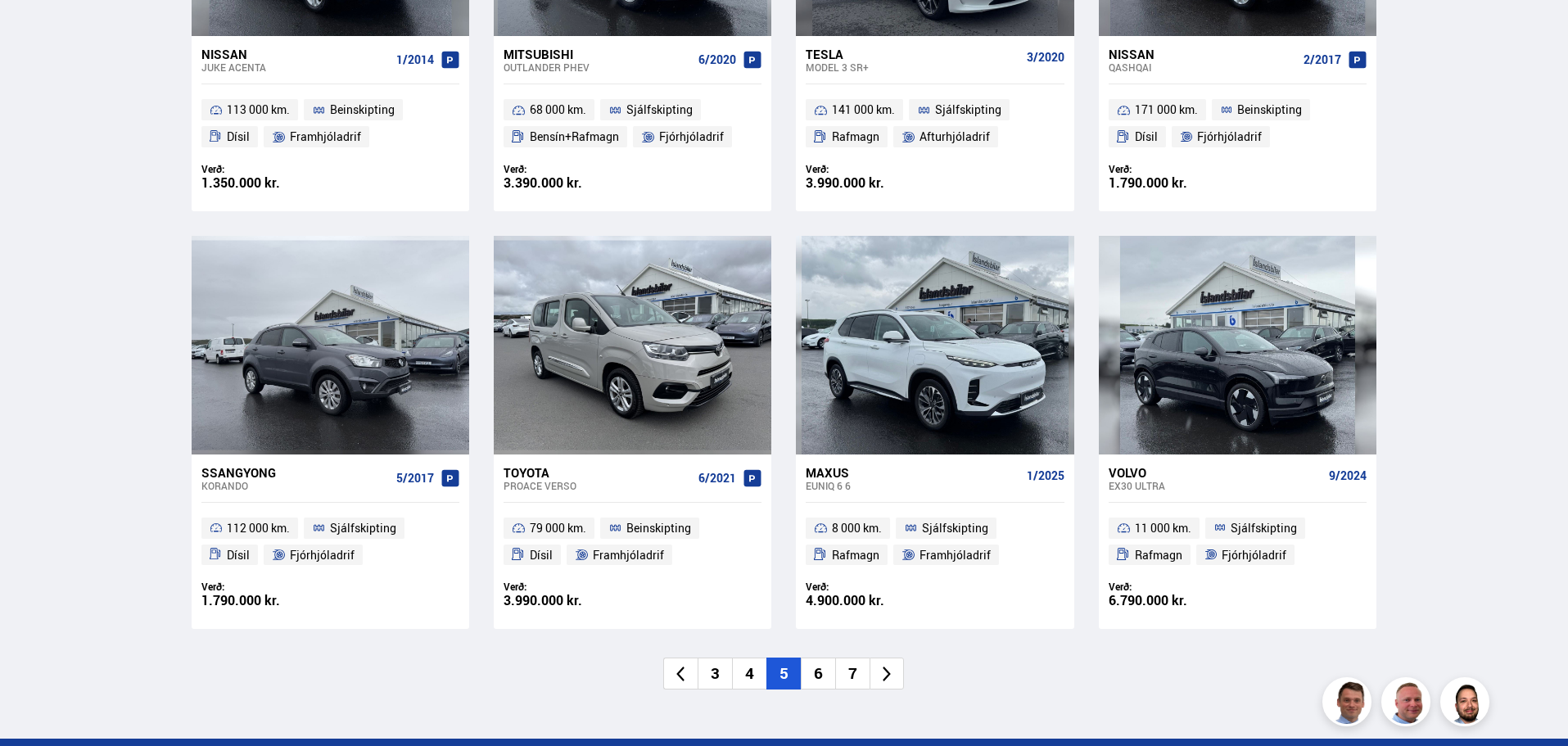
scroll to position [1315, 0]
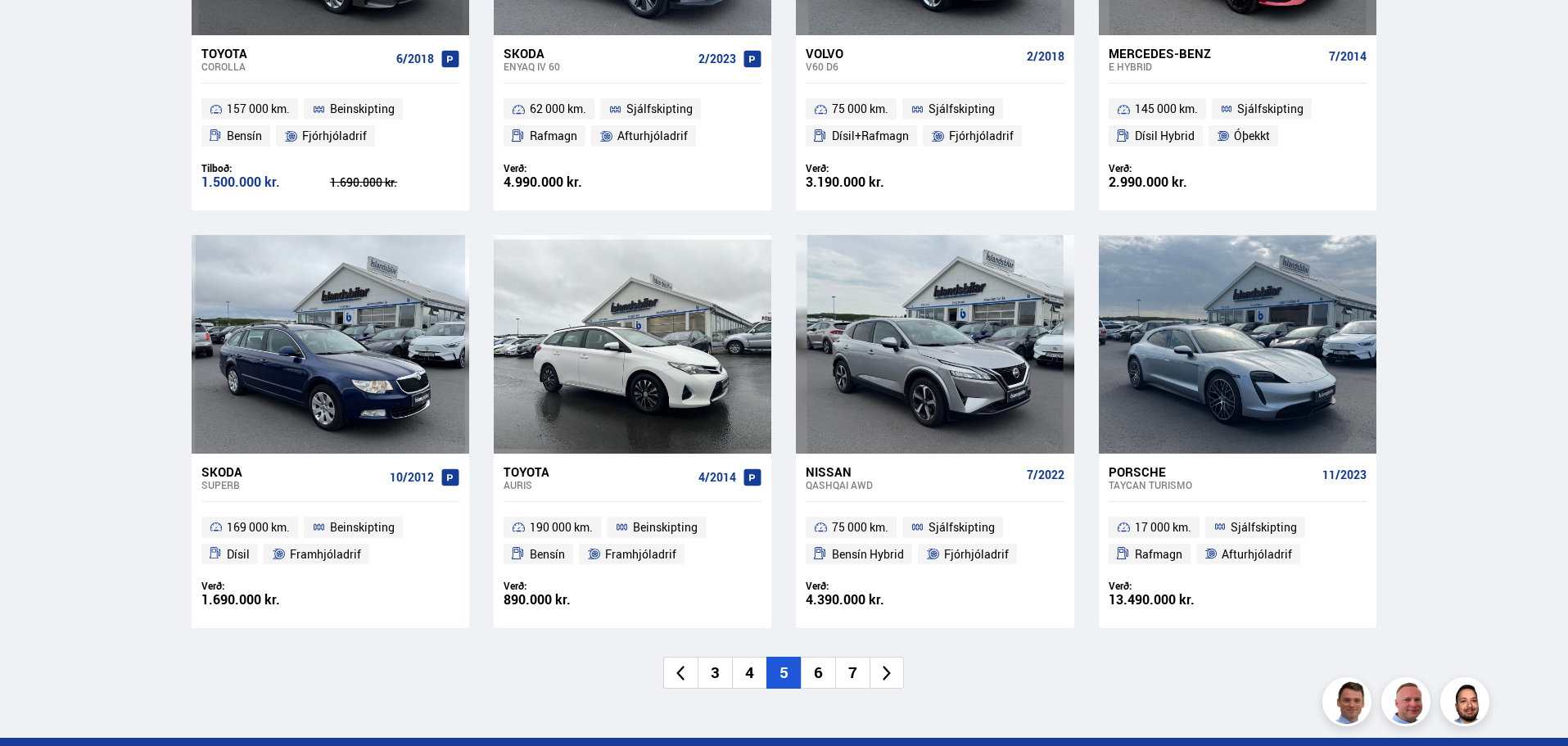
scroll to position [2293, 0]
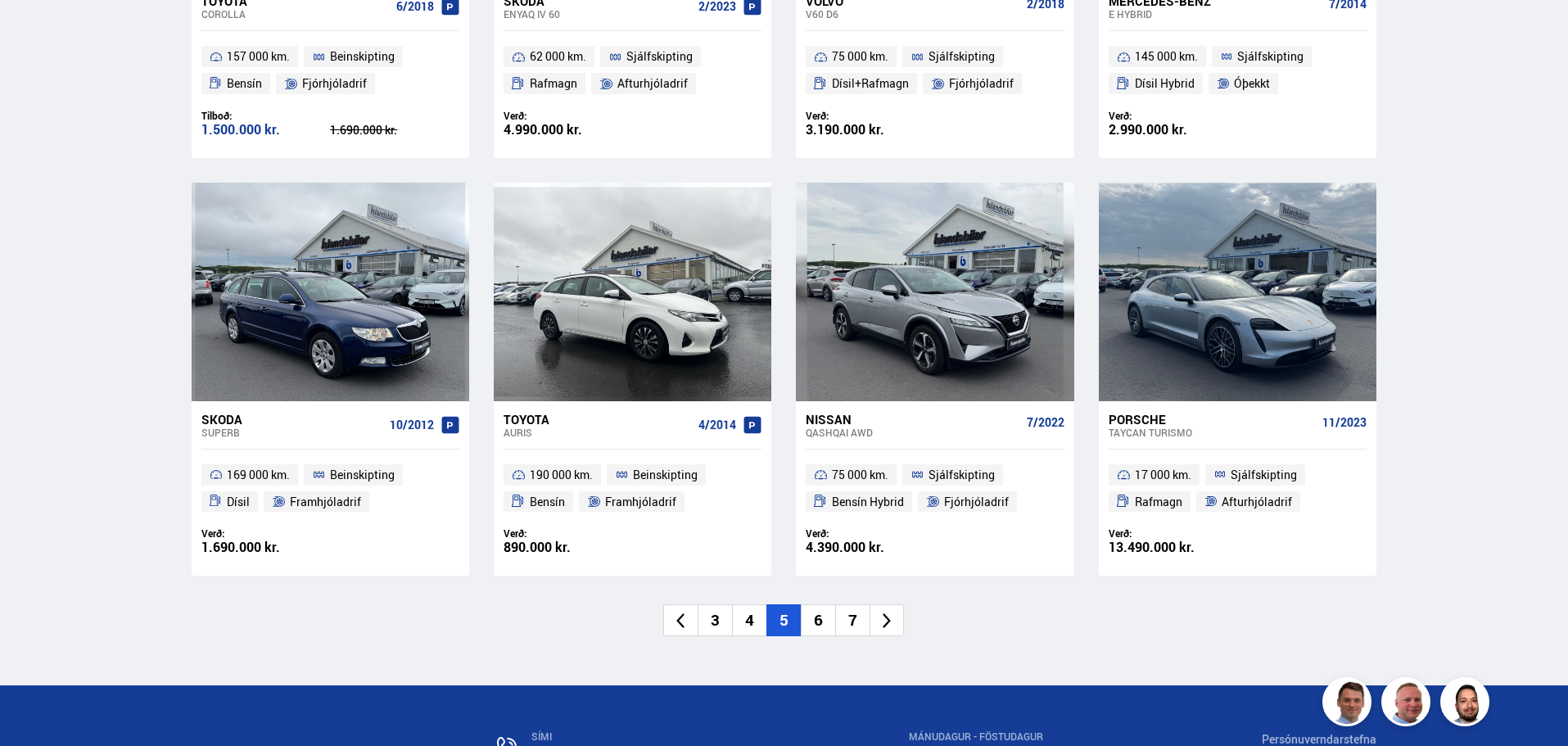
click at [823, 619] on li "6" at bounding box center [817, 620] width 34 height 32
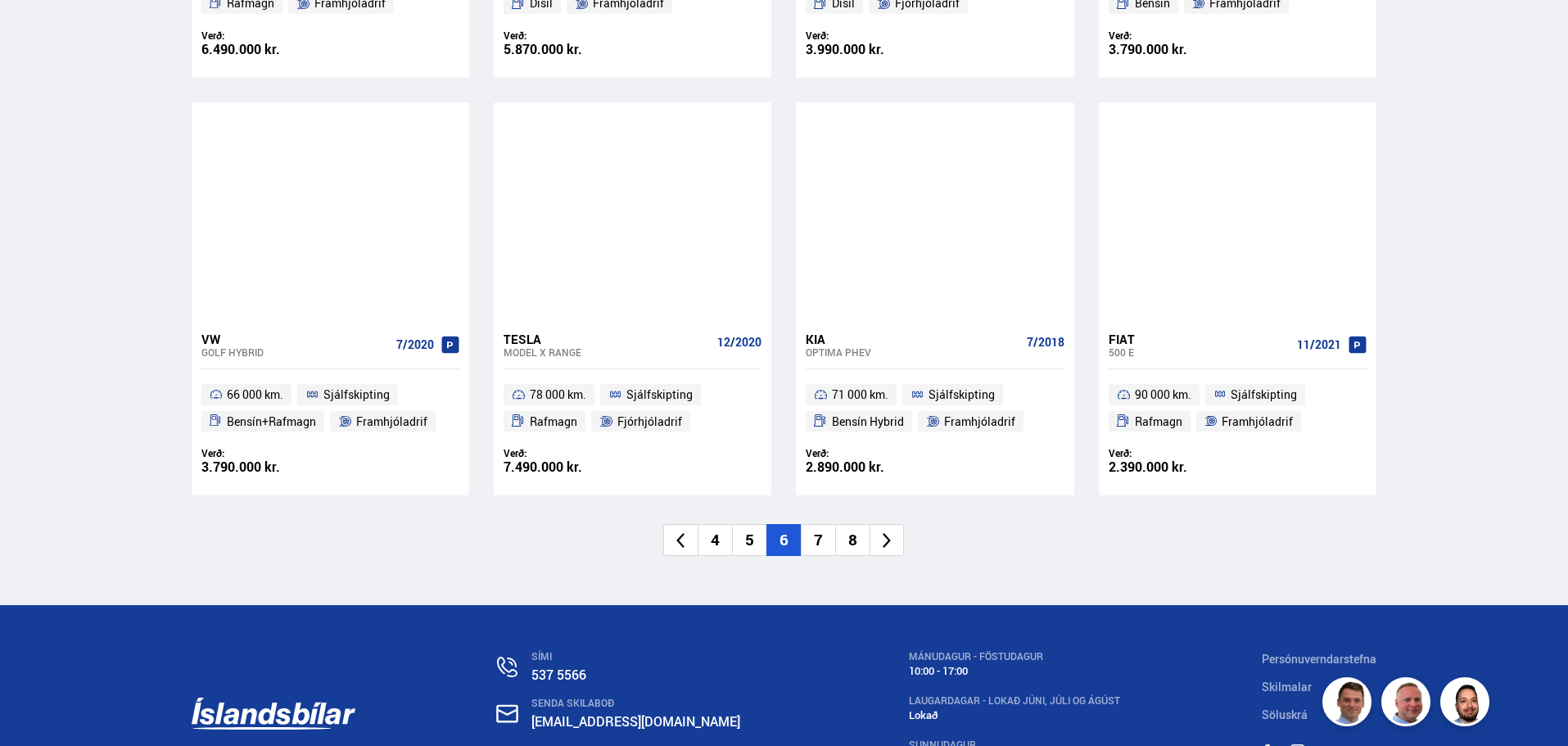
scroll to position [2515, 0]
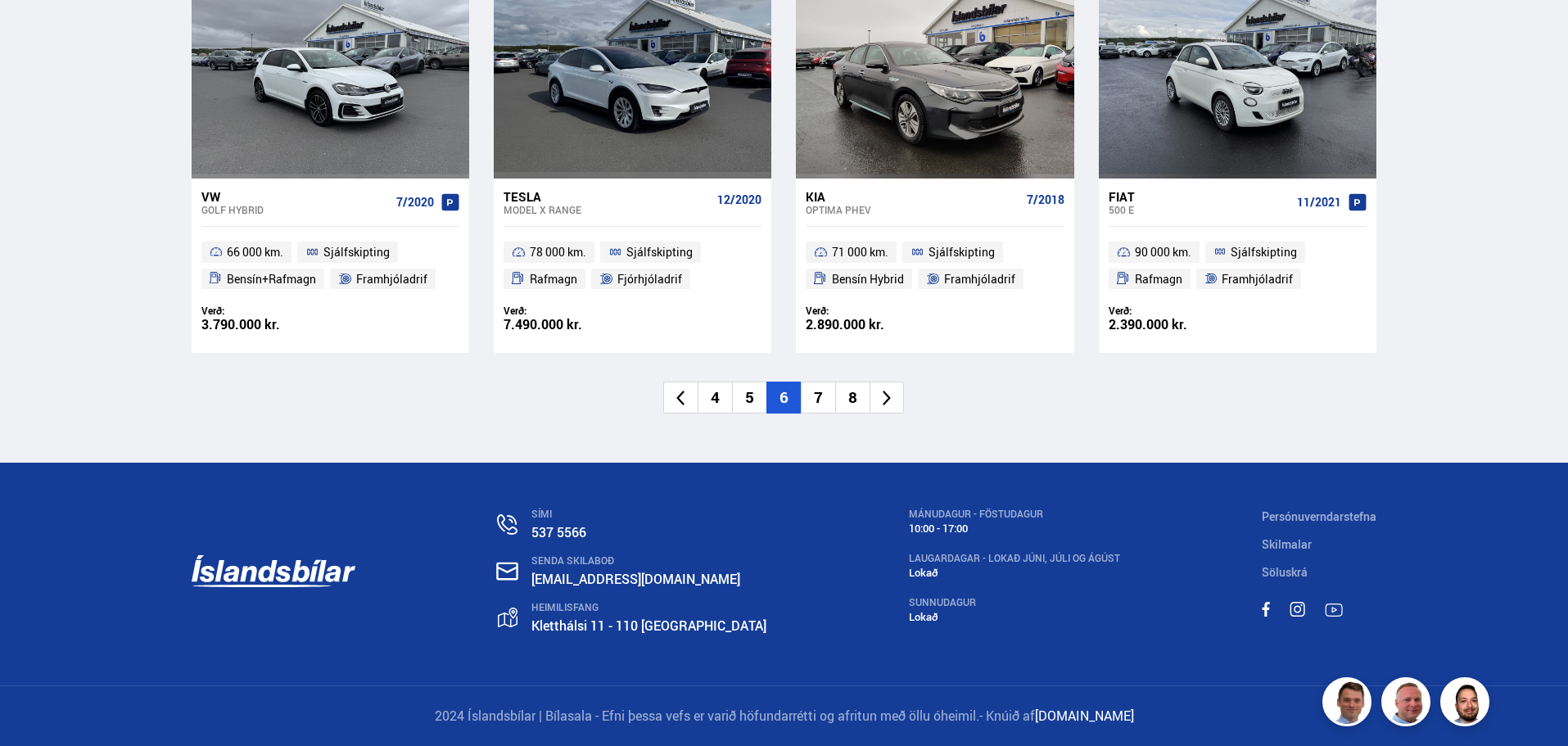
click at [855, 401] on li "8" at bounding box center [852, 397] width 34 height 32
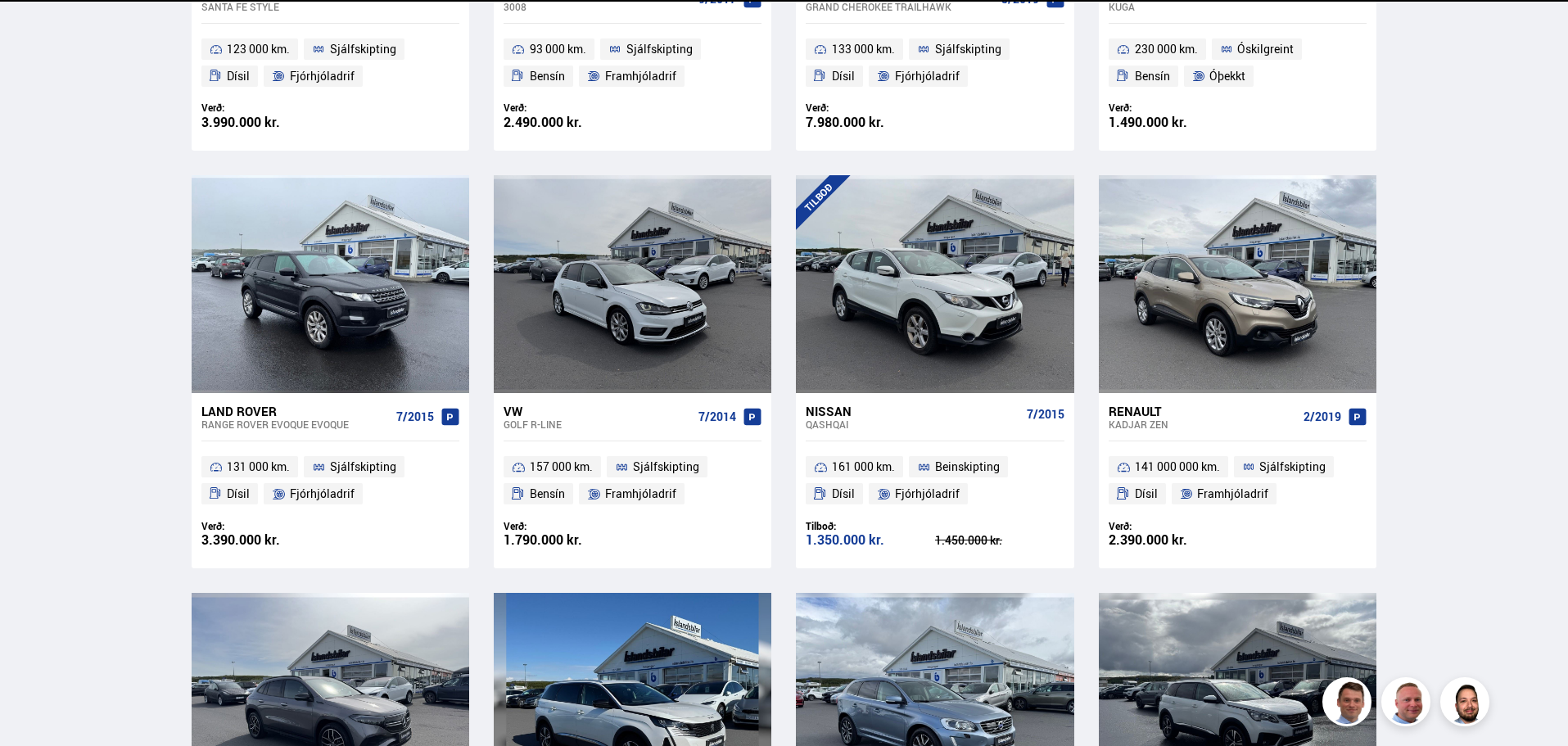
scroll to position [42, 0]
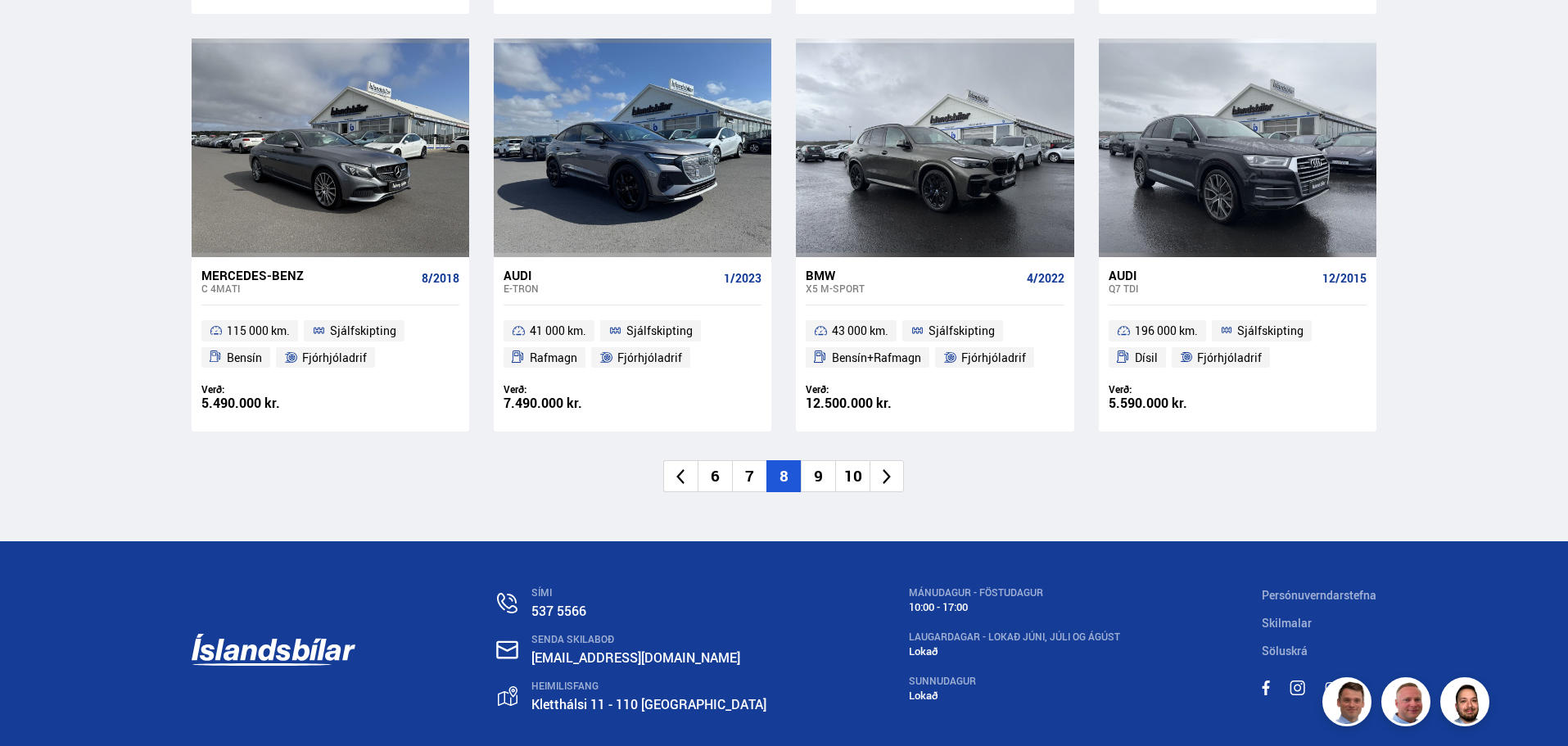
scroll to position [2515, 0]
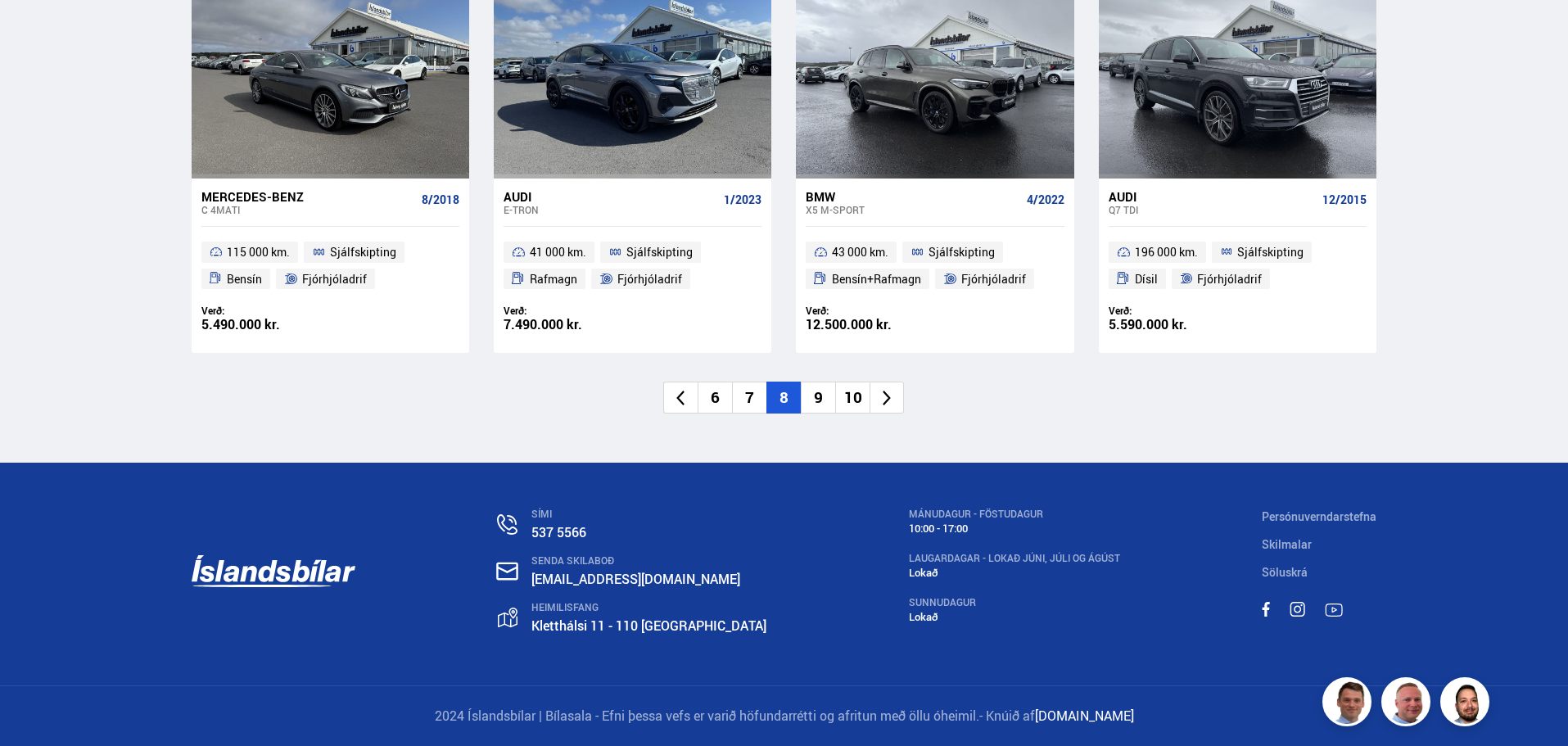
click at [853, 388] on li "10" at bounding box center [852, 397] width 34 height 32
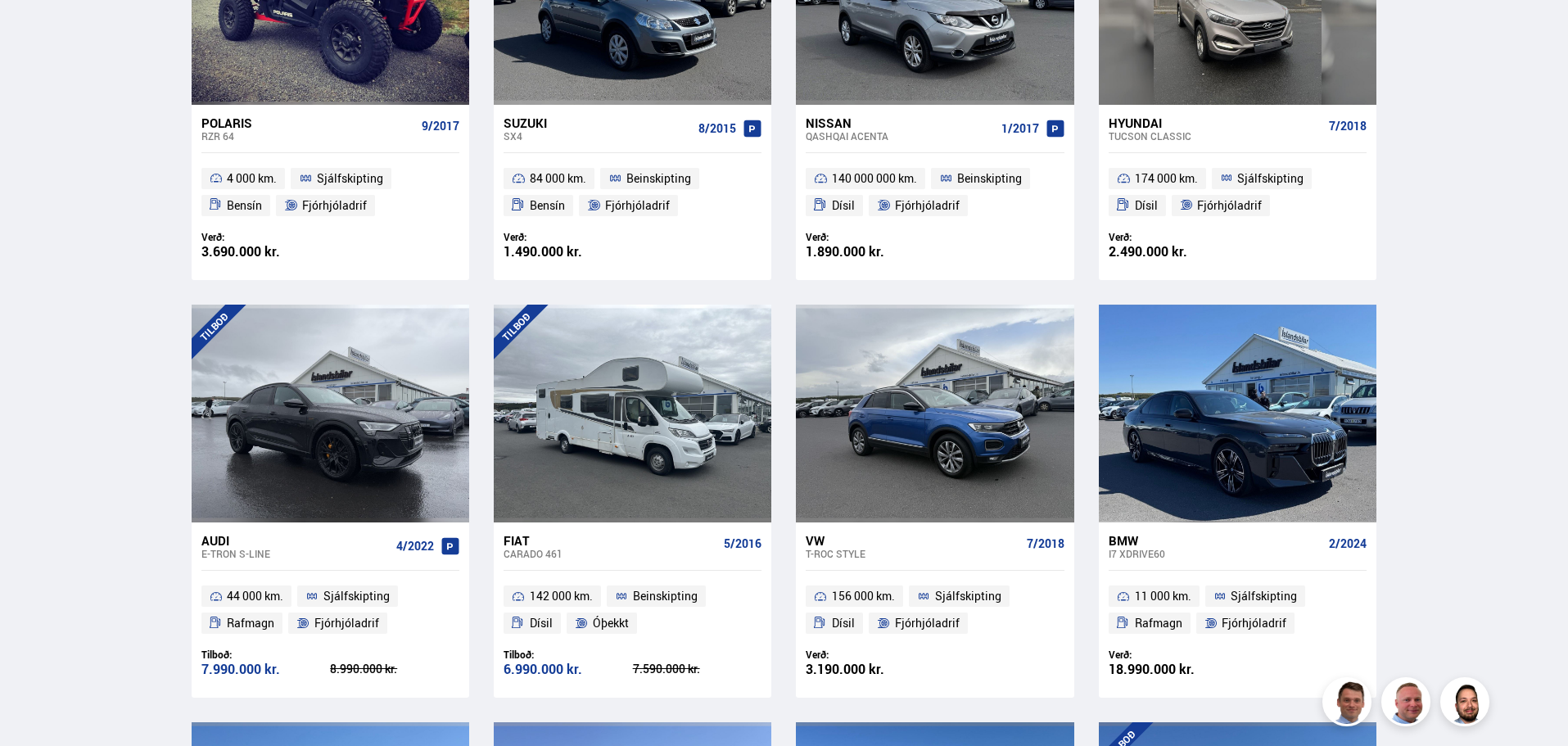
scroll to position [455, 0]
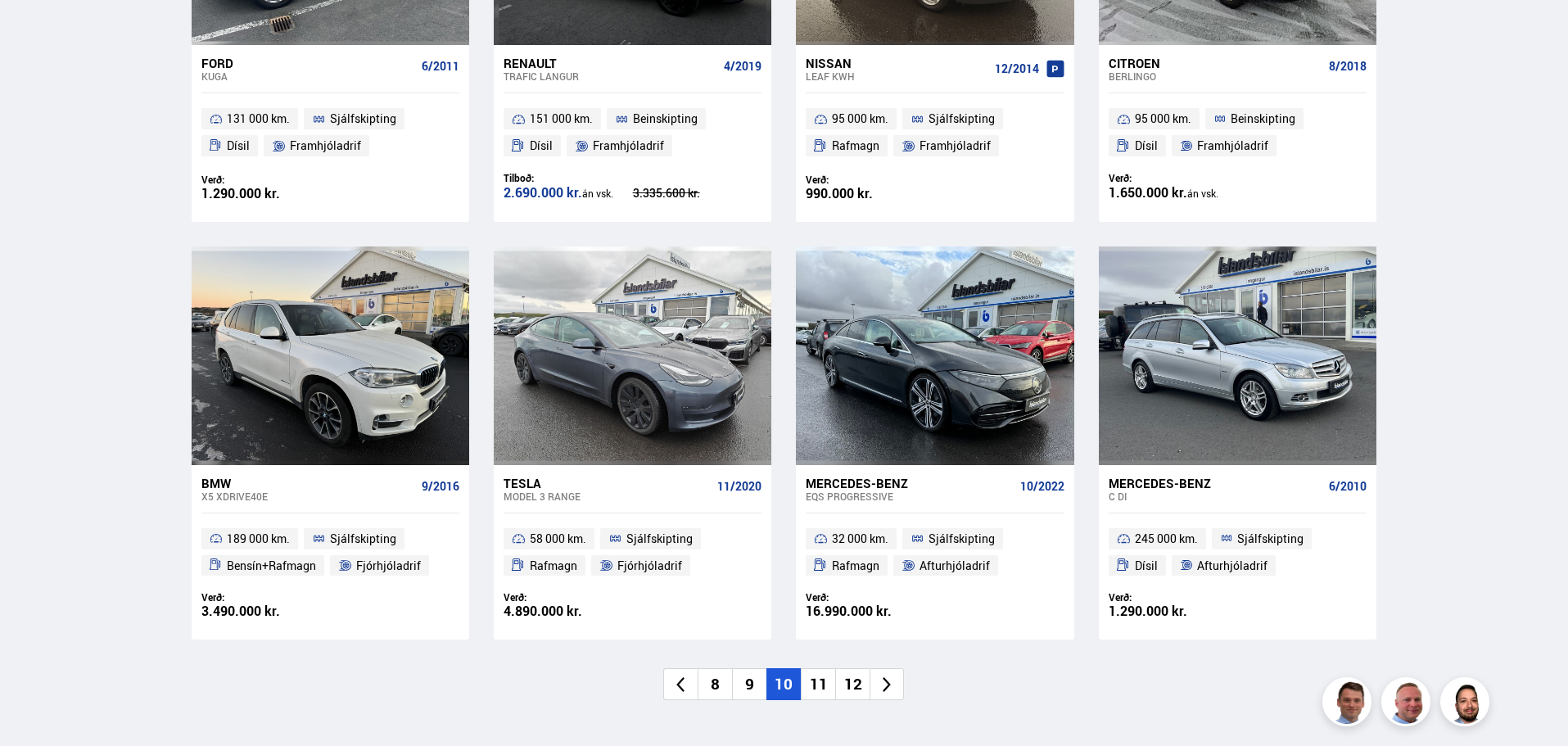
scroll to position [2293, 0]
